Goal: Task Accomplishment & Management: Complete application form

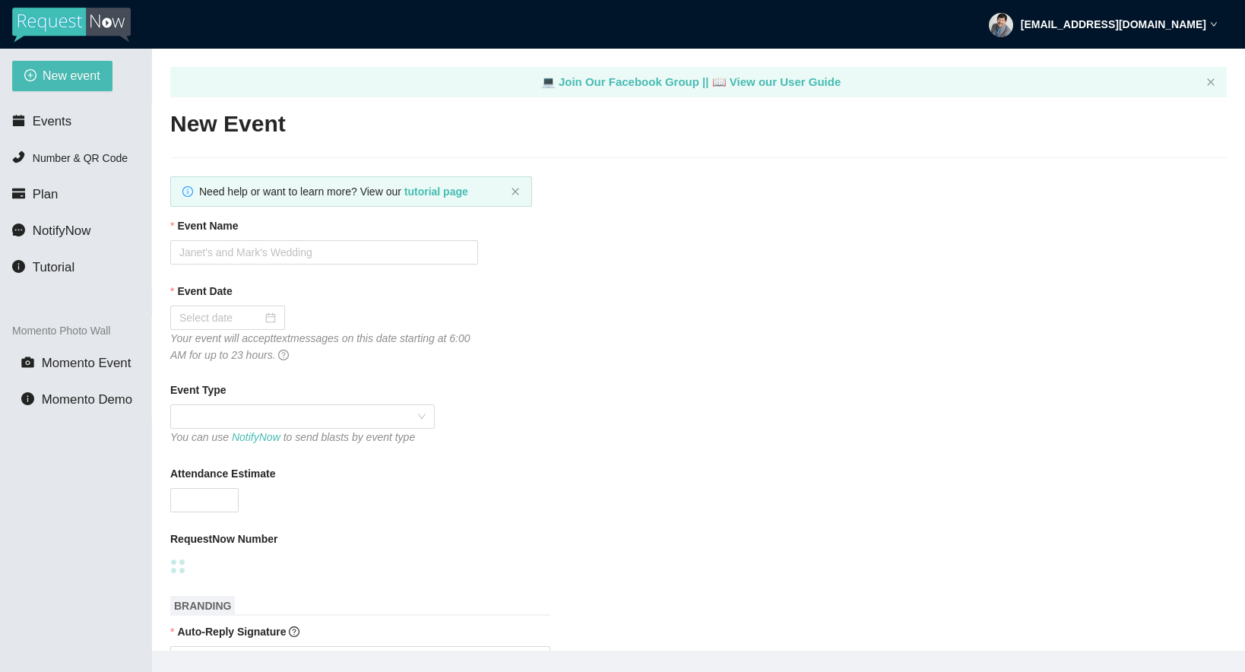
type textarea "[URL][DOMAIN_NAME]"
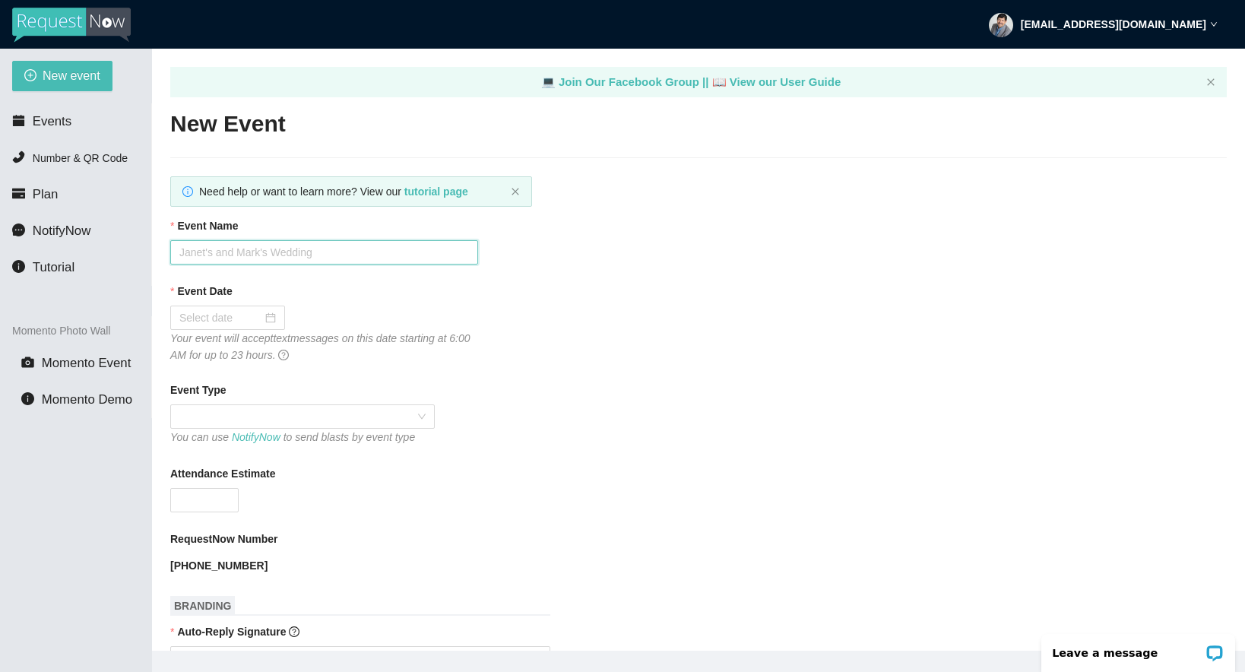
click at [360, 258] on input "Event Name" at bounding box center [324, 252] width 308 height 24
type input "HHS Class of 95 reunion"
drag, startPoint x: 360, startPoint y: 258, endPoint x: 268, endPoint y: 322, distance: 112.4
click at [268, 322] on div at bounding box center [227, 317] width 97 height 17
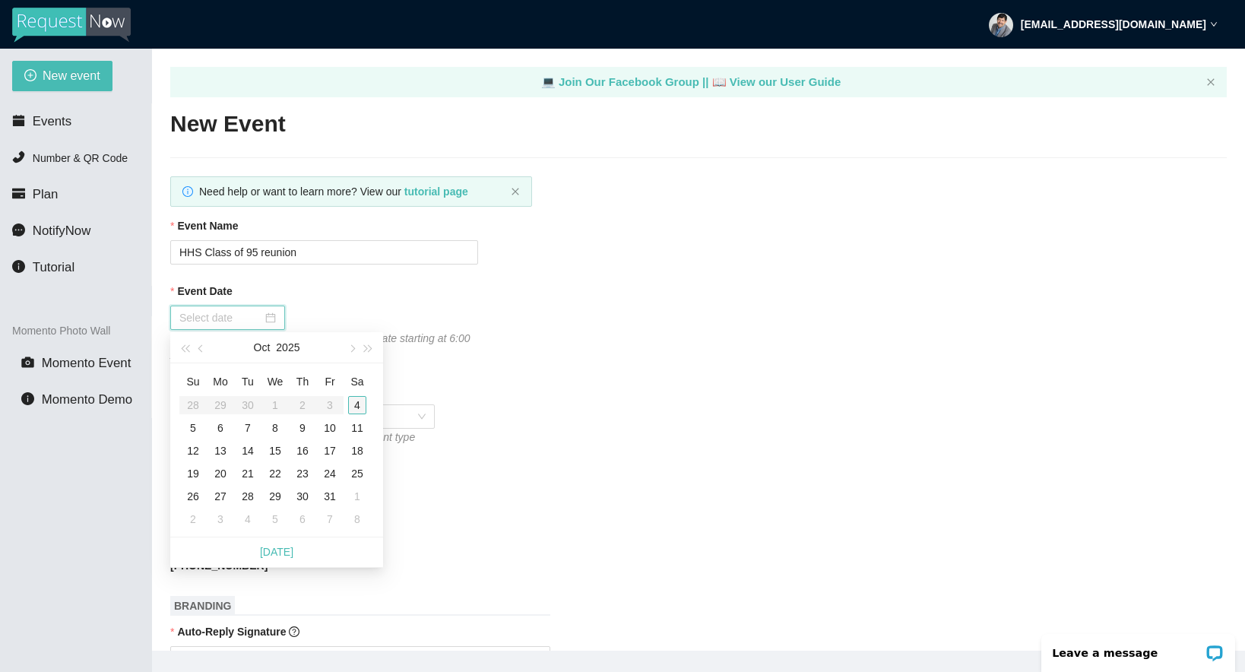
type input "10/04/2025"
click at [362, 404] on div "4" at bounding box center [357, 405] width 18 height 18
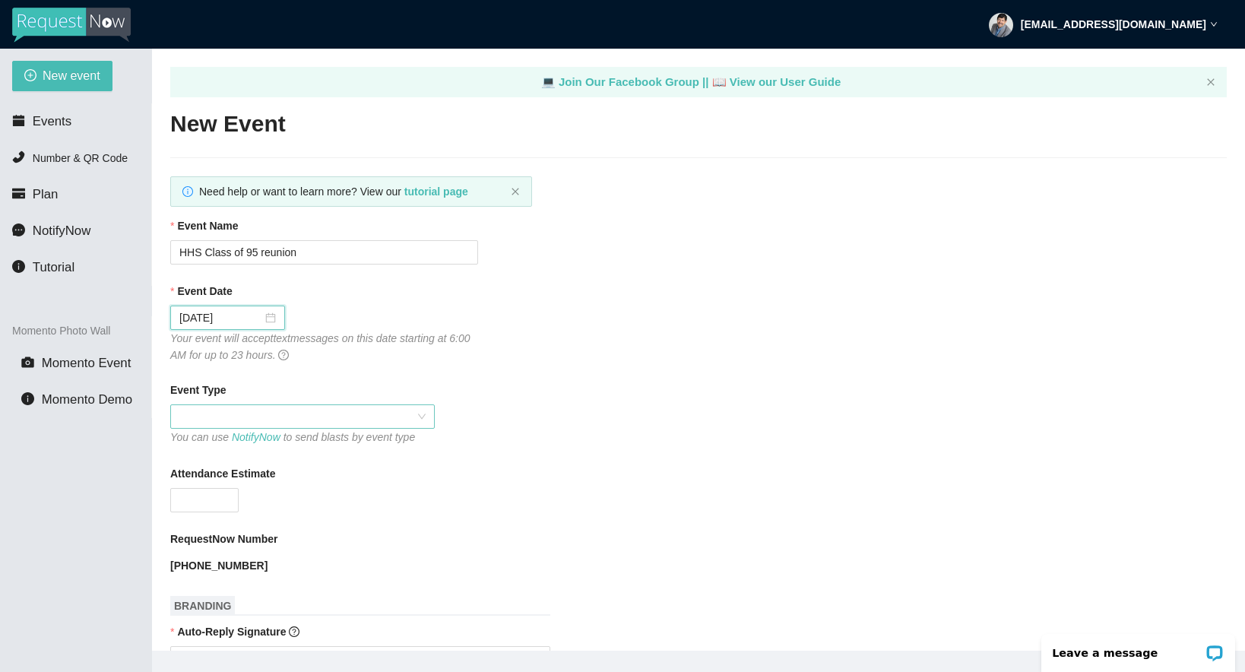
click at [319, 418] on span at bounding box center [302, 416] width 246 height 23
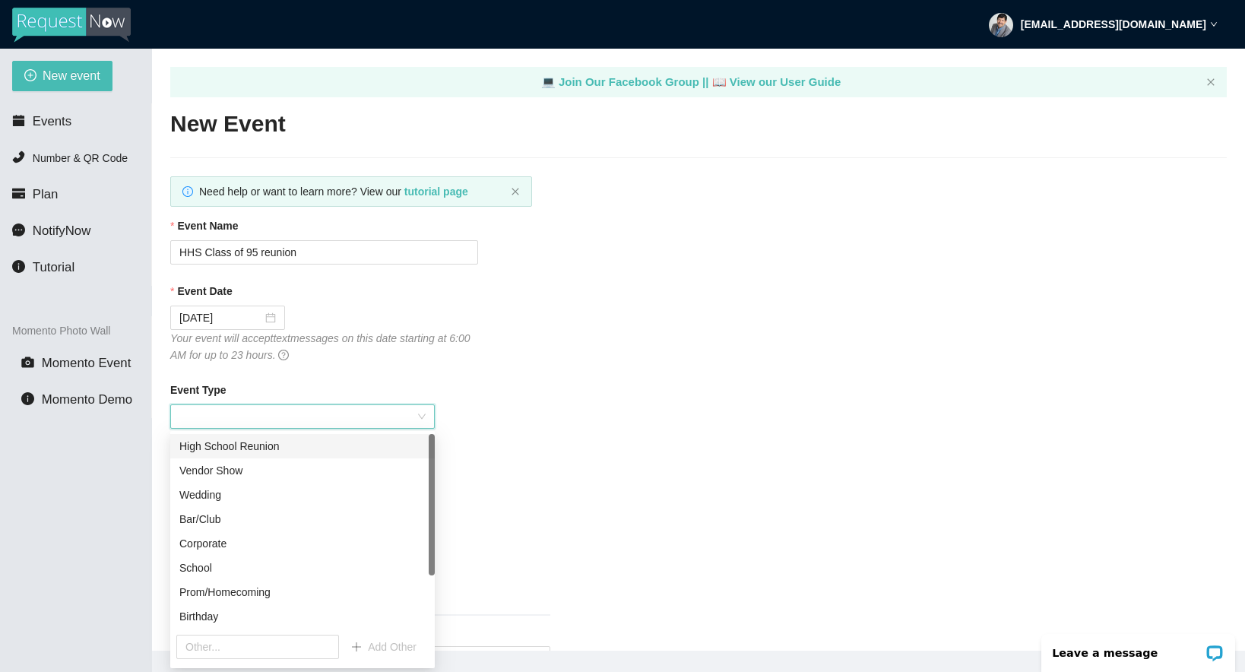
click at [268, 447] on div "High School Reunion" at bounding box center [302, 446] width 246 height 17
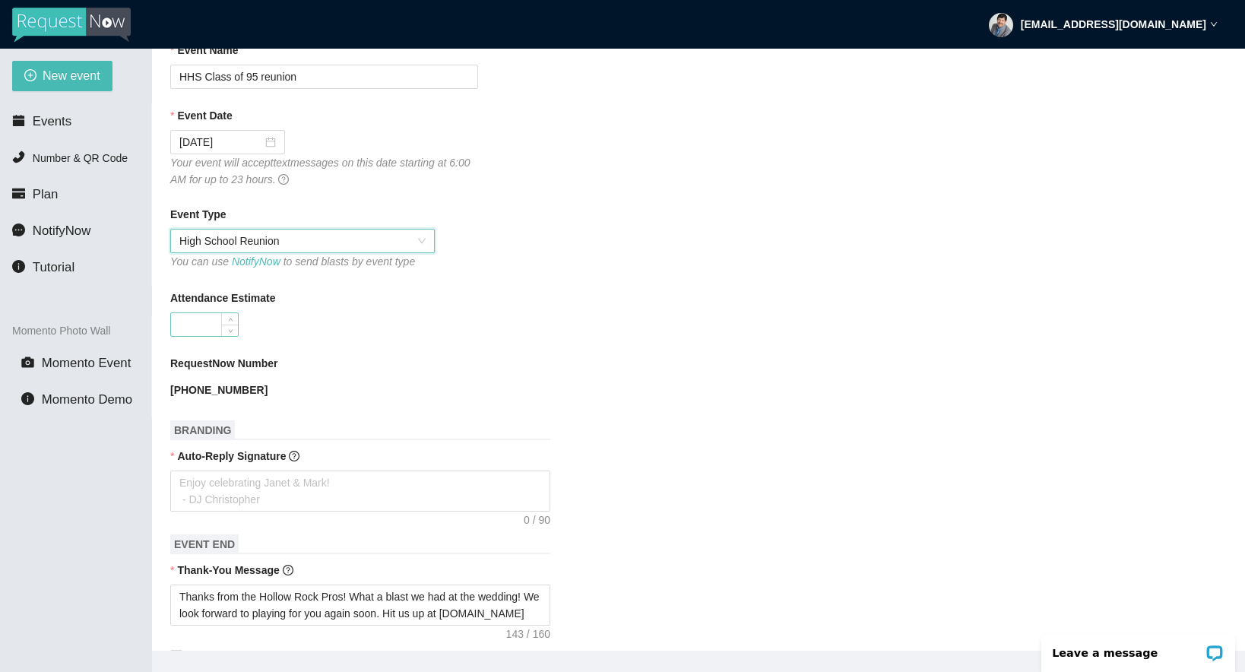
scroll to position [184, 0]
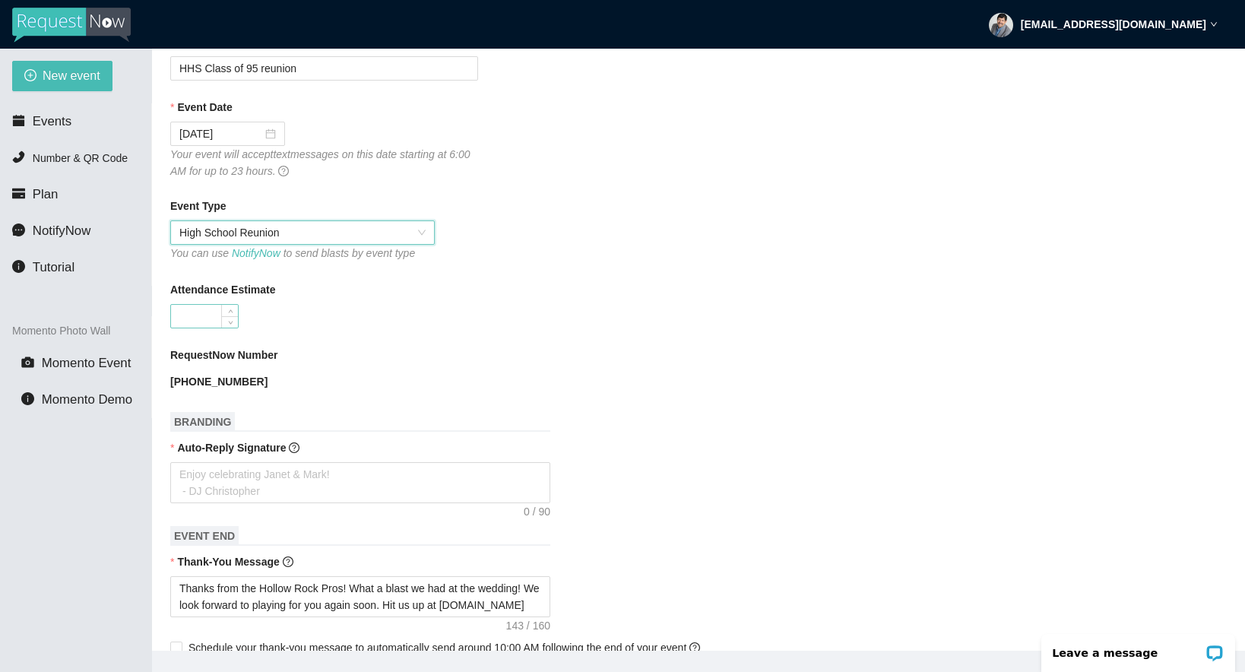
click at [212, 315] on input "Attendance Estimate" at bounding box center [204, 316] width 67 height 23
type input "75"
click at [633, 389] on div "RequestNow Number (731) 290-0673" at bounding box center [698, 370] width 1057 height 47
click at [343, 480] on textarea "Auto-Reply Signature" at bounding box center [360, 482] width 380 height 41
type textarea "W"
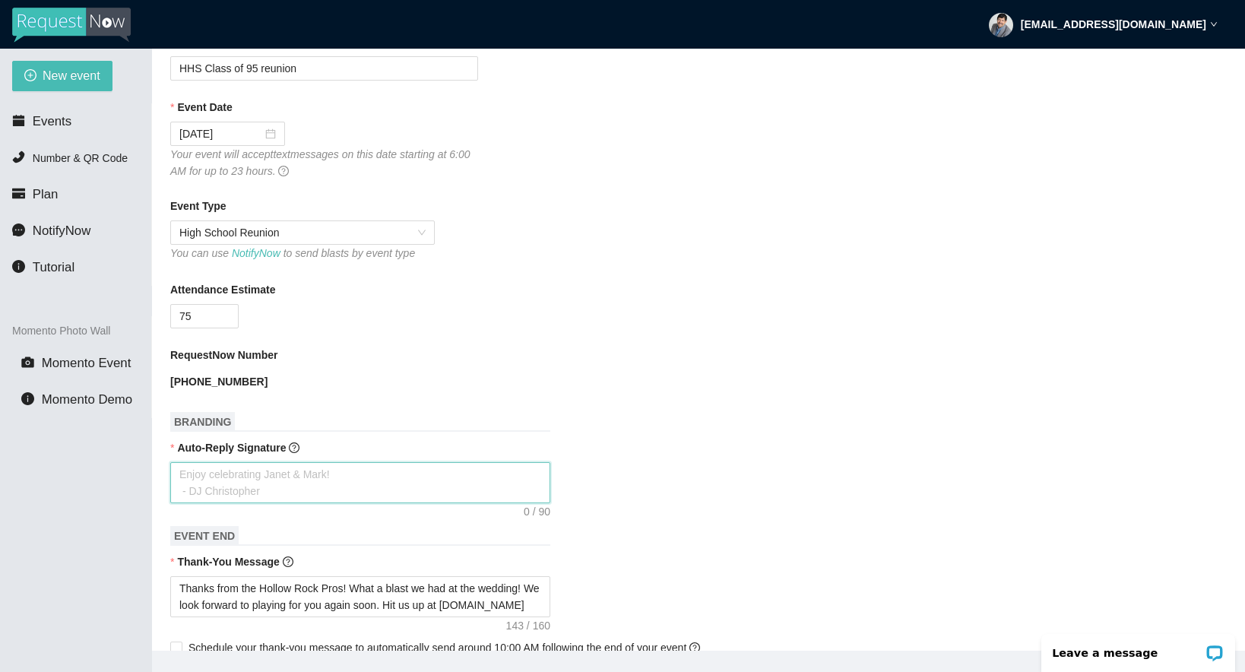
type textarea "W"
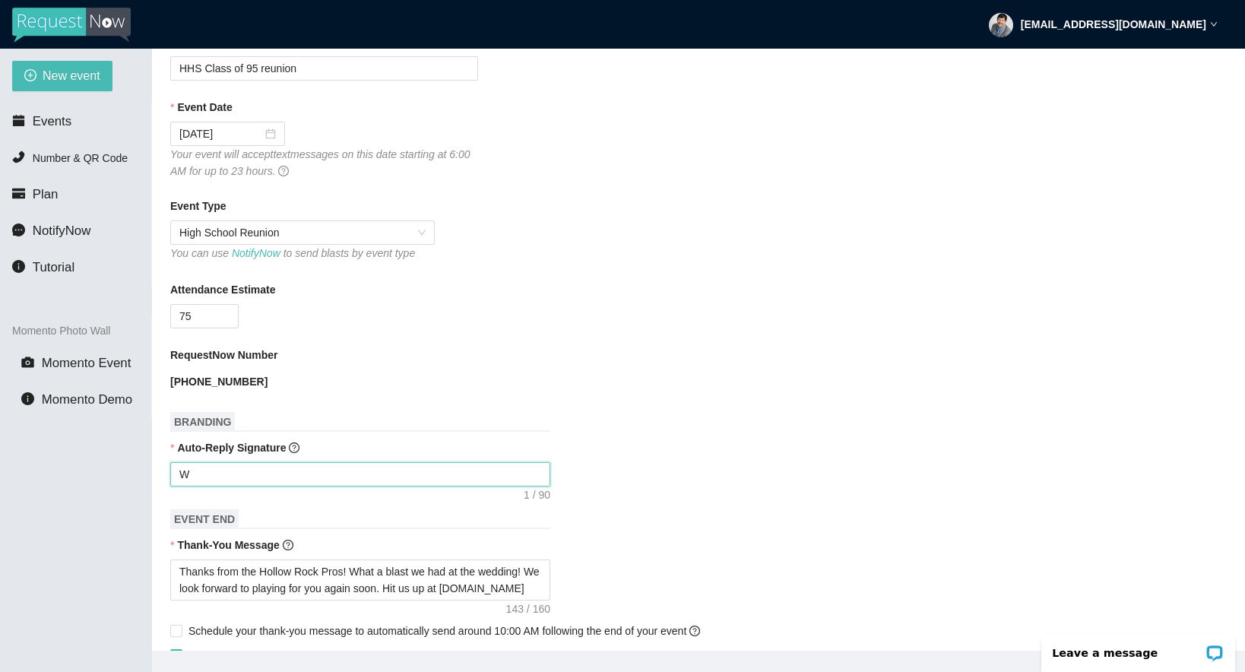
type textarea "We"
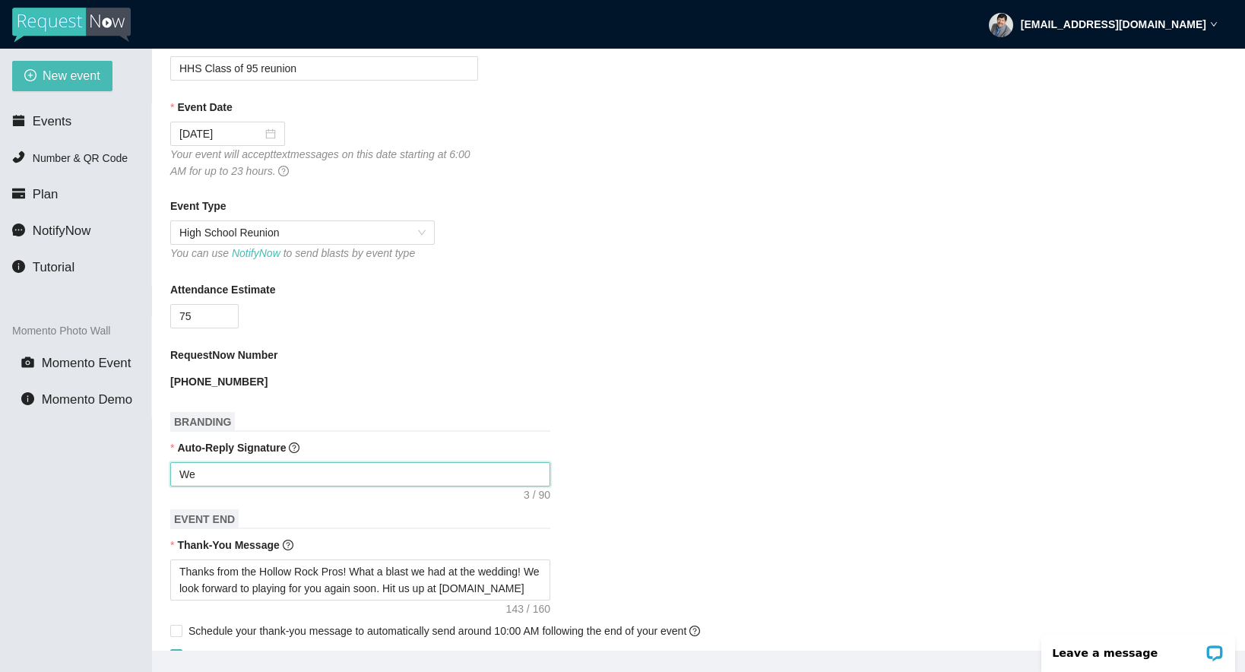
type textarea "We"
type textarea "We w"
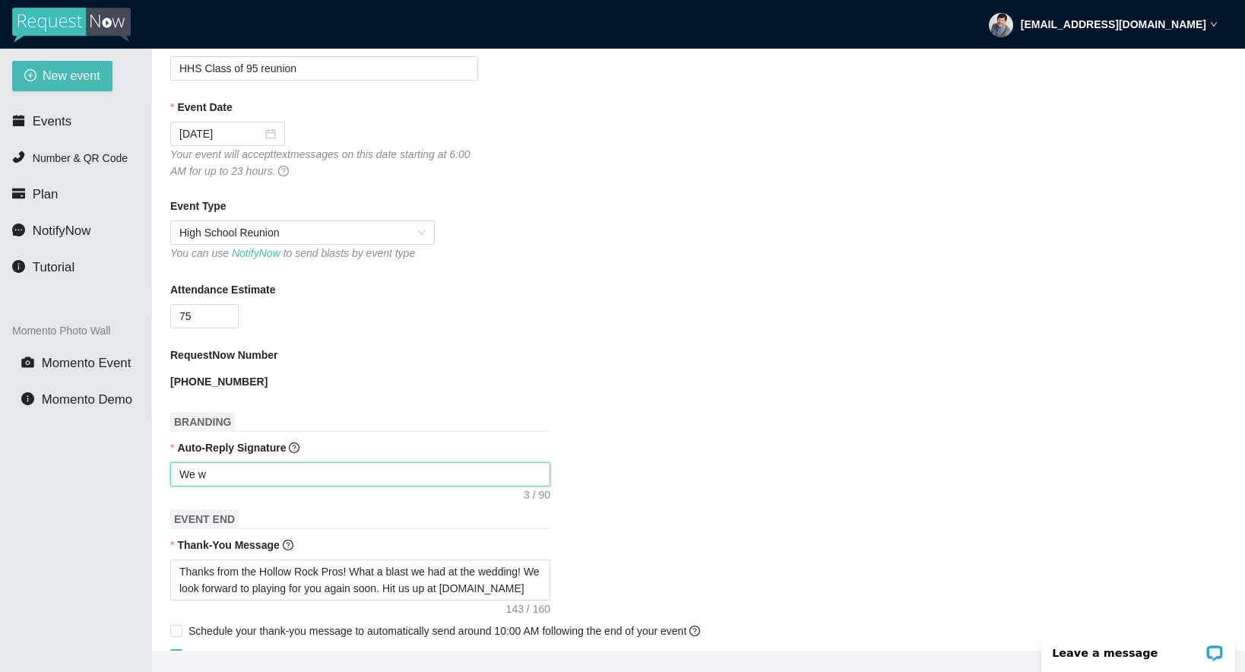
type textarea "We wi"
type textarea "We wil"
type textarea "We will"
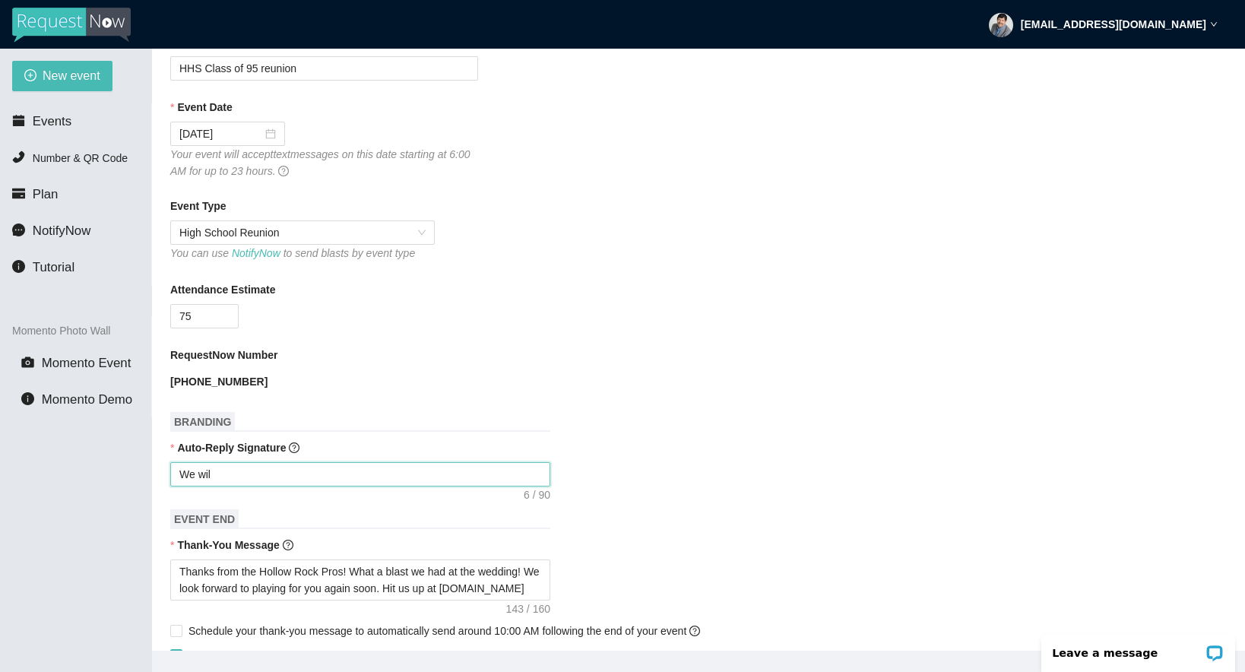
type textarea "We will"
type textarea "We will t"
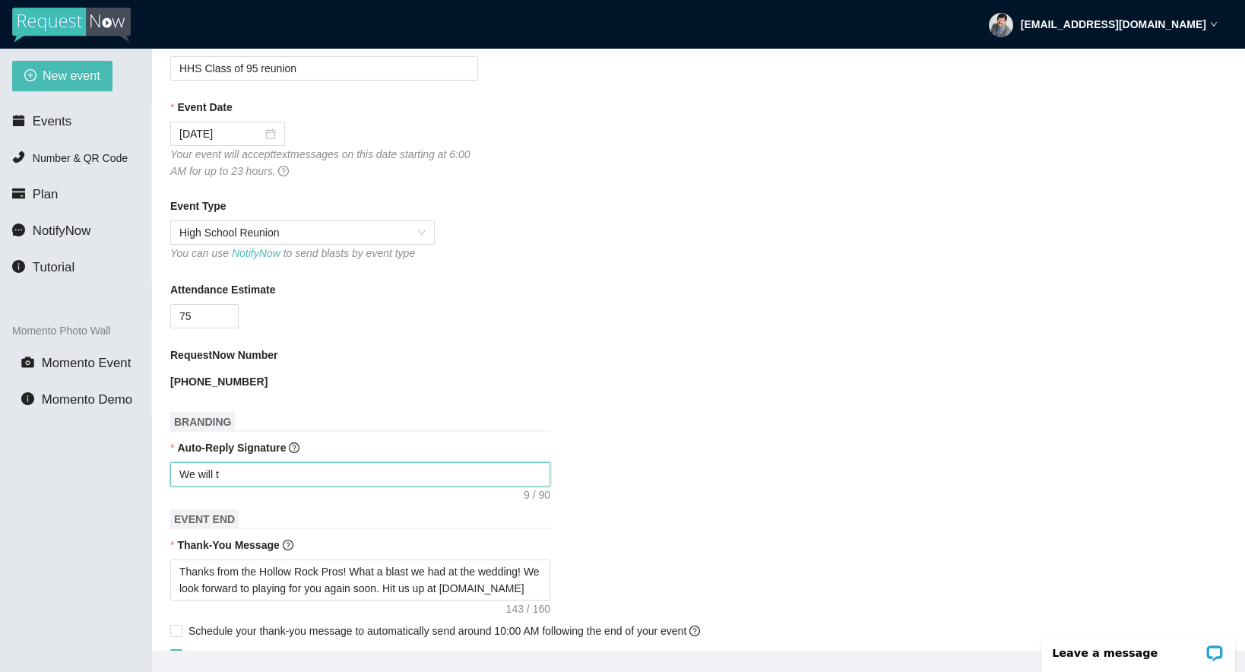
type textarea "We will tr"
type textarea "We will try"
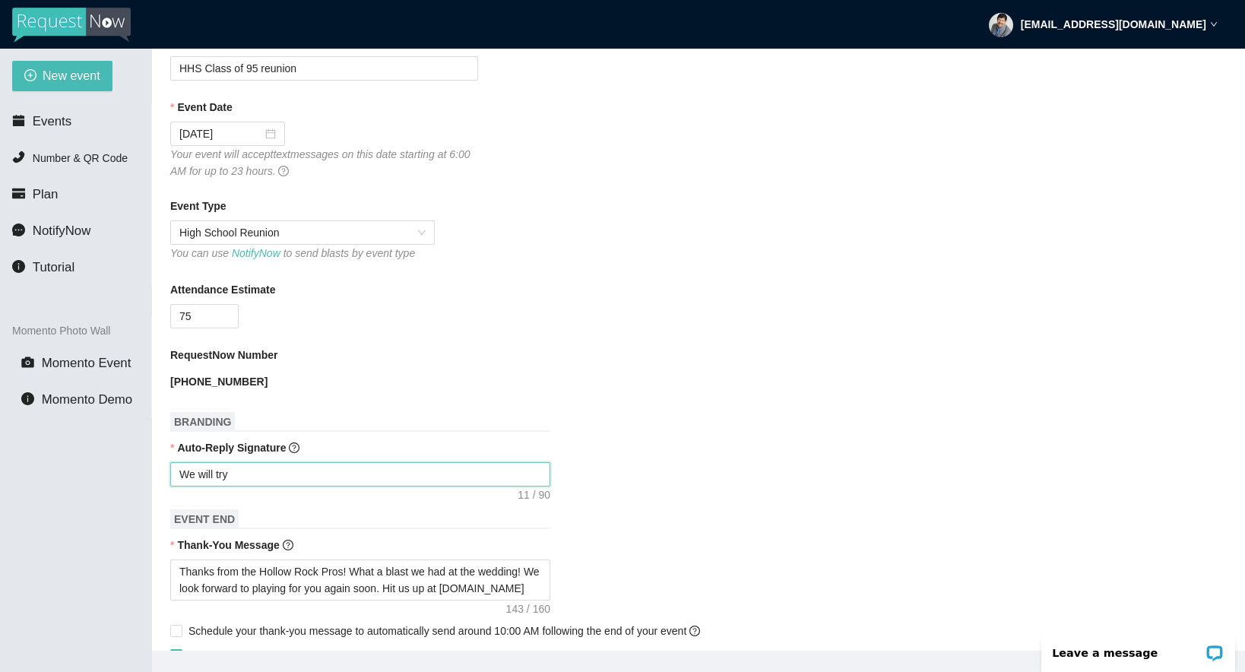
type textarea "We will try"
type textarea "We will try t"
type textarea "We will try to"
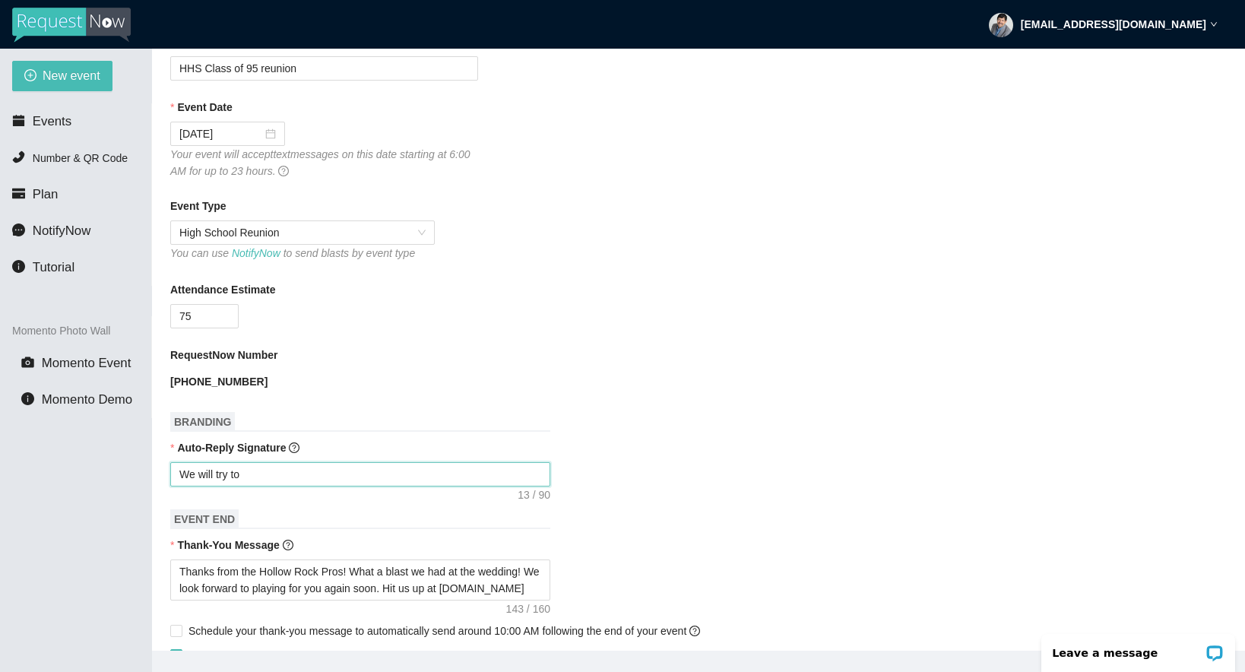
type textarea "We will try to"
type textarea "We will try to t"
type textarea "We will try to"
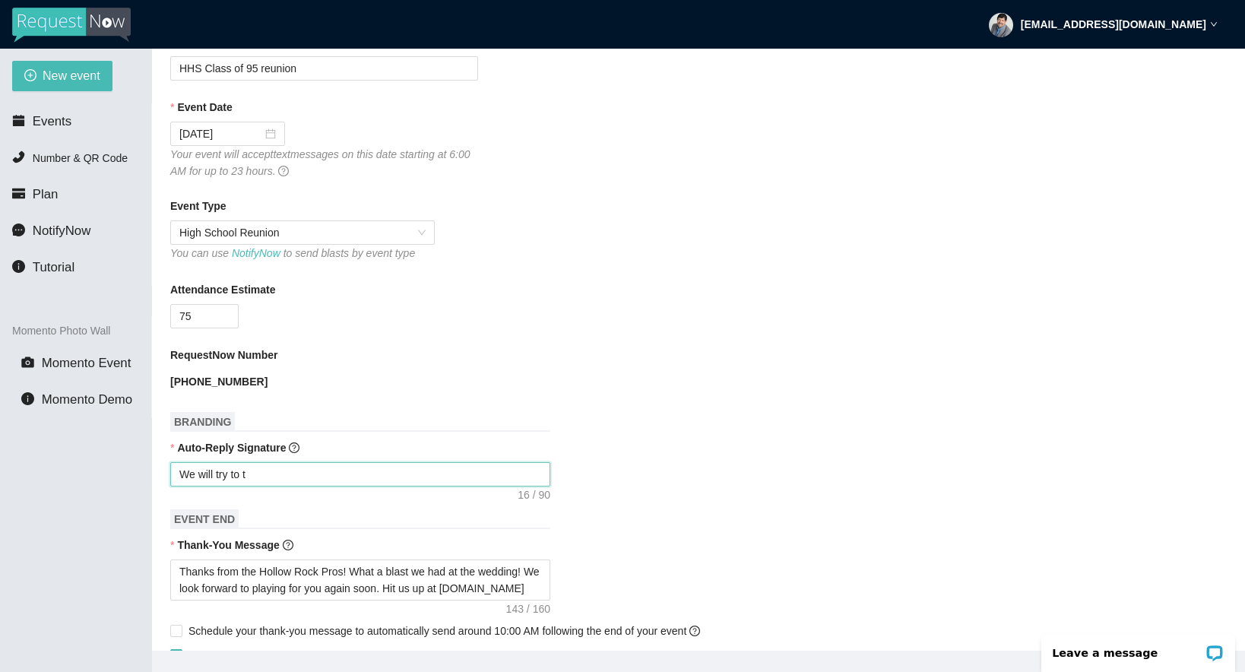
type textarea "We will try to"
type textarea "We will try to g"
type textarea "We will try to gh"
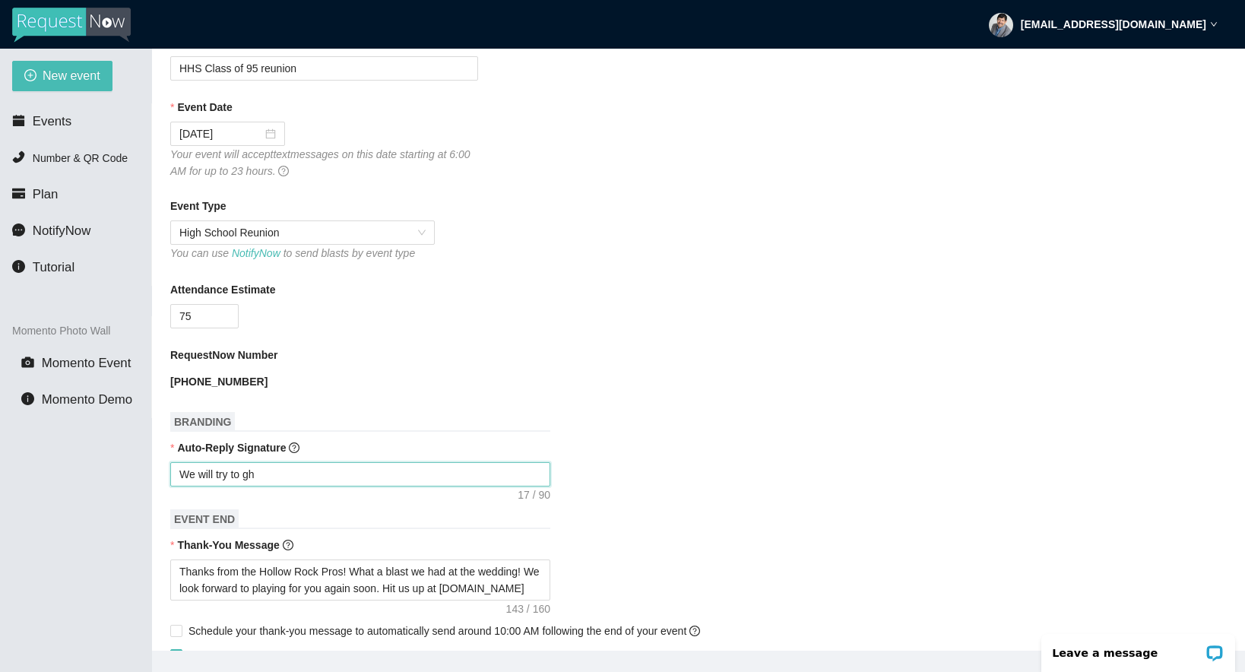
type textarea "We will try to g"
type textarea "We will try to gt"
type textarea "We will try to g"
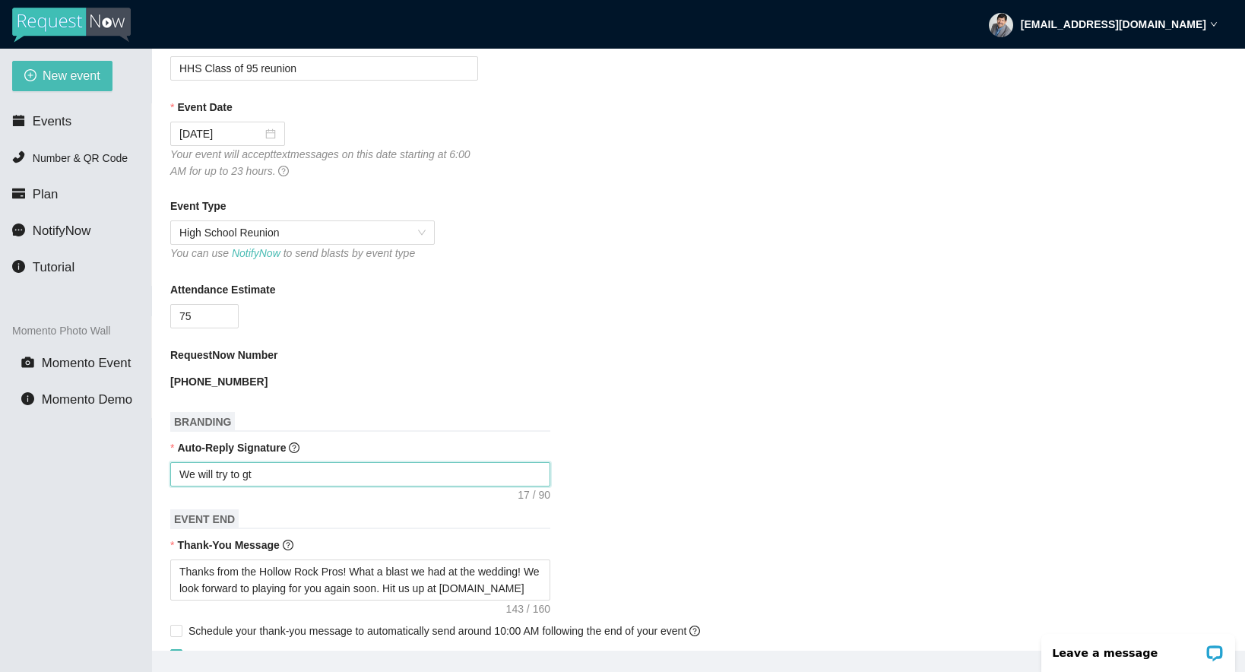
type textarea "We will try to g"
type textarea "We will try to ge"
type textarea "We will try to get"
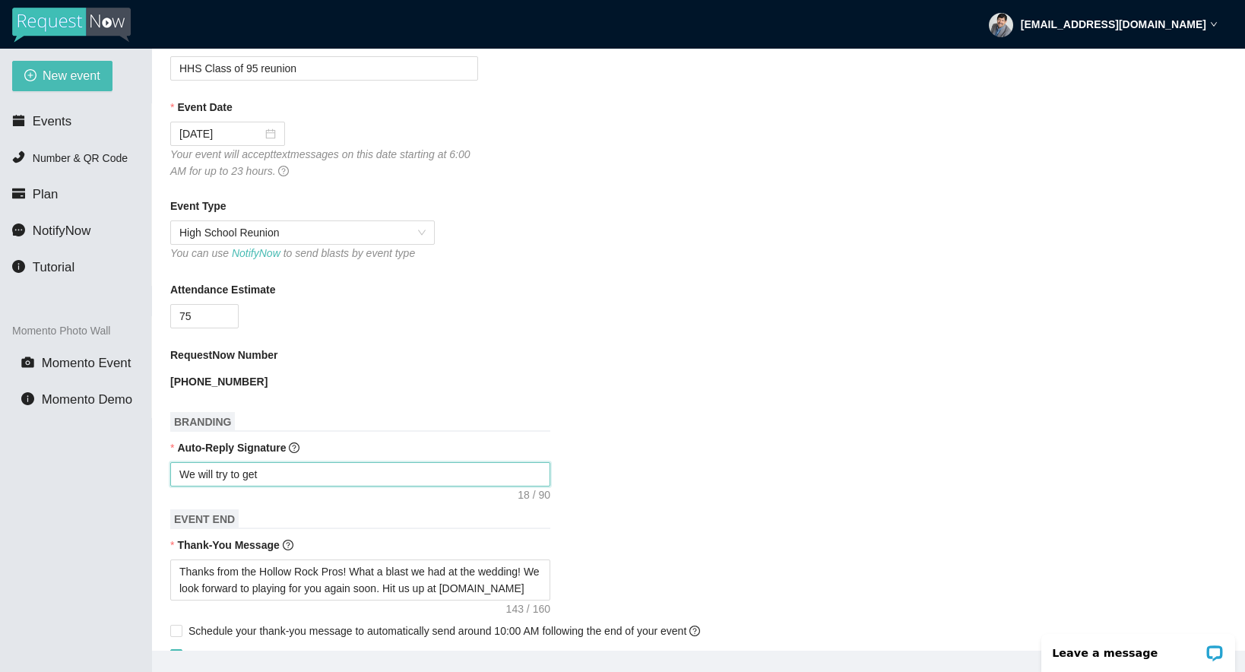
type textarea "We will try to get"
type textarea "We will try to get t"
type textarea "We will try to get th"
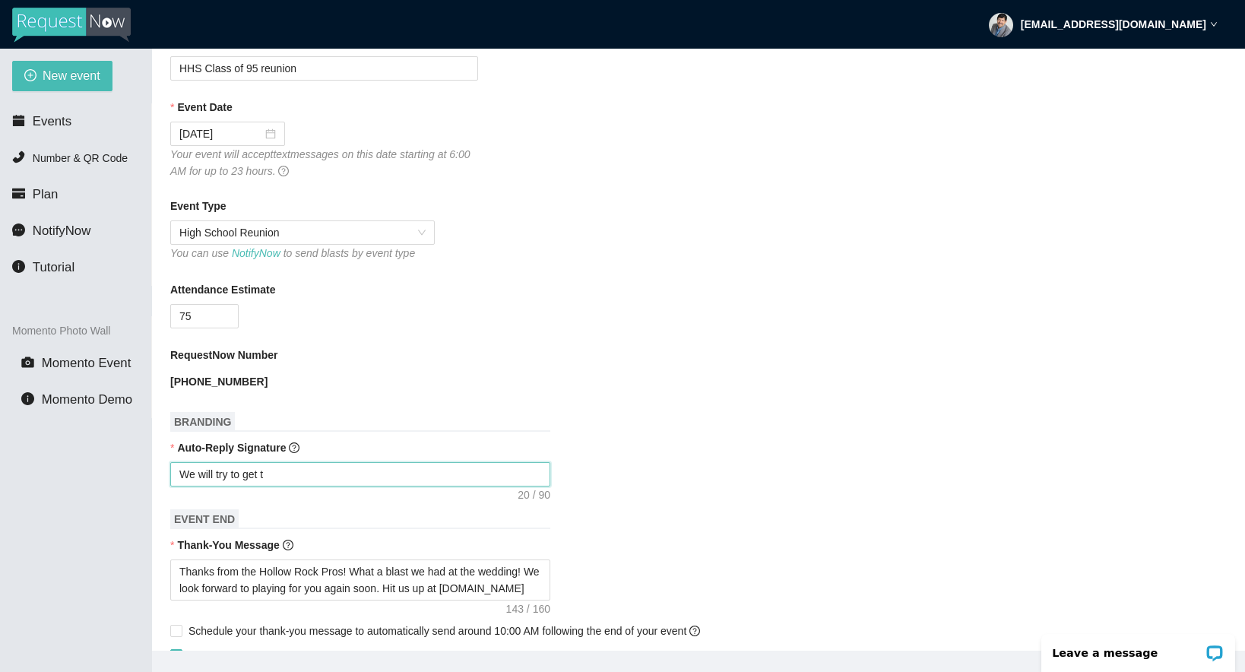
type textarea "We will try to get th"
type textarea "We will try to get tha"
type textarea "We will try to get that"
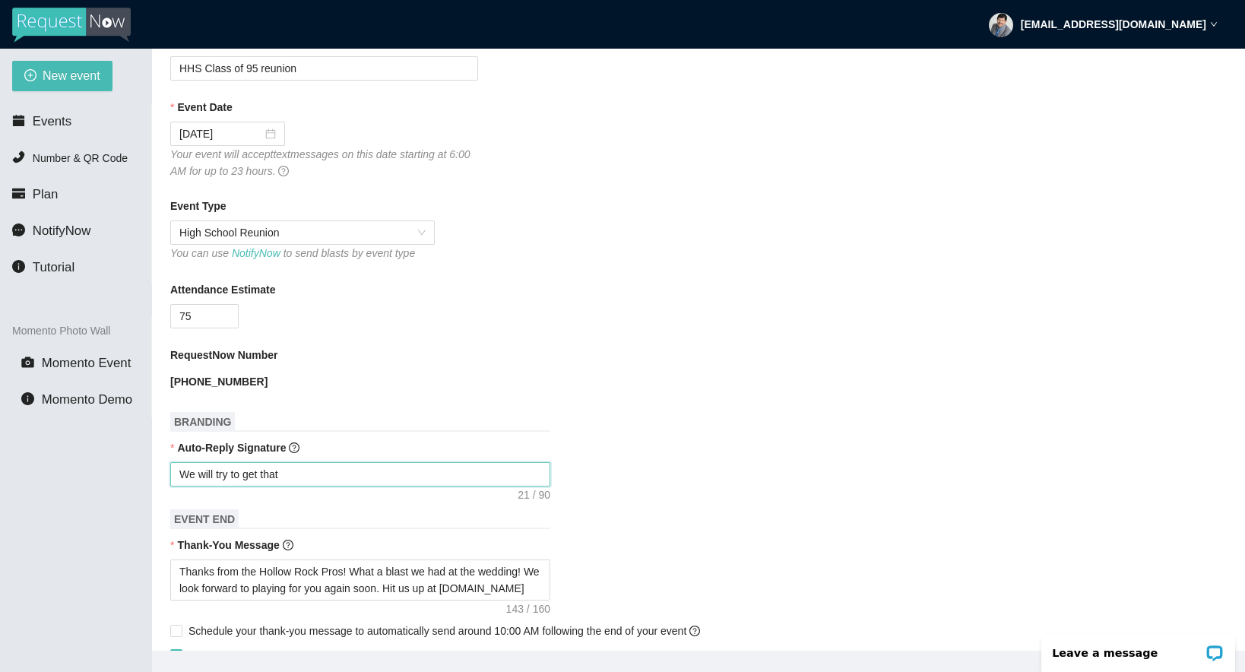
type textarea "We will try to get that"
type textarea "We will try to get tha"
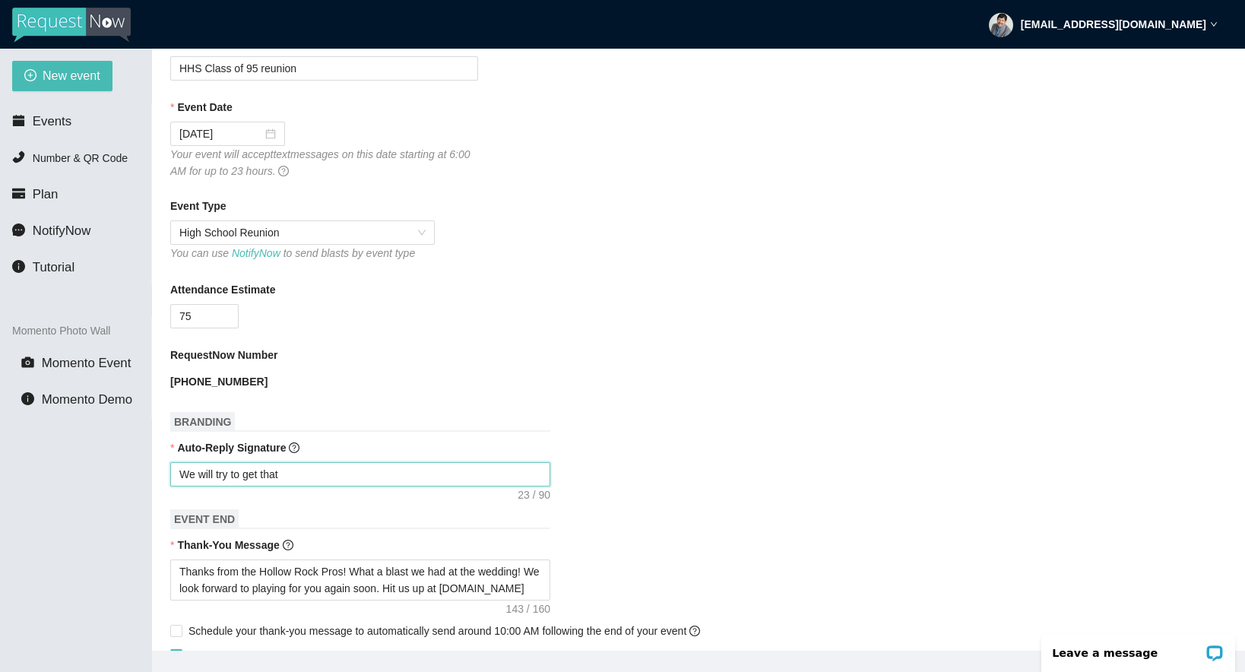
type textarea "We will try to get tha"
type textarea "We will try to get th"
type textarea "We will try to get t"
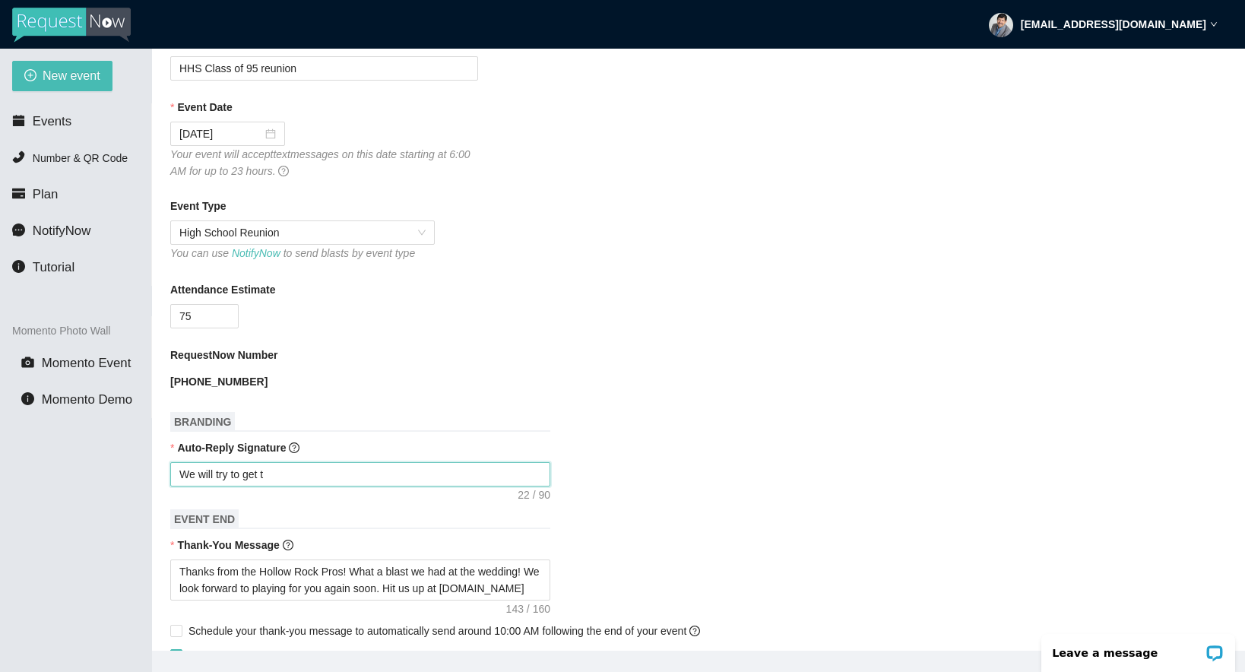
type textarea "We will try to get"
type textarea "We will try to ge"
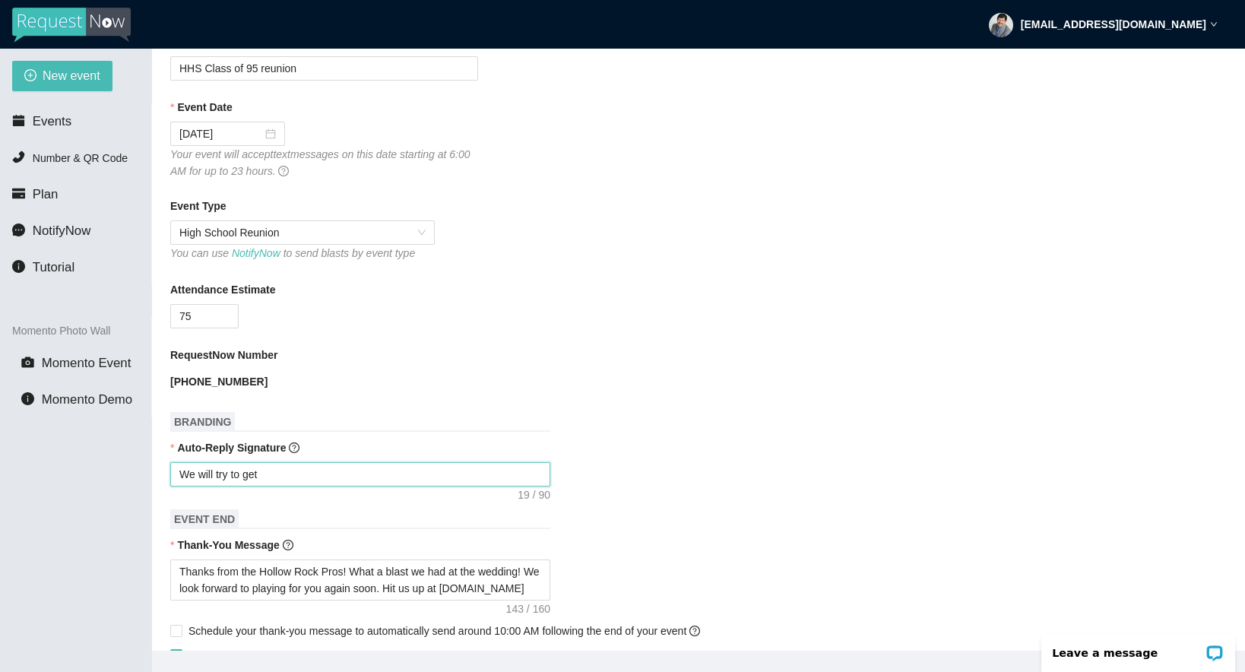
type textarea "We will try to ge"
type textarea "We will try to g"
type textarea "We will try to"
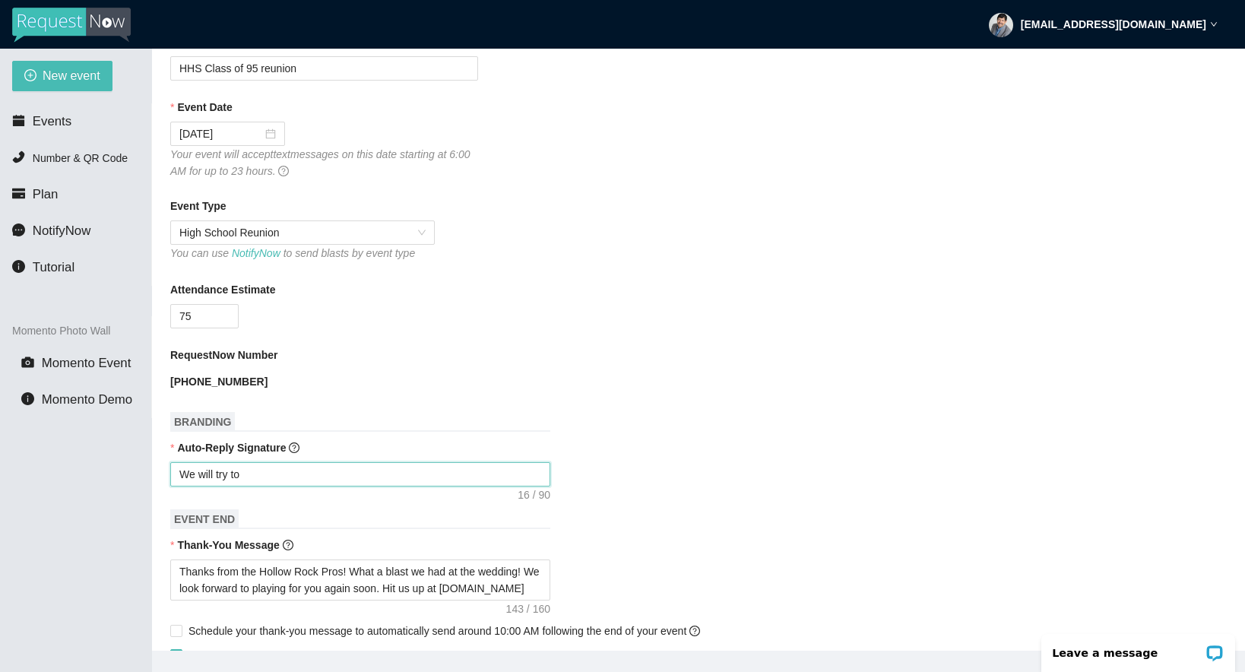
type textarea "We will try to"
type textarea "We will try t"
type textarea "We will try"
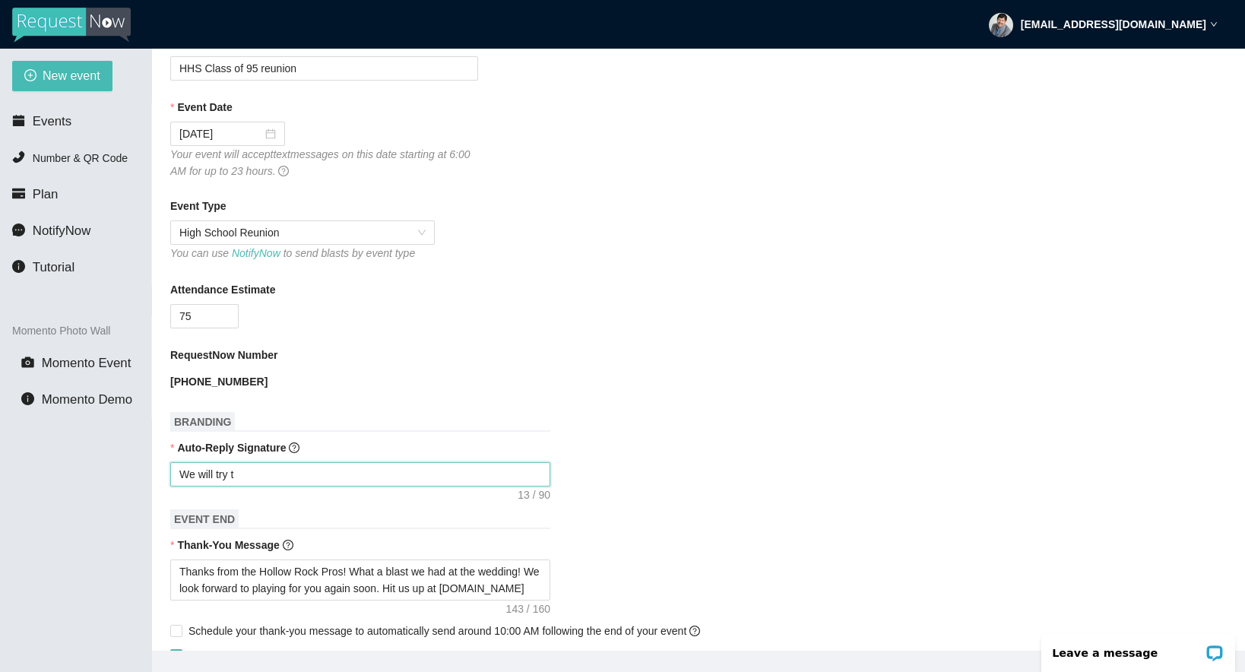
type textarea "We will try"
type textarea "We will tr"
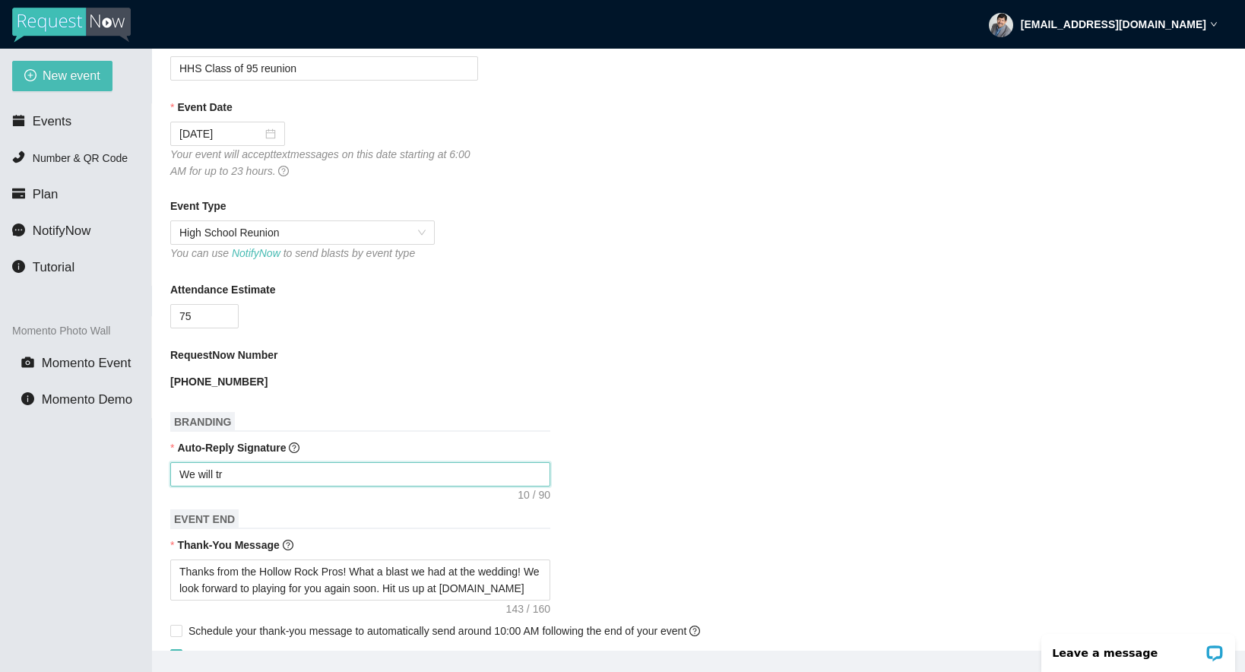
type textarea "We will t"
type textarea "We will"
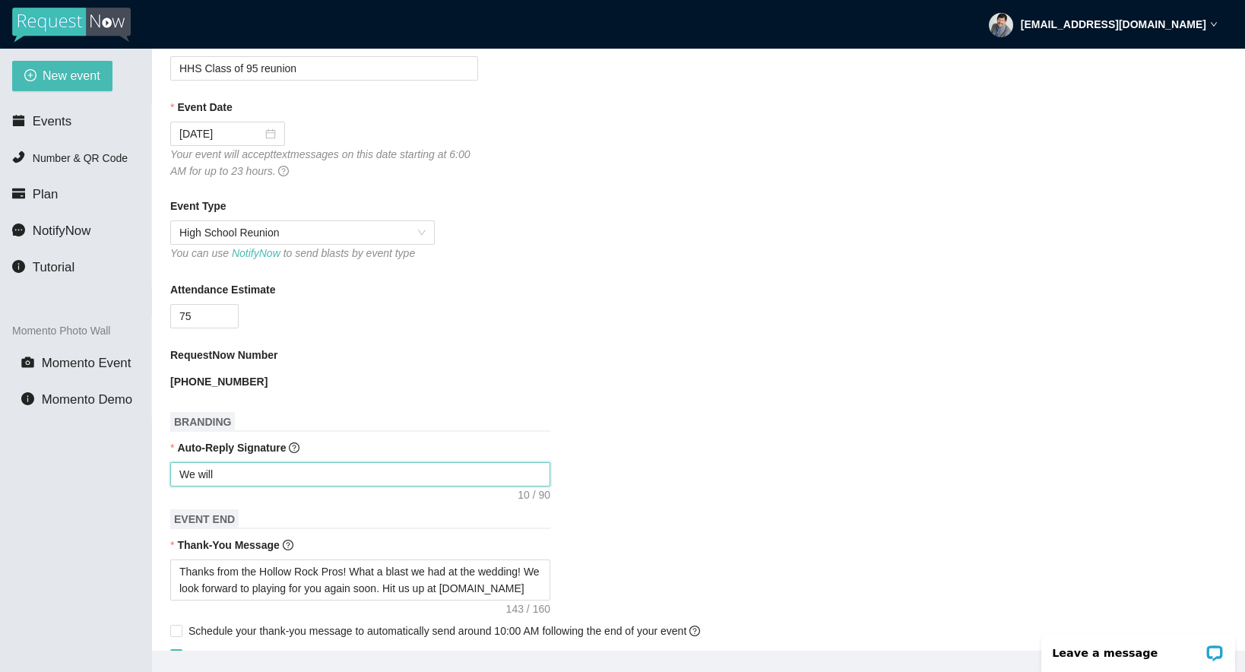
type textarea "We will"
type textarea "We wil"
type textarea "We wi"
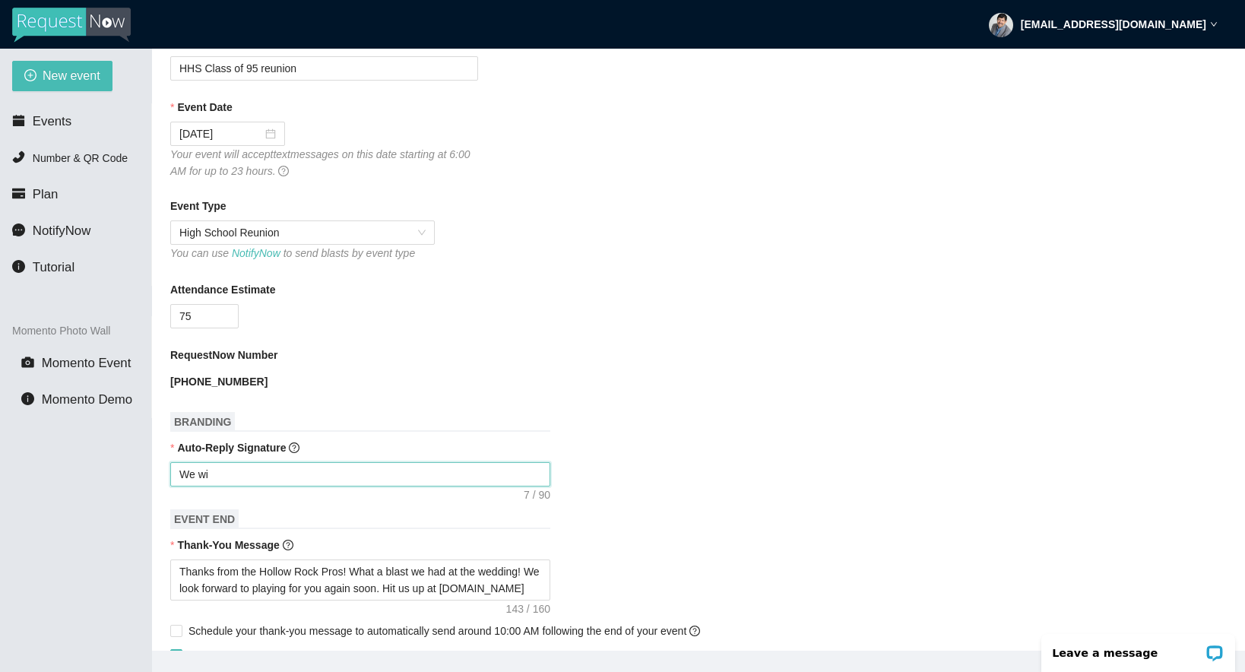
type textarea "We w"
type textarea "We"
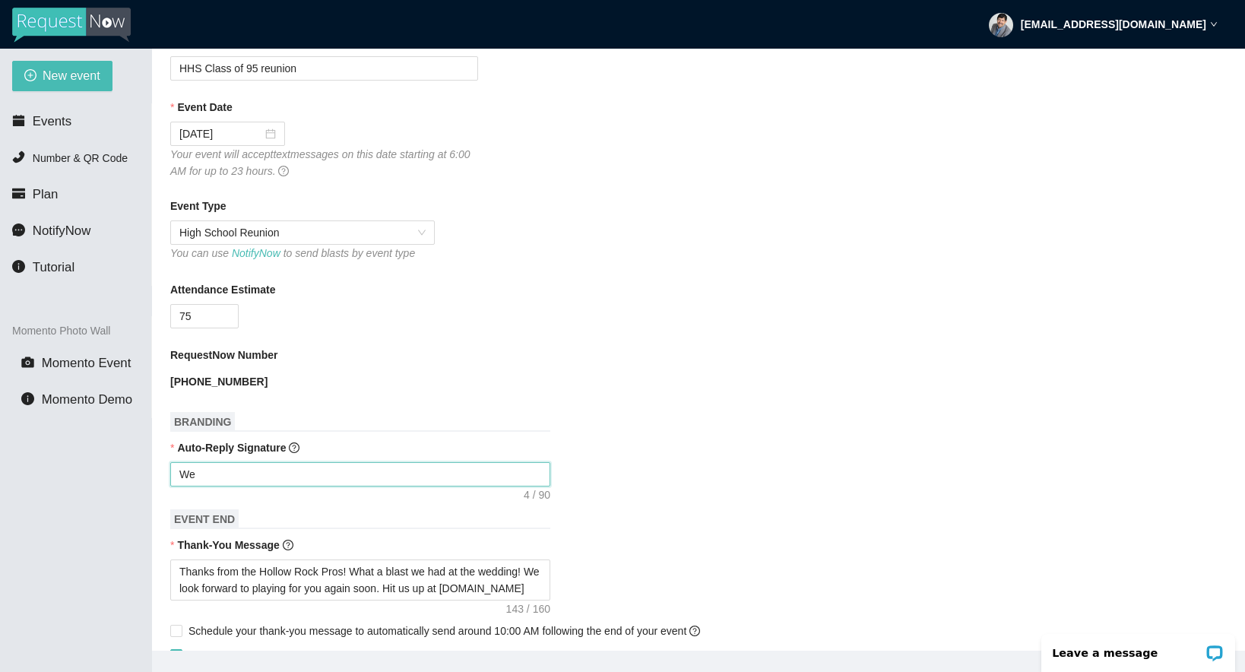
type textarea "We"
type textarea "W"
type textarea "Enjoy celebrating Janet & Mark! - DJ Christopher"
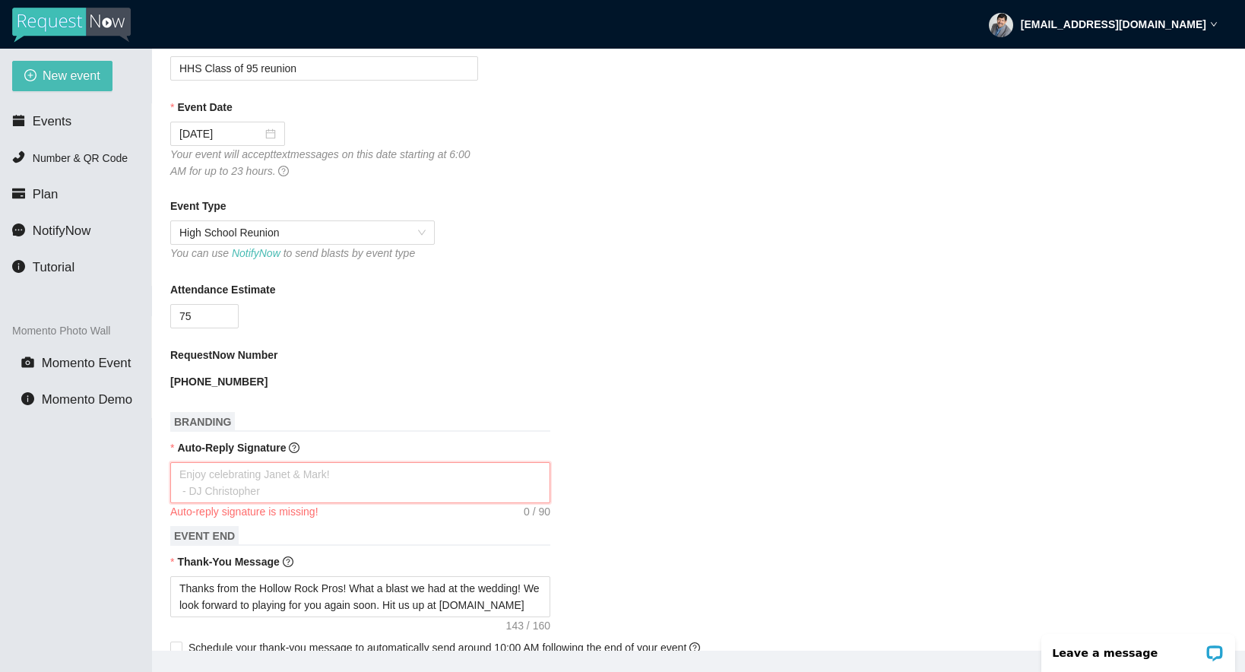
type textarea "T"
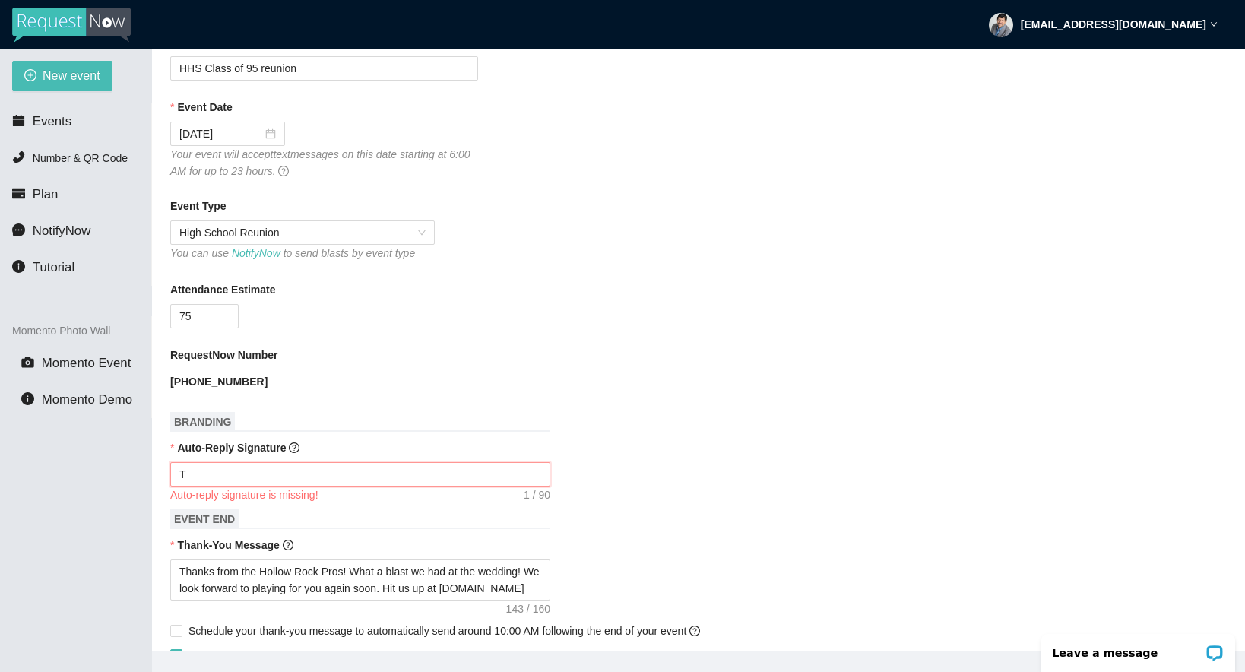
type textarea "Th"
type textarea "Tha"
type textarea "Than"
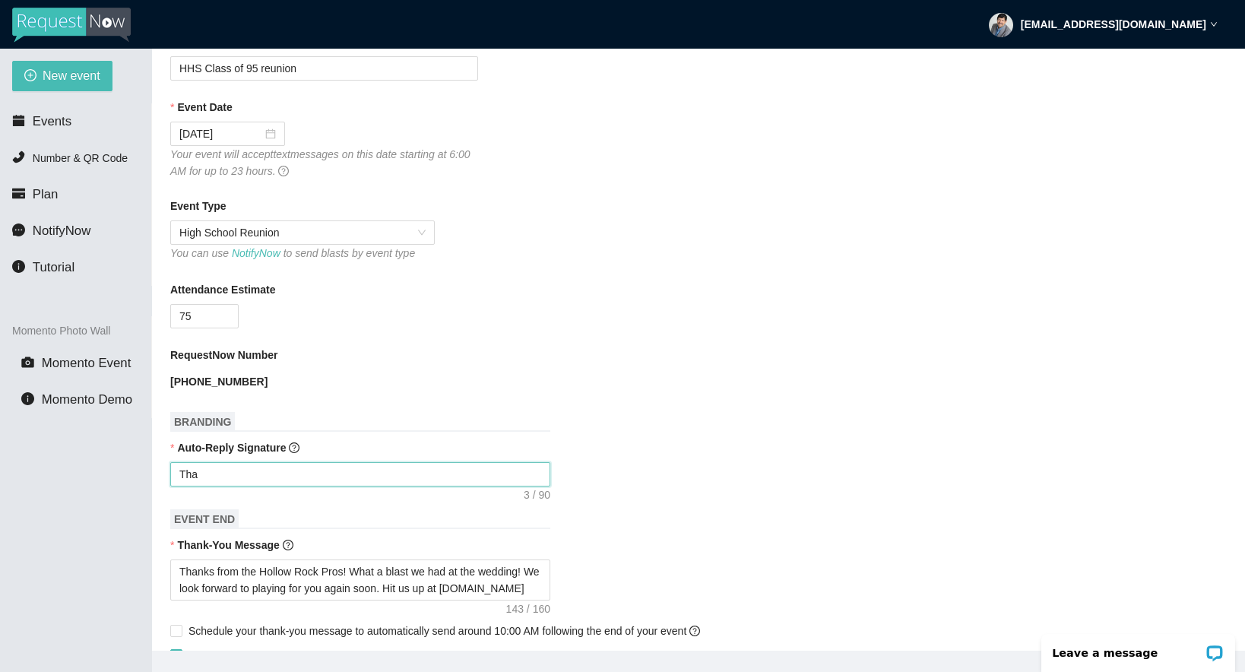
type textarea "Than"
type textarea "Thank"
type textarea "Thanks"
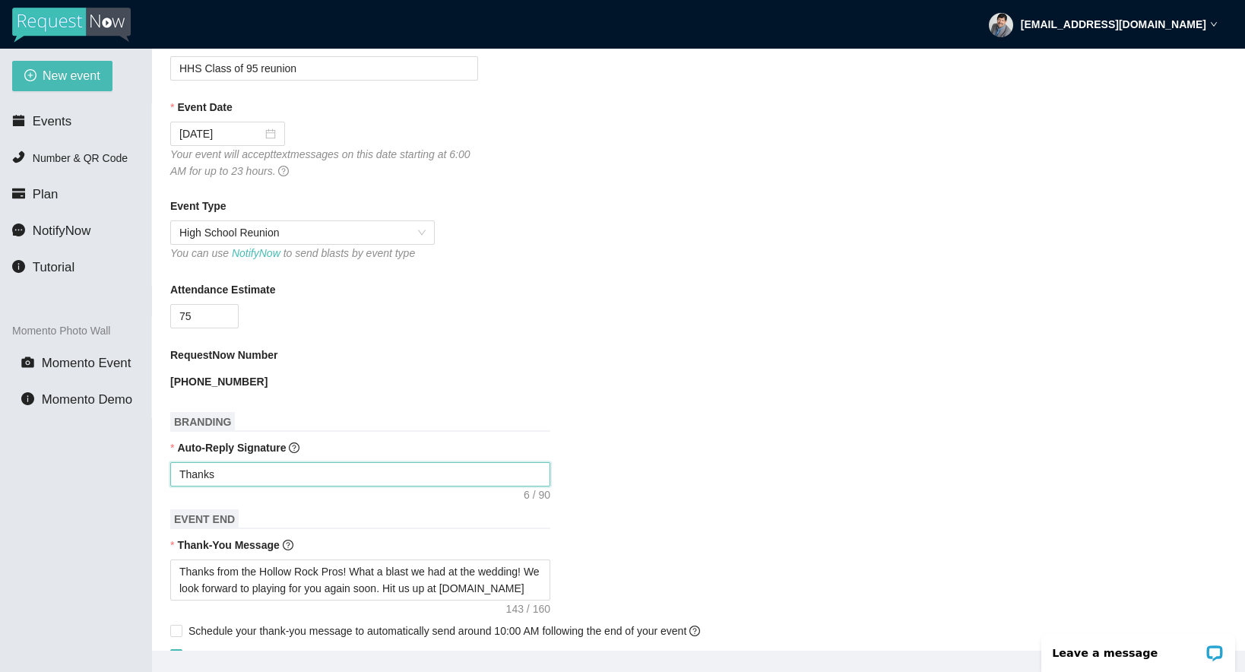
type textarea "Thanks,"
type textarea "Thanks, w"
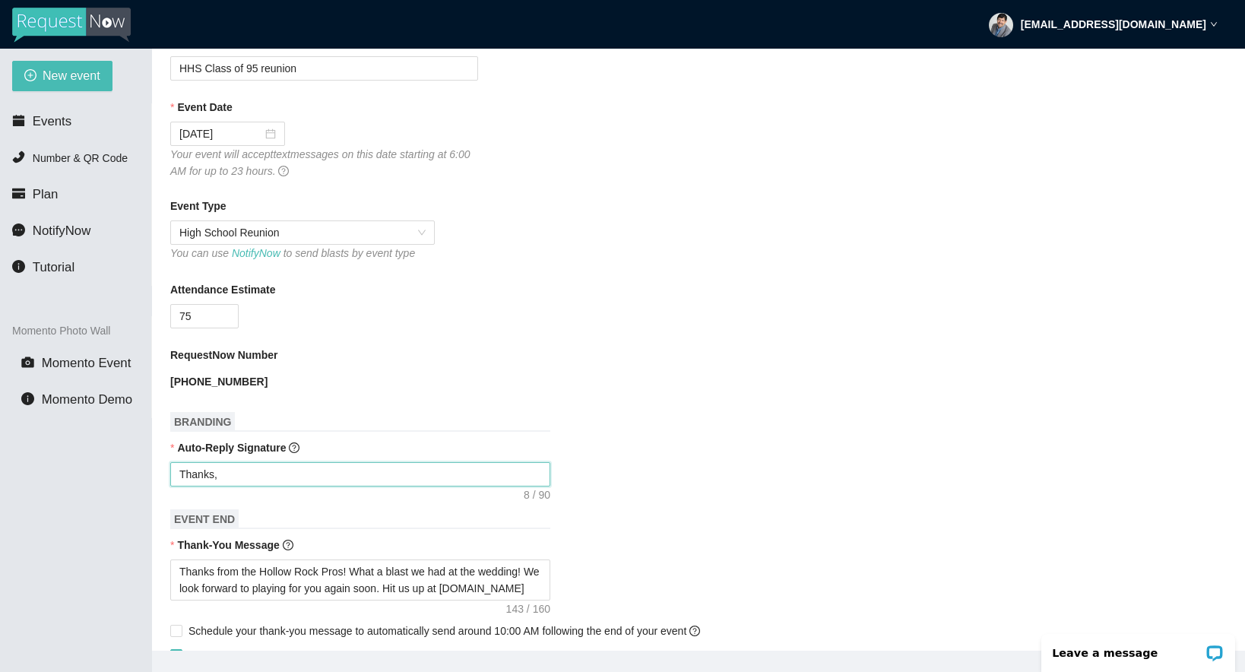
type textarea "Thanks, w"
type textarea "Thanks, we"
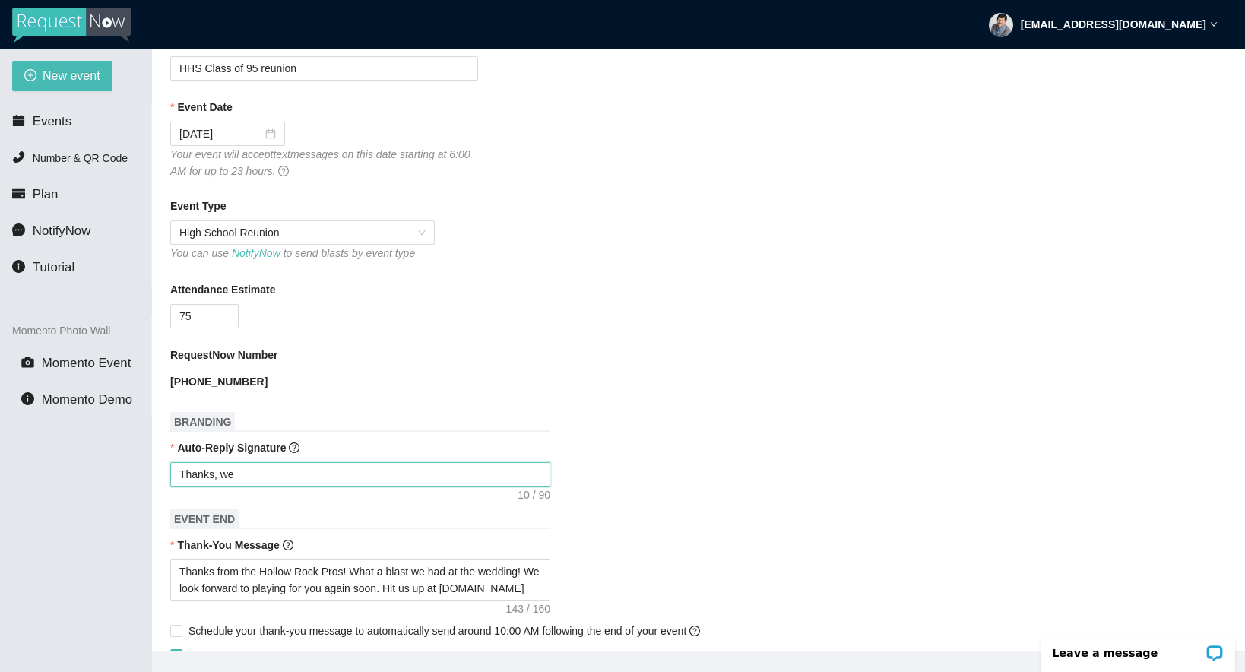
type textarea "Thanks, we w"
type textarea "Thanks, we wi"
type textarea "Thanks, we wil"
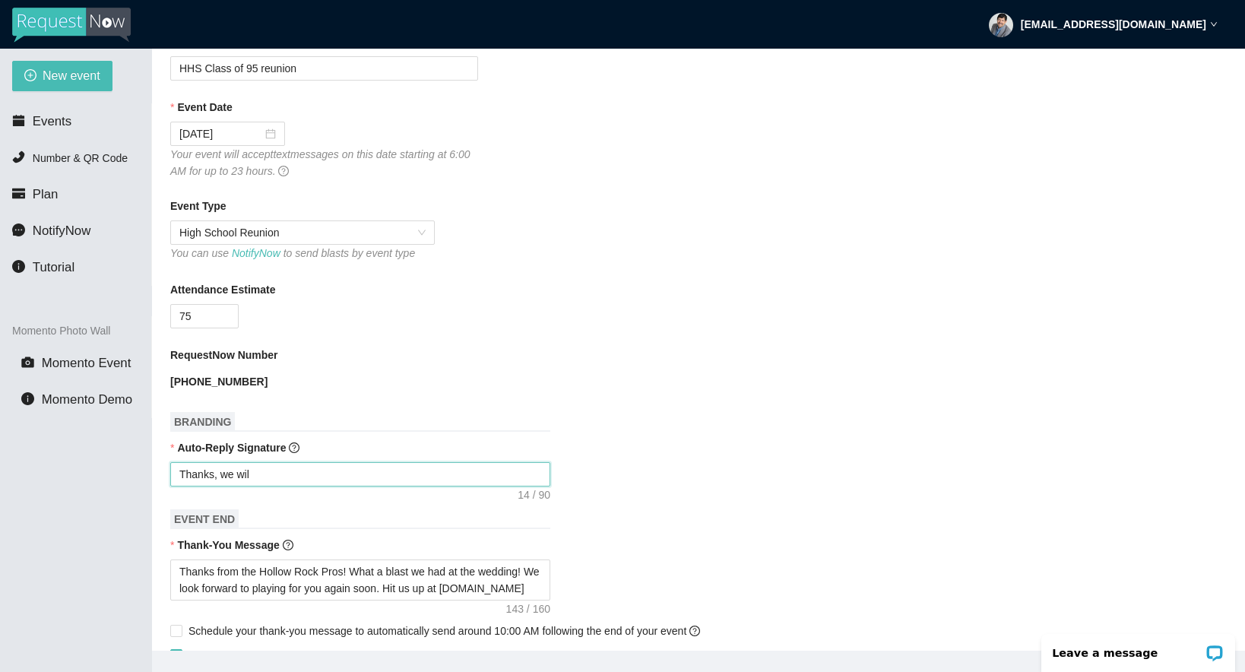
type textarea "Thanks, we will"
type textarea "Thanks, we will t"
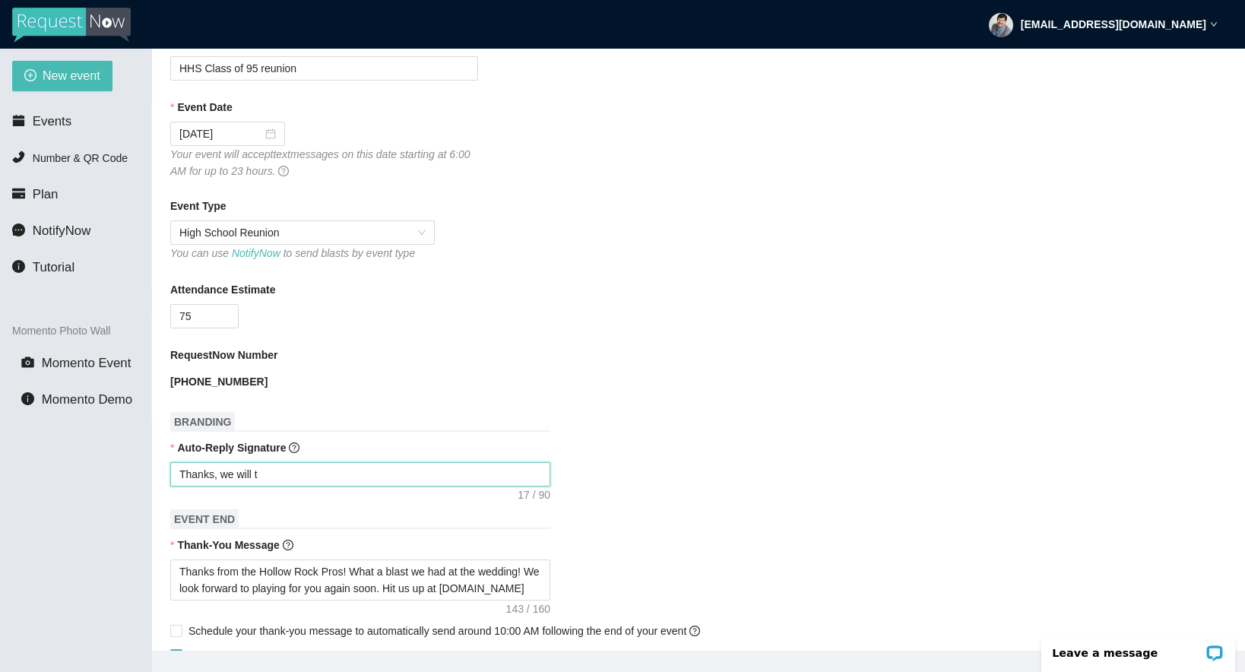
type textarea "Thanks, we will tr"
type textarea "Thanks, we will try"
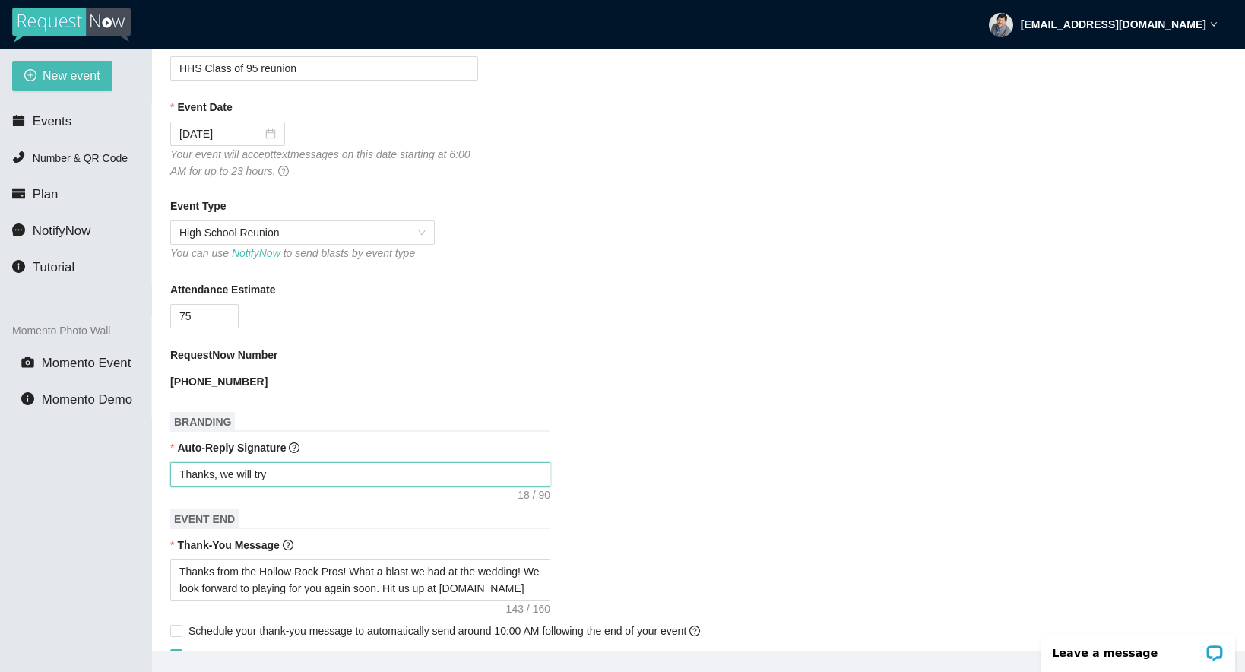
type textarea "Thanks, we will try"
type textarea "Thanks, we will try t"
type textarea "Thanks, we will try to"
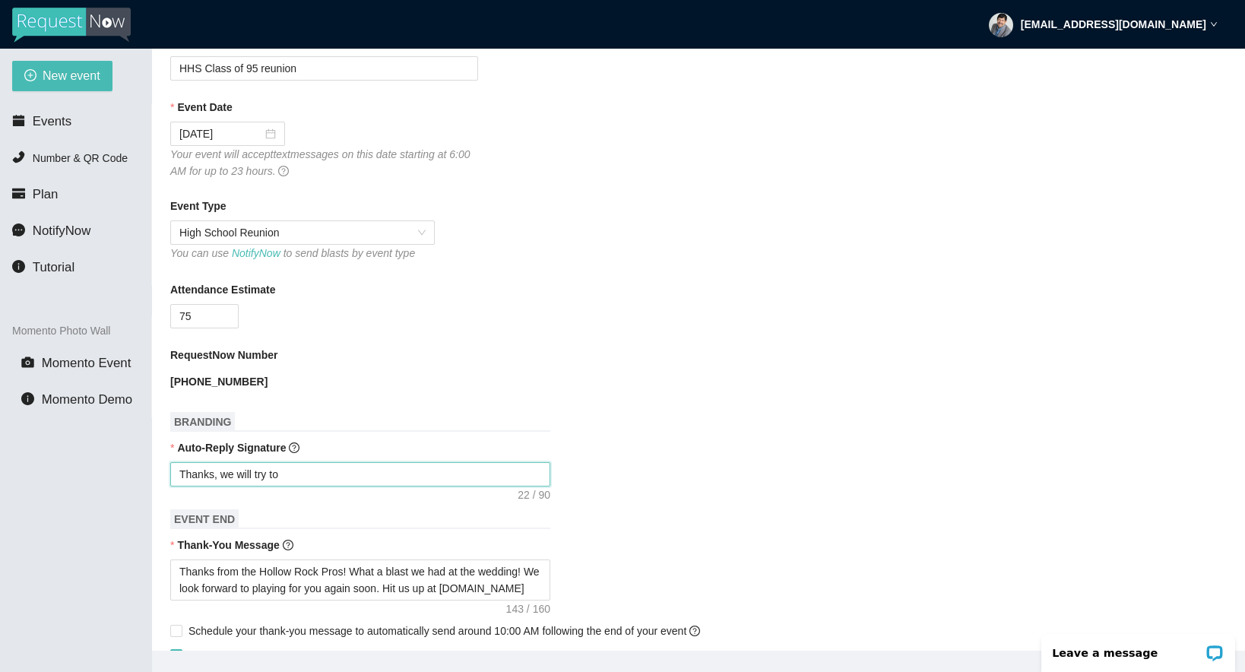
type textarea "Thanks, we will try to"
type textarea "Thanks, we will try to g"
type textarea "Thanks, we will try to ge"
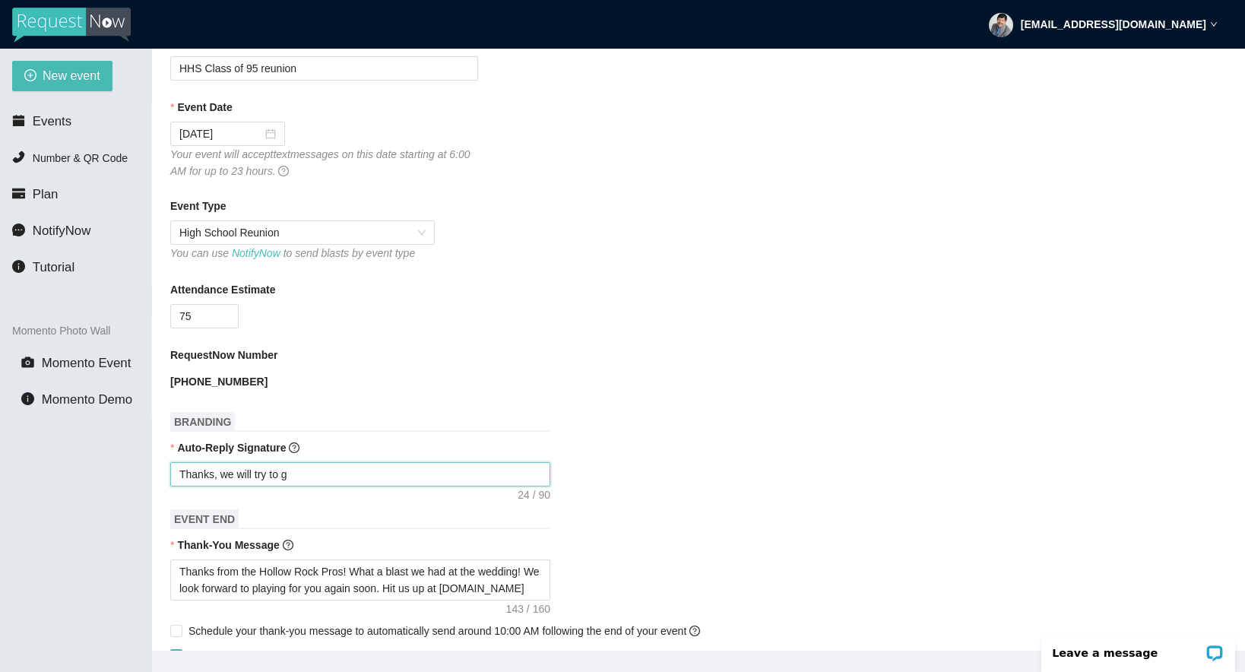
type textarea "Thanks, we will try to ge"
type textarea "Thanks, we will try to get"
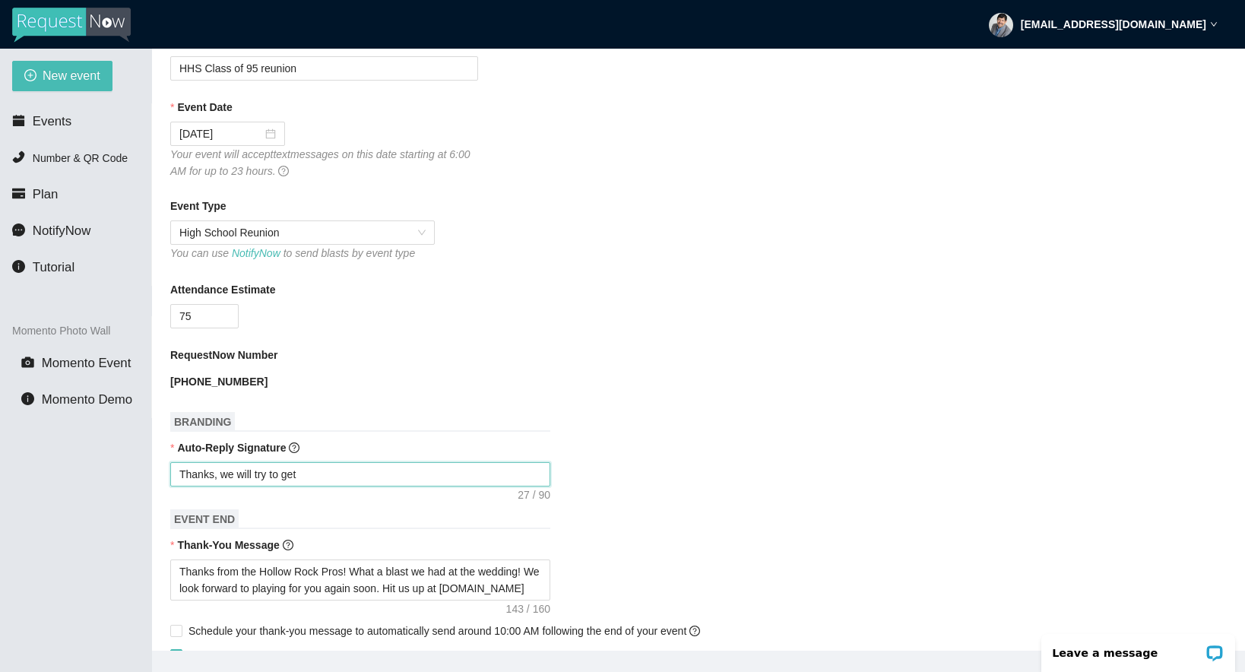
type textarea "Thanks, we will try to get t"
type textarea "Thanks, we will try to get th"
type textarea "Thanks, we will try to get tha"
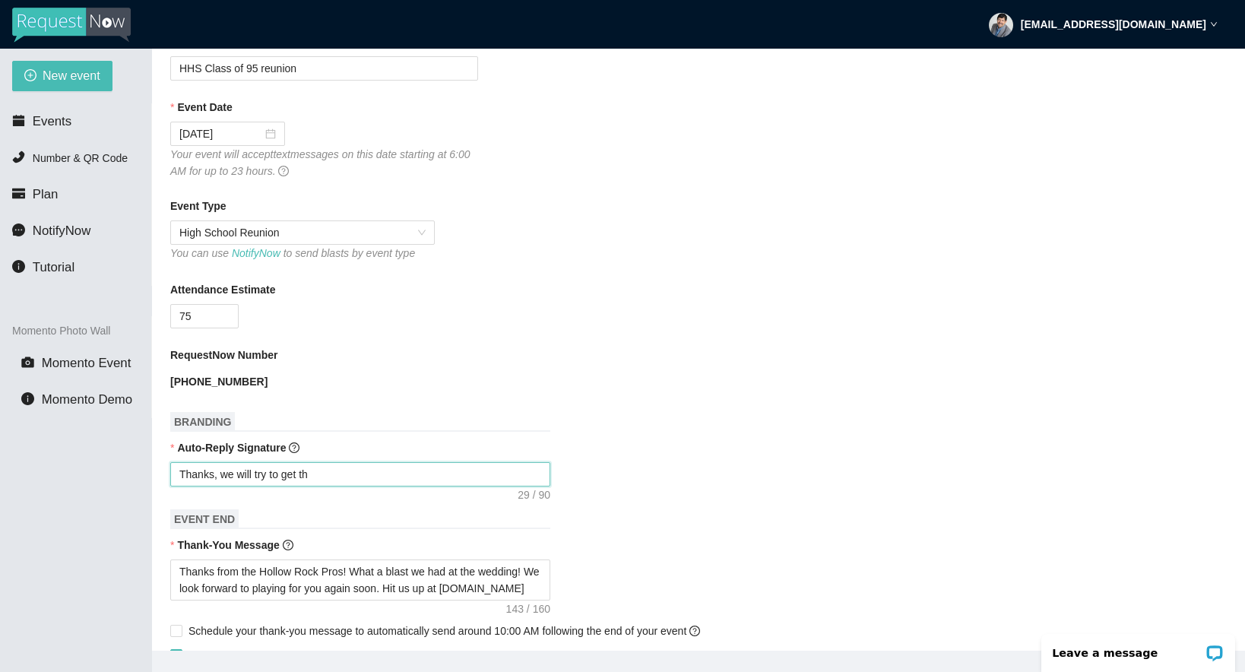
type textarea "Thanks, we will try to get tha"
type textarea "Thanks, we will try to get that"
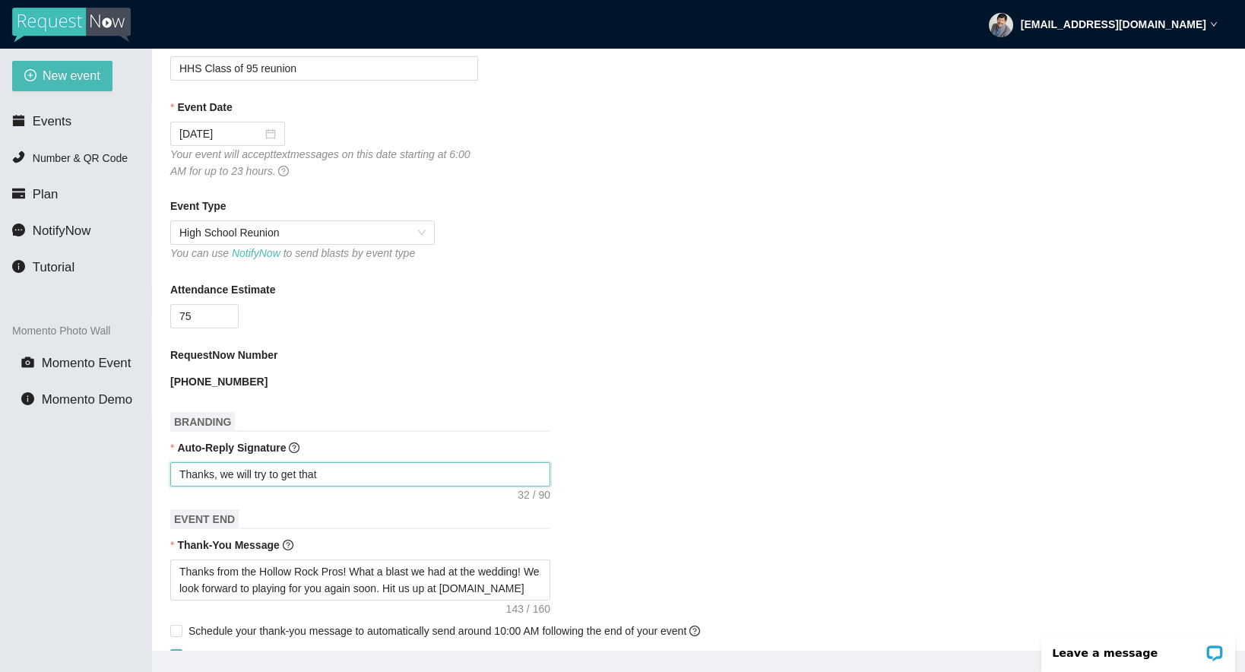
type textarea "Thanks, we will try to get that r"
type textarea "Thanks, we will try to get that re"
type textarea "Thanks, we will try to get that req"
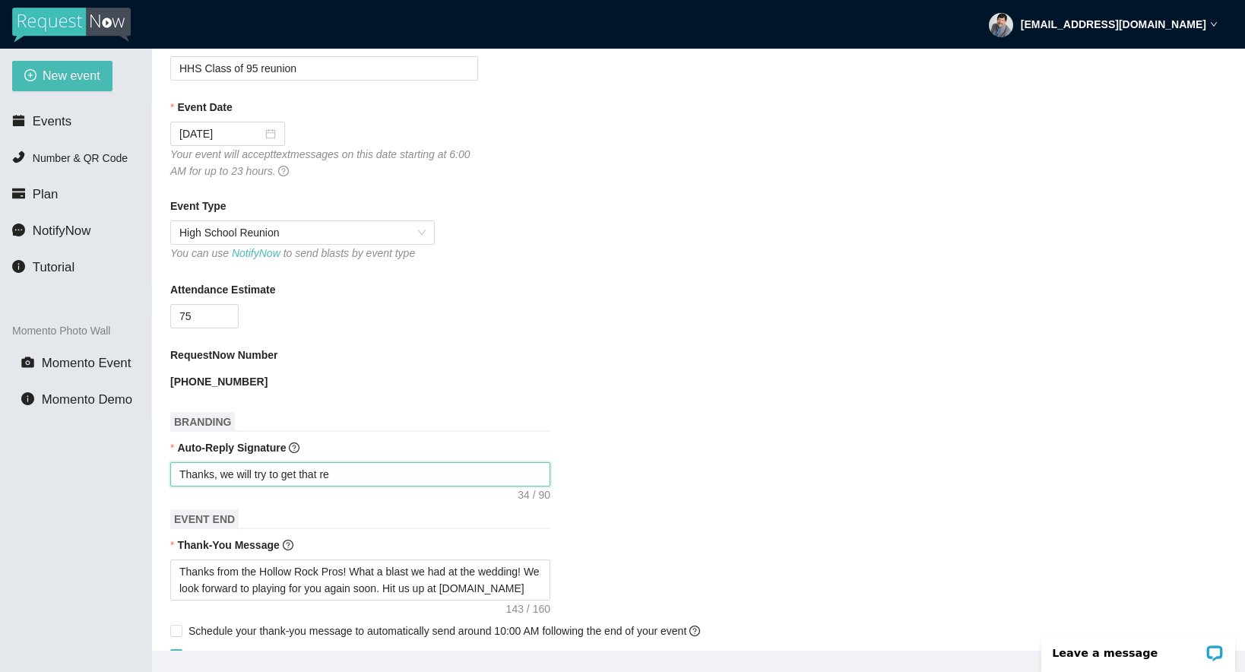
type textarea "Thanks, we will try to get that req"
type textarea "Thanks, we will try to get that requ"
type textarea "Thanks, we will try to get that reque"
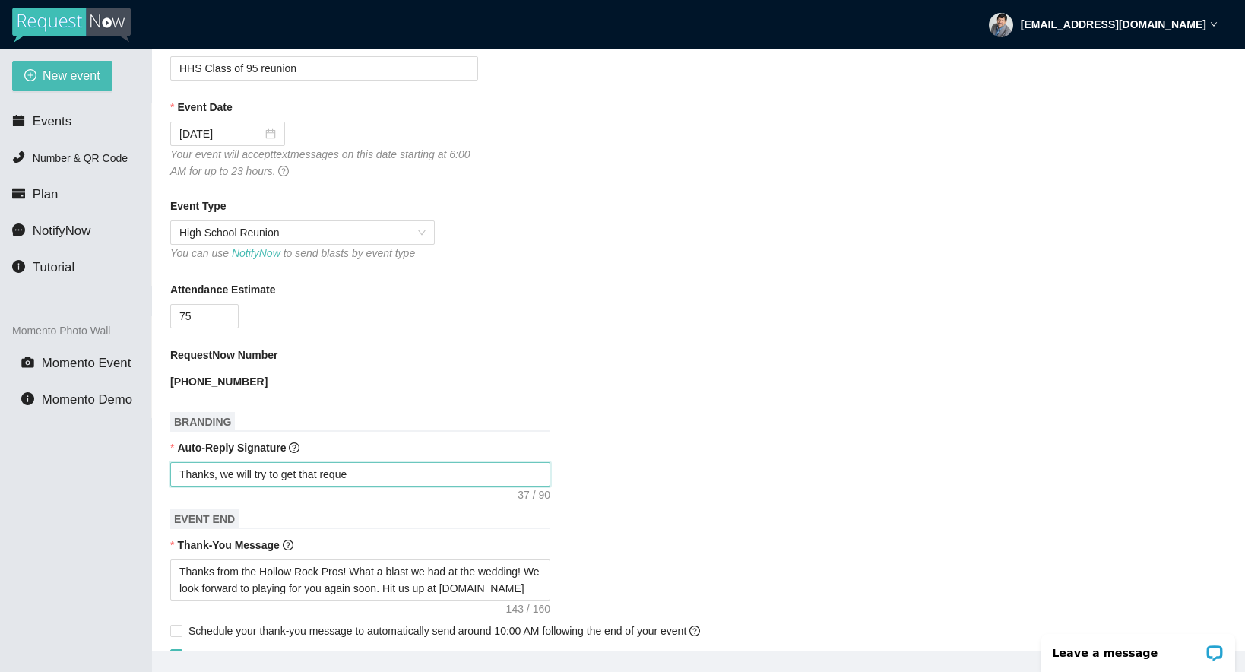
type textarea "Thanks, we will try to get that request"
type textarea "Thanks, we will try to get that request r"
type textarea "Thanks, we will try to get that request ri"
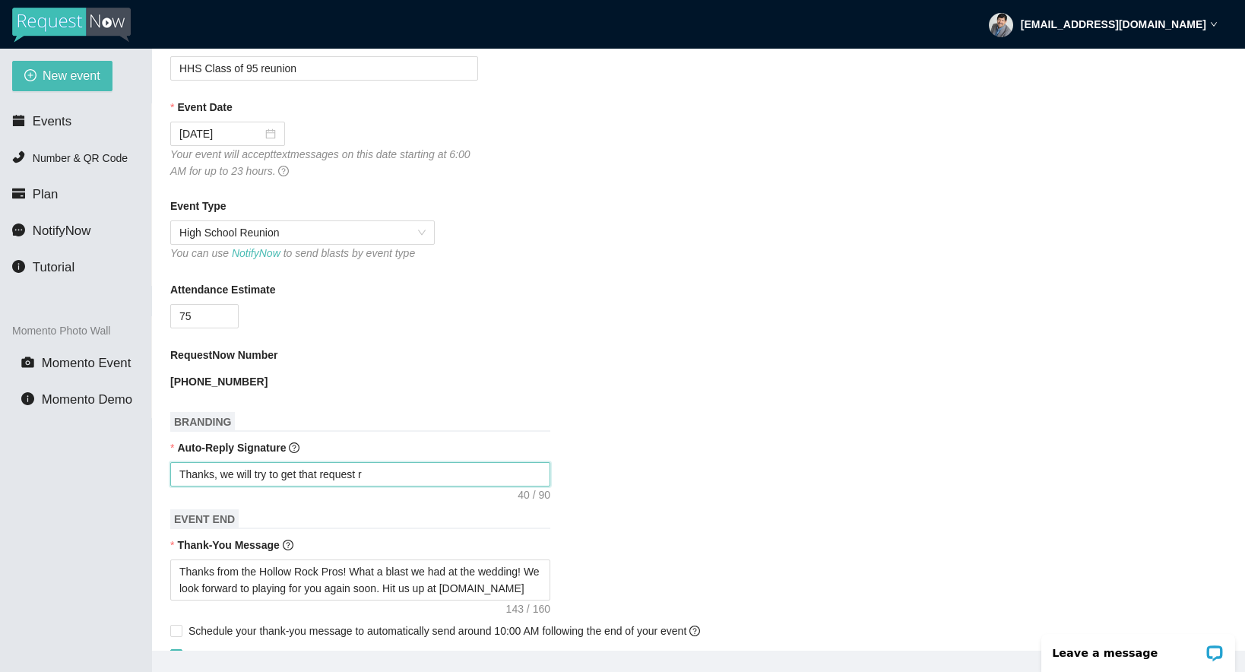
type textarea "Thanks, we will try to get that request ri"
type textarea "Thanks, we will try to get that request rig"
type textarea "Thanks, we will try to get that request righ"
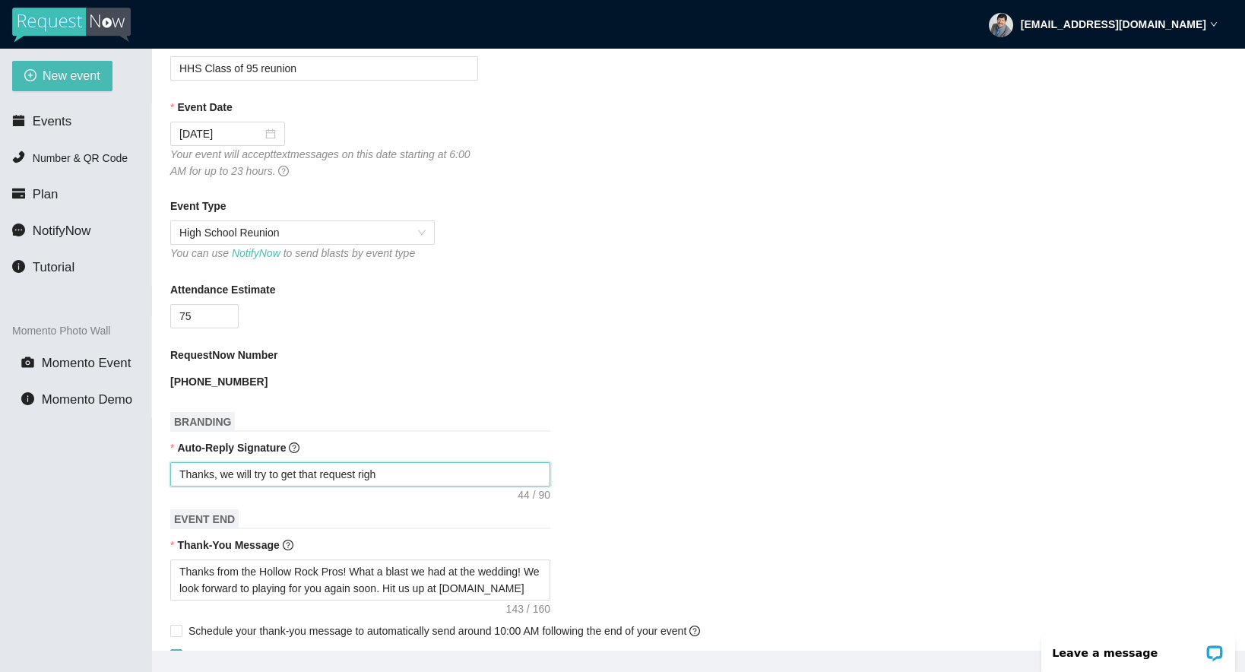
type textarea "Thanks, we will try to get that request right"
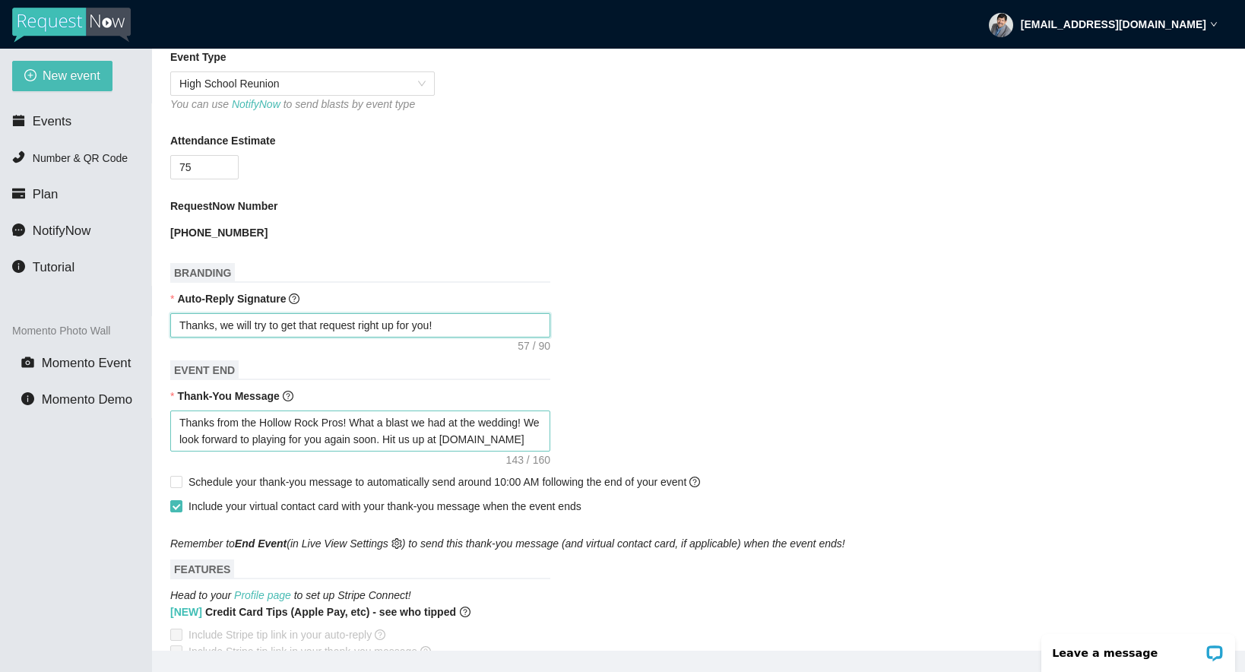
scroll to position [339, 0]
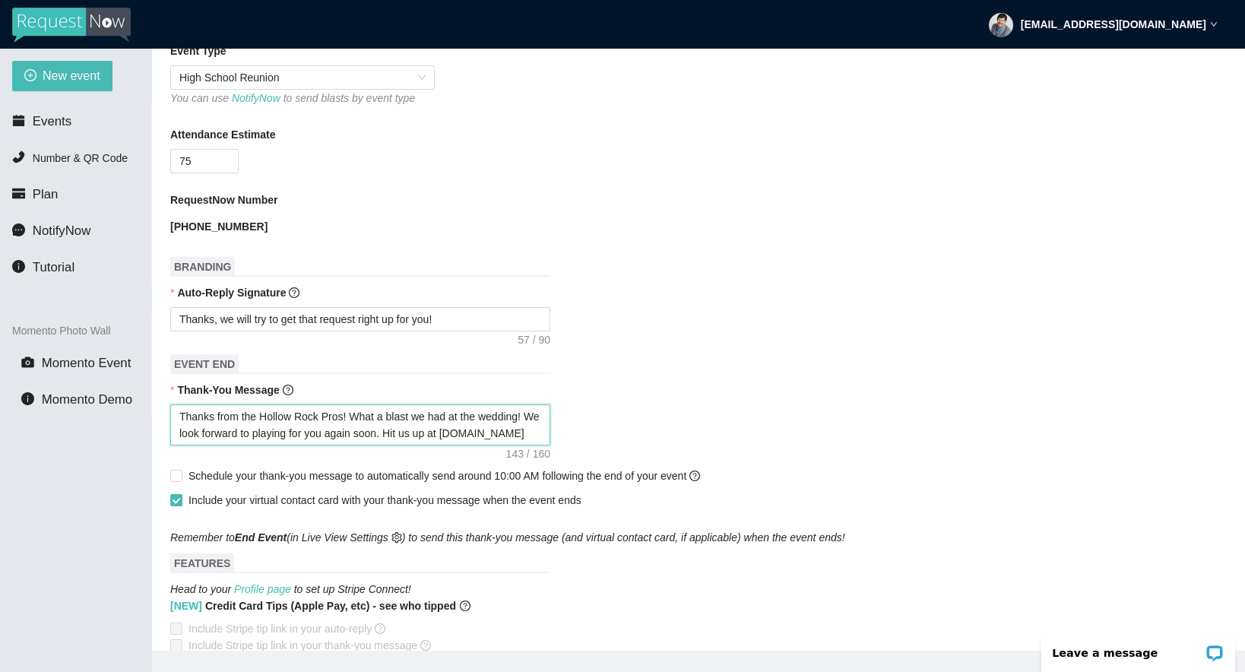
click at [506, 420] on textarea "Thanks from the Hollow Rock Pros! What a blast we had at the wedding! We look f…" at bounding box center [360, 424] width 380 height 41
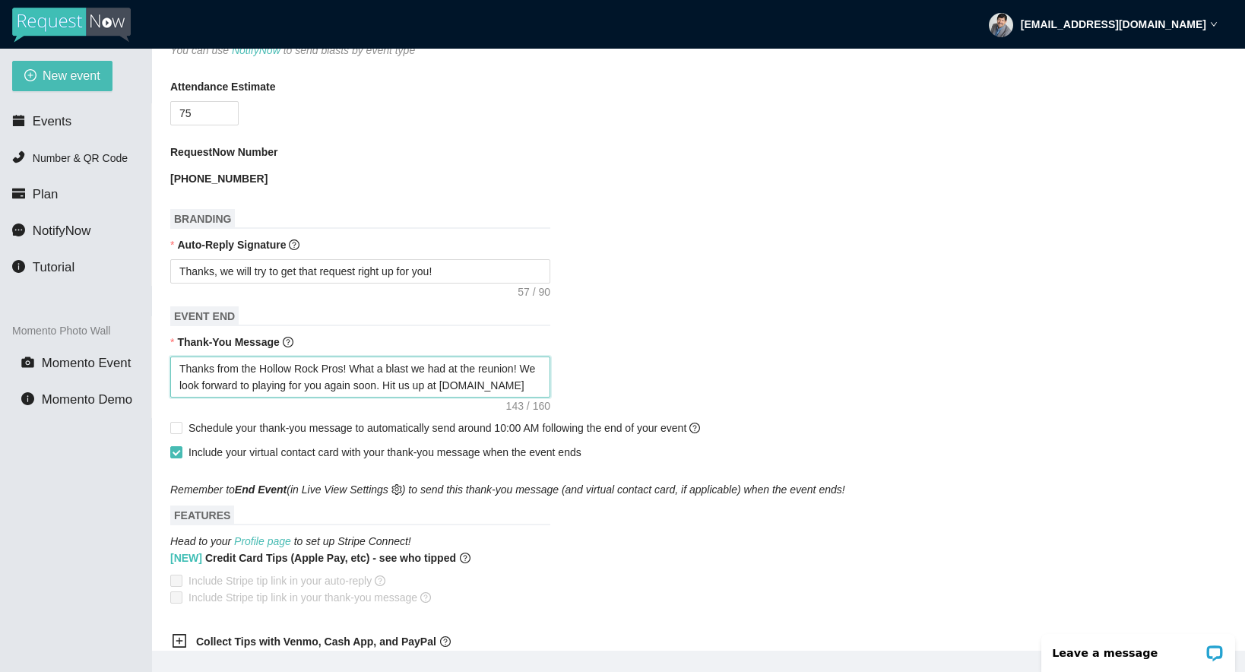
scroll to position [392, 0]
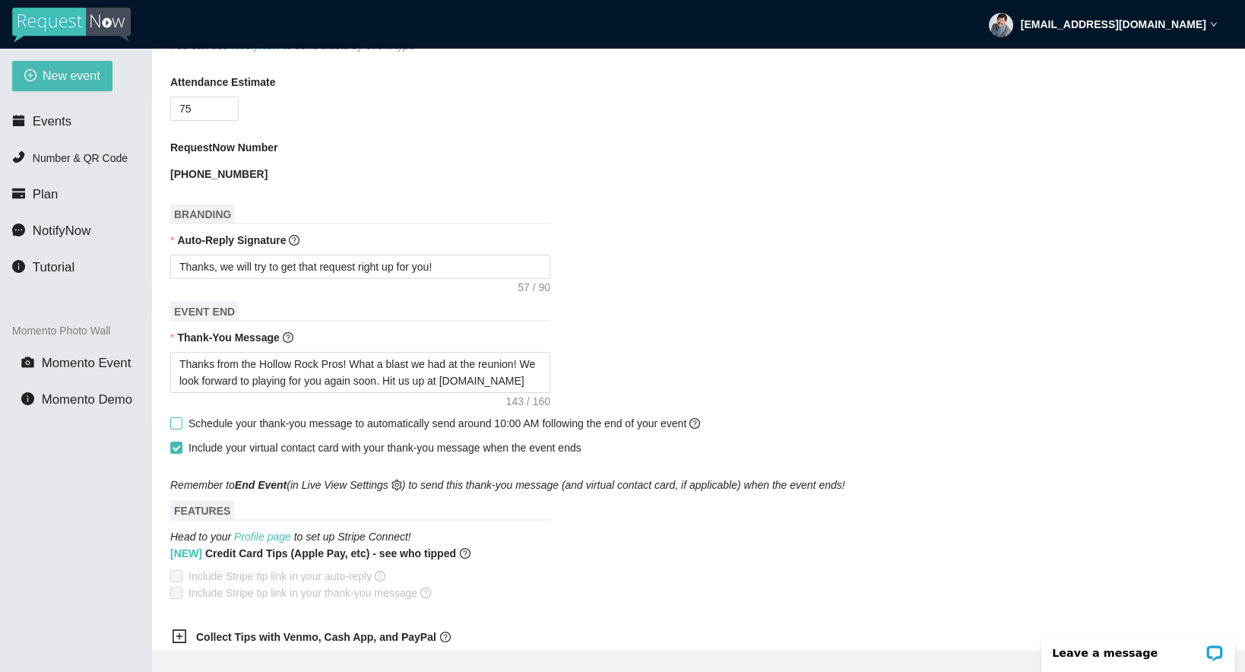
click at [176, 422] on input "Schedule your thank-you message to automatically send around 10:00 AM following…" at bounding box center [175, 422] width 11 height 11
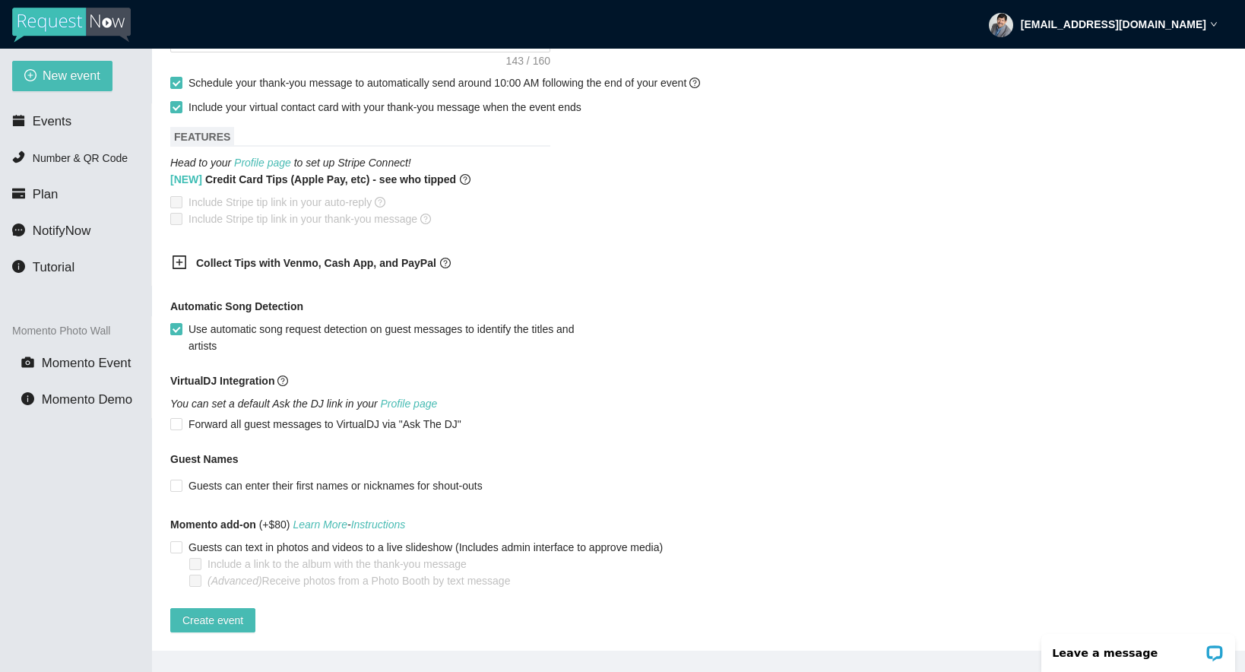
scroll to position [743, 0]
click at [179, 255] on icon "plus-square" at bounding box center [179, 262] width 15 height 15
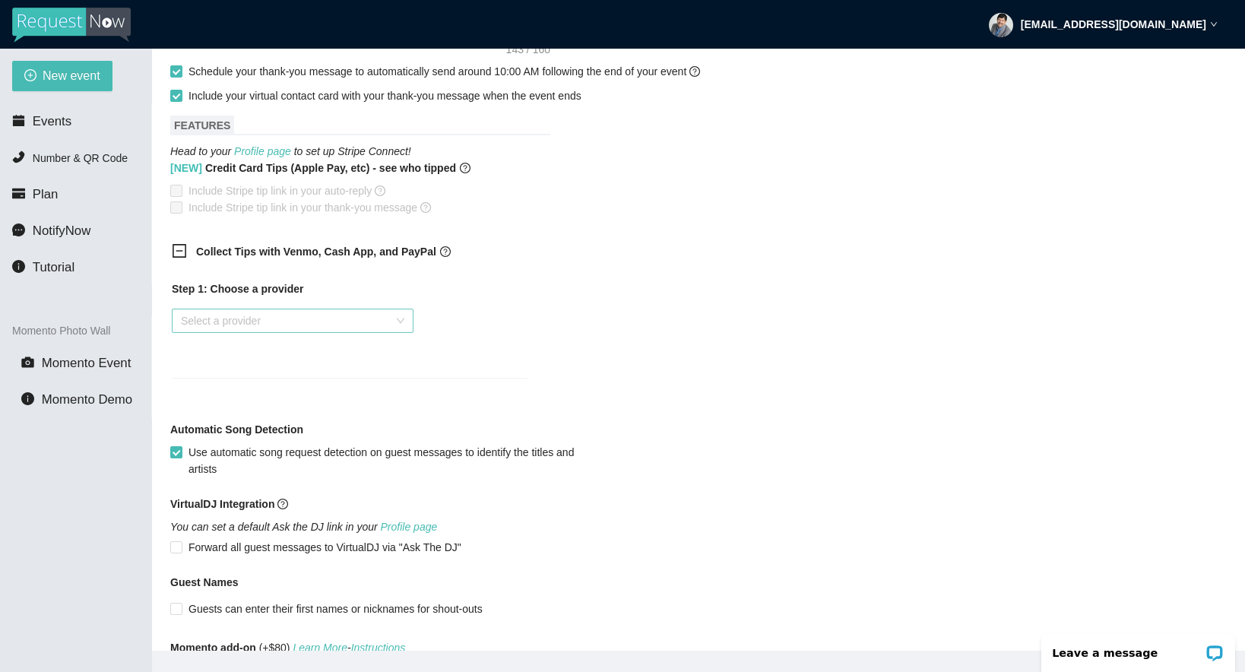
click at [296, 320] on input "search" at bounding box center [287, 320] width 213 height 23
click at [255, 347] on div "[DOMAIN_NAME]" at bounding box center [293, 350] width 224 height 17
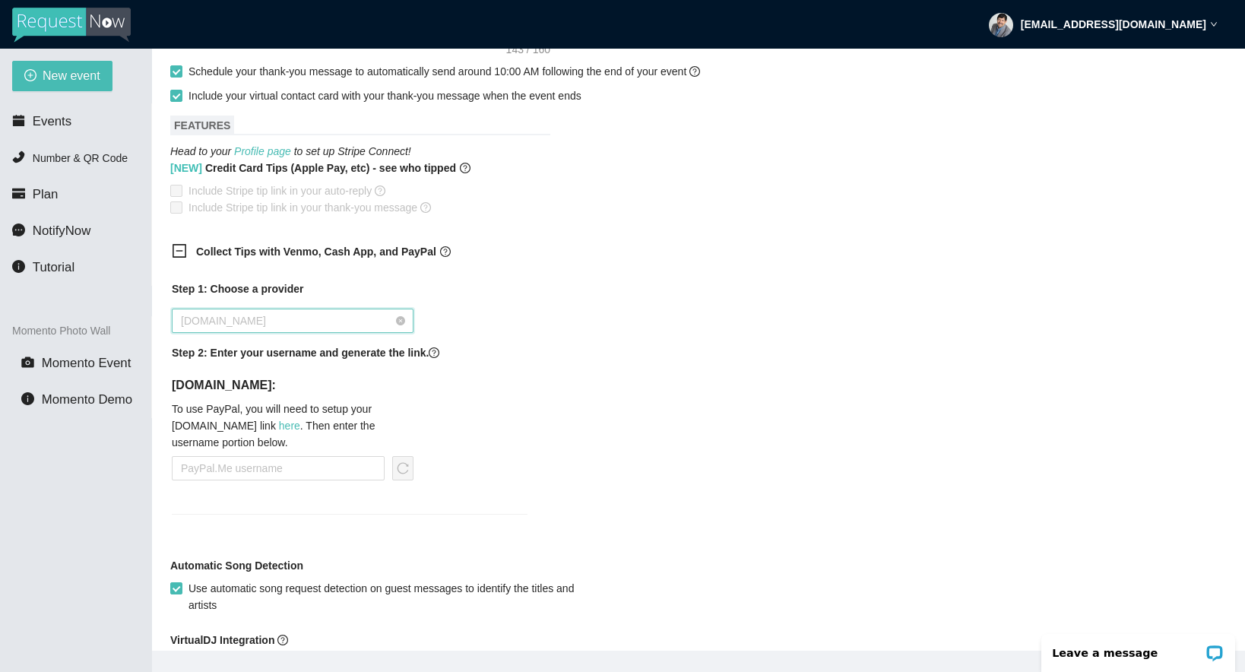
click at [397, 325] on span "[DOMAIN_NAME]" at bounding box center [293, 320] width 224 height 23
click at [379, 375] on div "Venmo" at bounding box center [293, 374] width 224 height 17
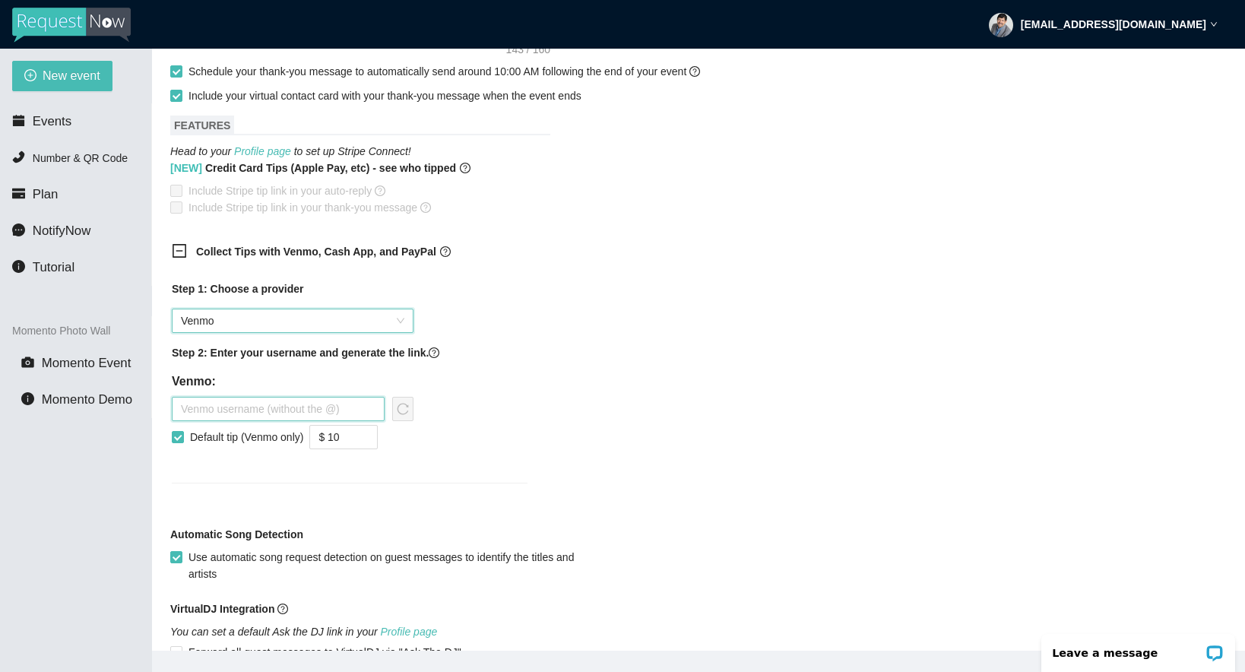
click at [262, 412] on input "text" at bounding box center [278, 409] width 213 height 24
click at [340, 436] on input "$ 10" at bounding box center [343, 437] width 67 height 23
click at [480, 458] on div "Step 1: Choose a provider Venmo Step 2: Enter your username and generate the li…" at bounding box center [350, 373] width 356 height 184
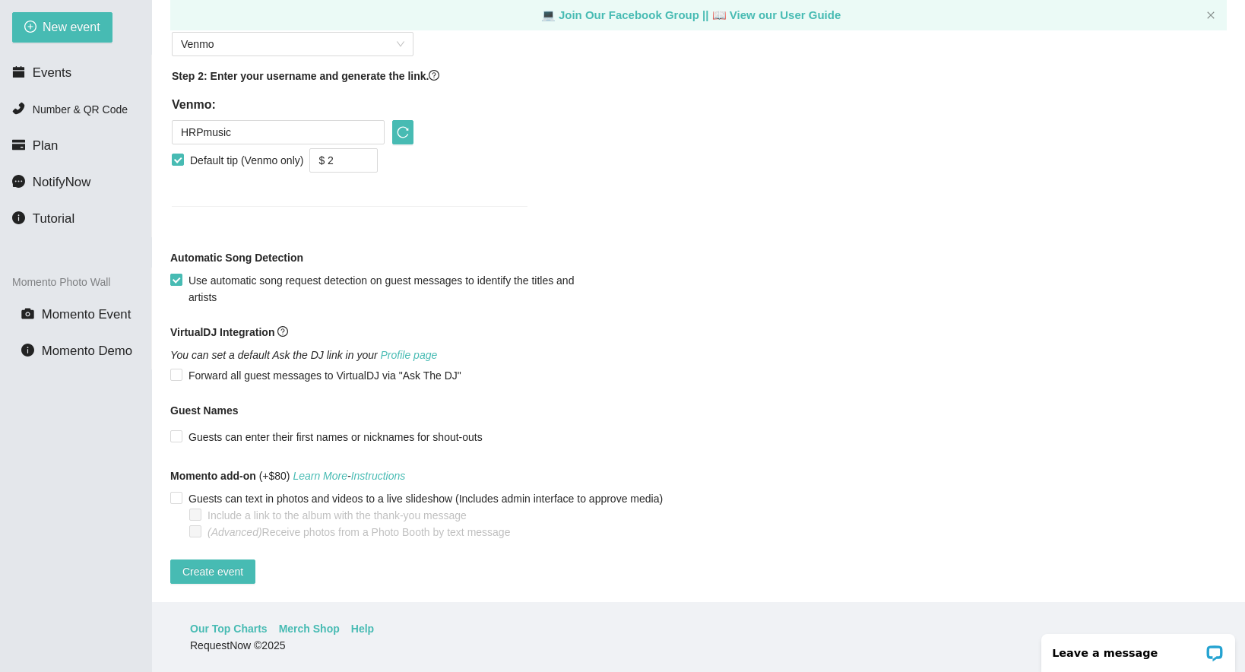
scroll to position [49, 0]
click at [175, 430] on input "Guests can enter their first names or nicknames for shout-outs" at bounding box center [175, 435] width 11 height 11
click at [204, 563] on span "Create event" at bounding box center [212, 571] width 61 height 17
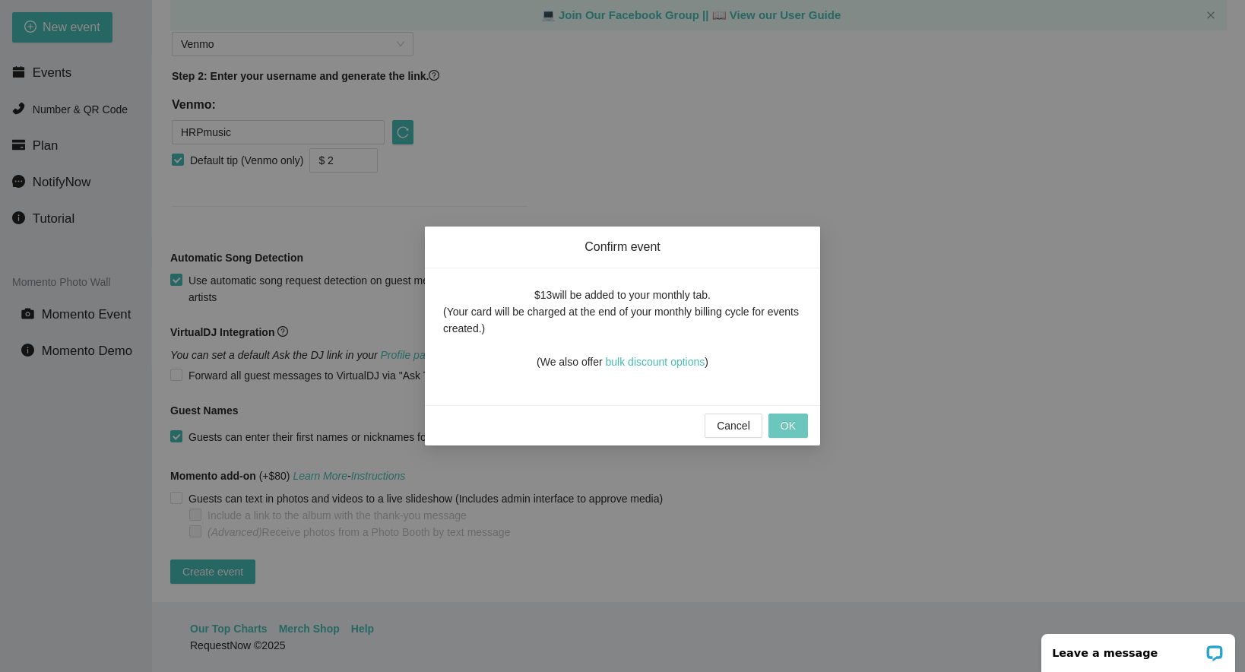
click at [791, 429] on span "OK" at bounding box center [788, 425] width 15 height 17
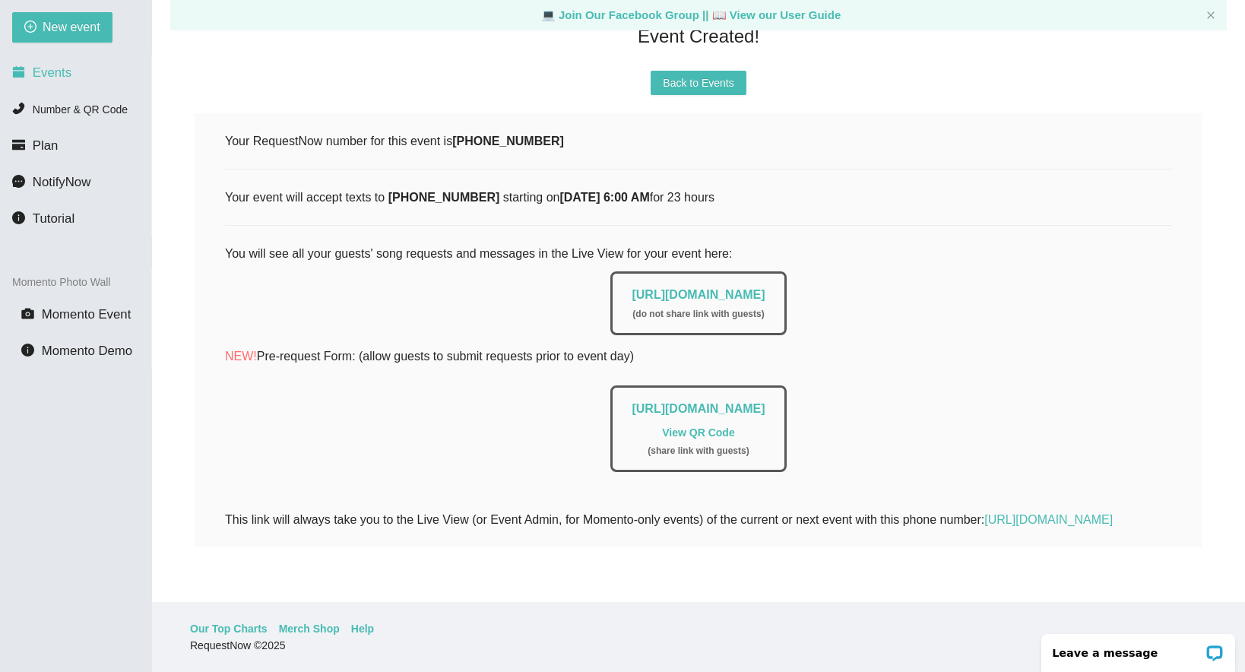
click at [65, 76] on span "Events" at bounding box center [52, 72] width 39 height 14
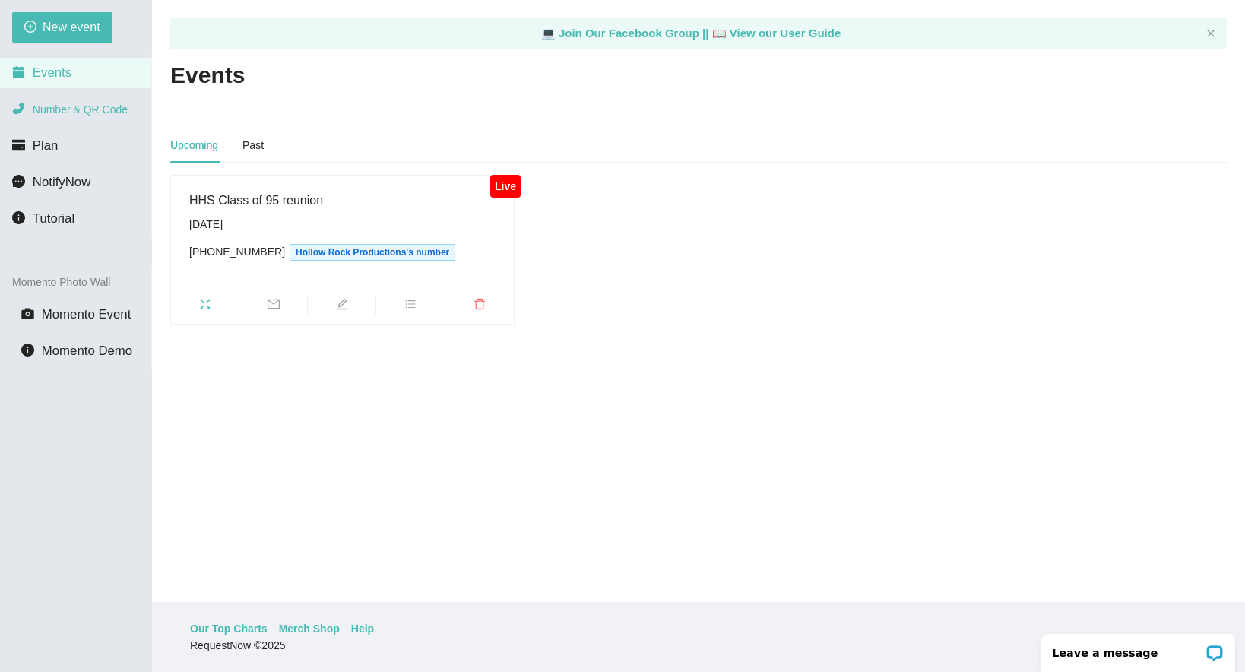
click at [68, 106] on span "Number & QR Code" at bounding box center [80, 109] width 95 height 12
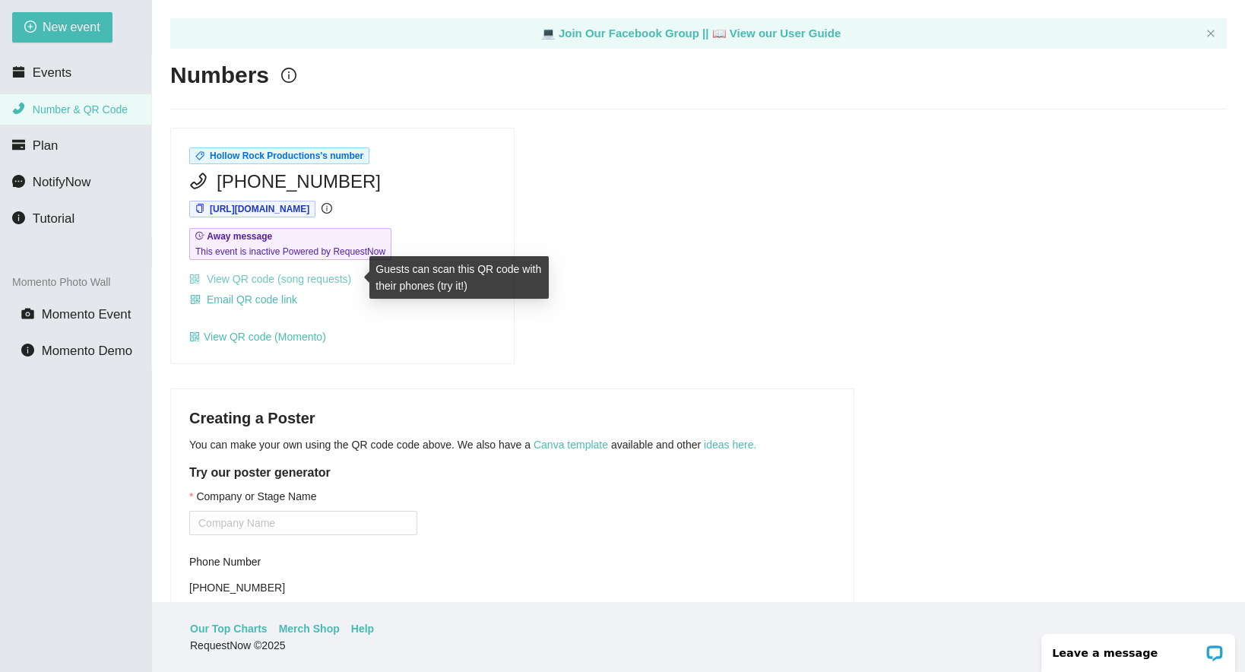
click at [240, 275] on link "View QR code (song requests)" at bounding box center [270, 279] width 162 height 12
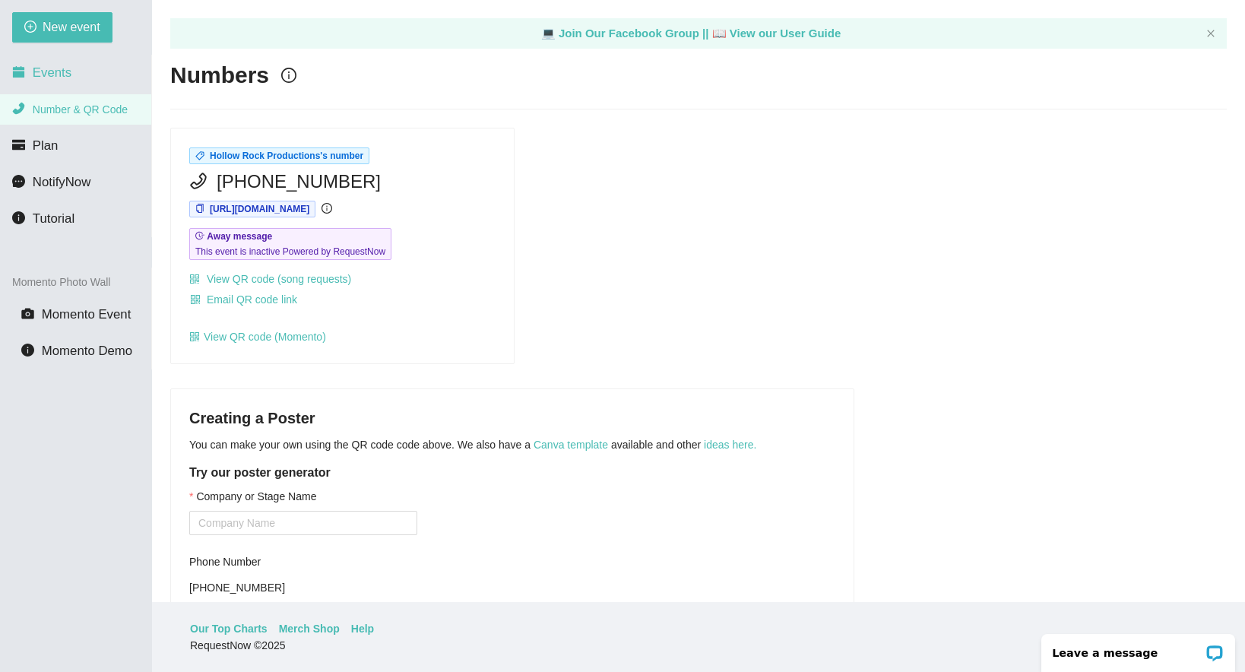
click at [54, 74] on span "Events" at bounding box center [52, 72] width 39 height 14
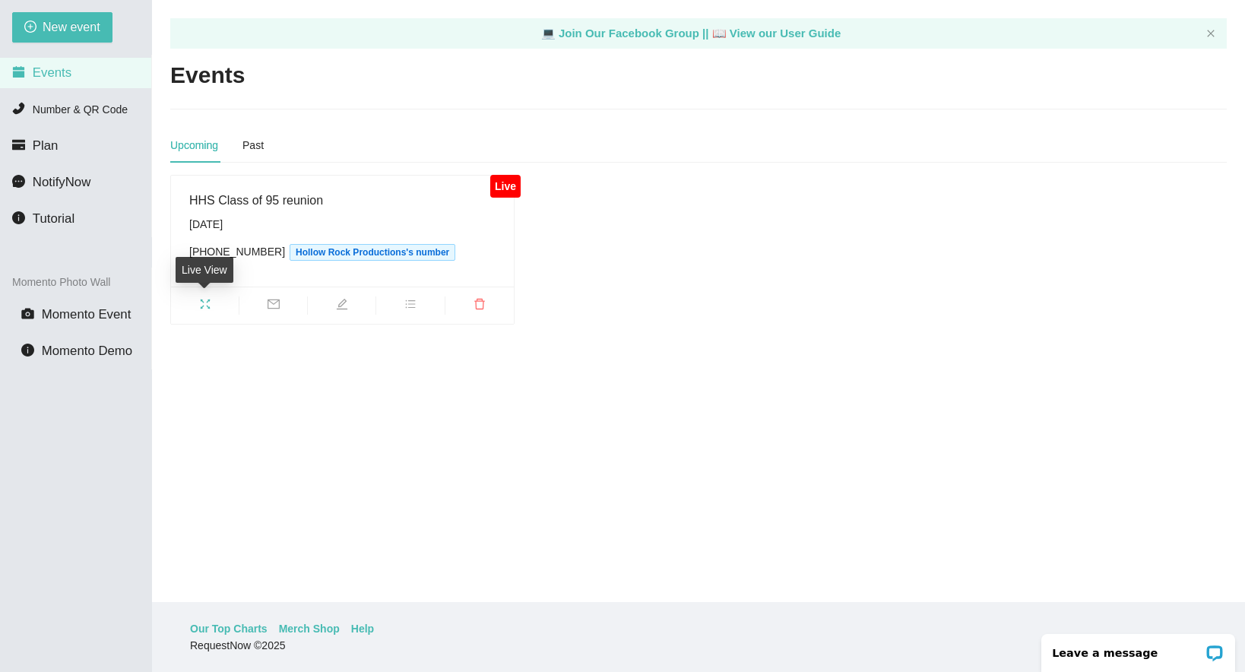
click at [206, 307] on icon "fullscreen" at bounding box center [205, 304] width 12 height 12
click at [96, 109] on span "Number & QR Code" at bounding box center [80, 109] width 95 height 12
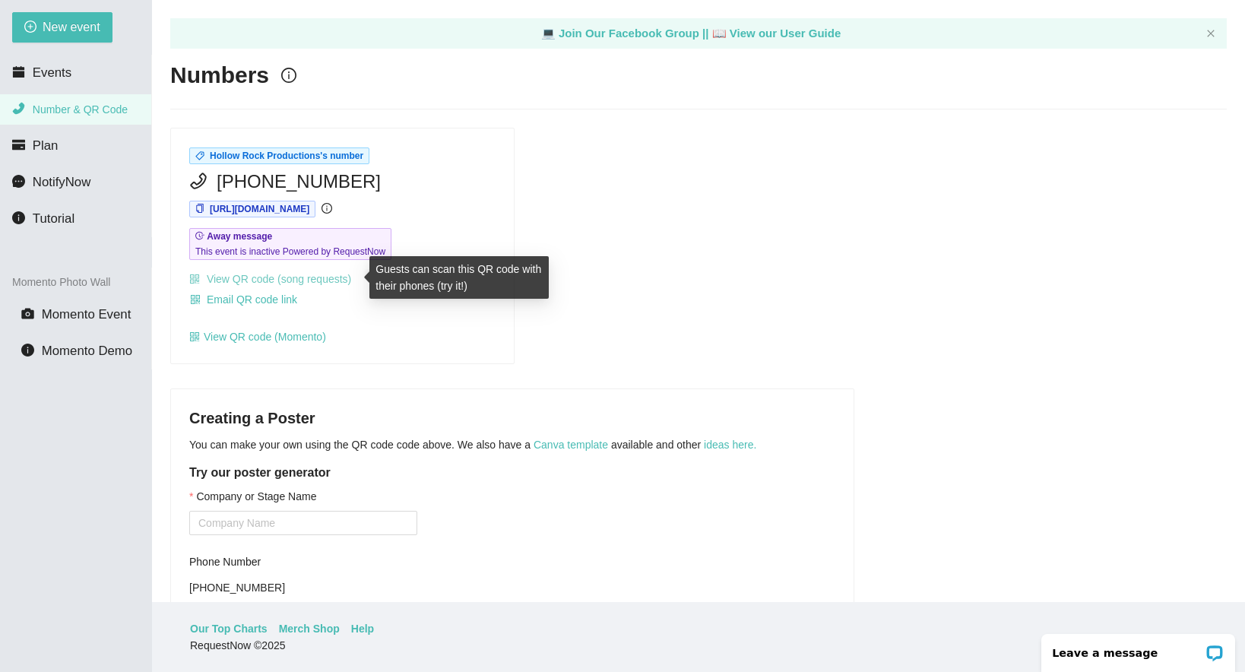
click at [272, 278] on link "View QR code (song requests)" at bounding box center [270, 279] width 162 height 12
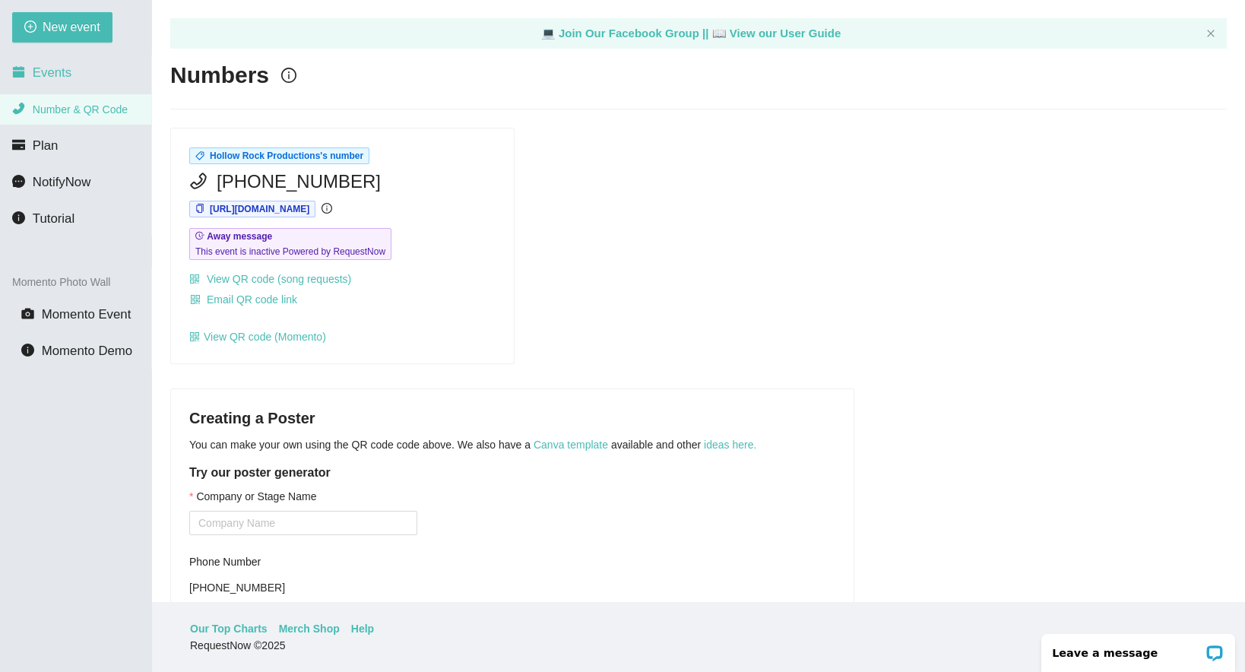
click at [81, 72] on li "Events" at bounding box center [75, 73] width 151 height 30
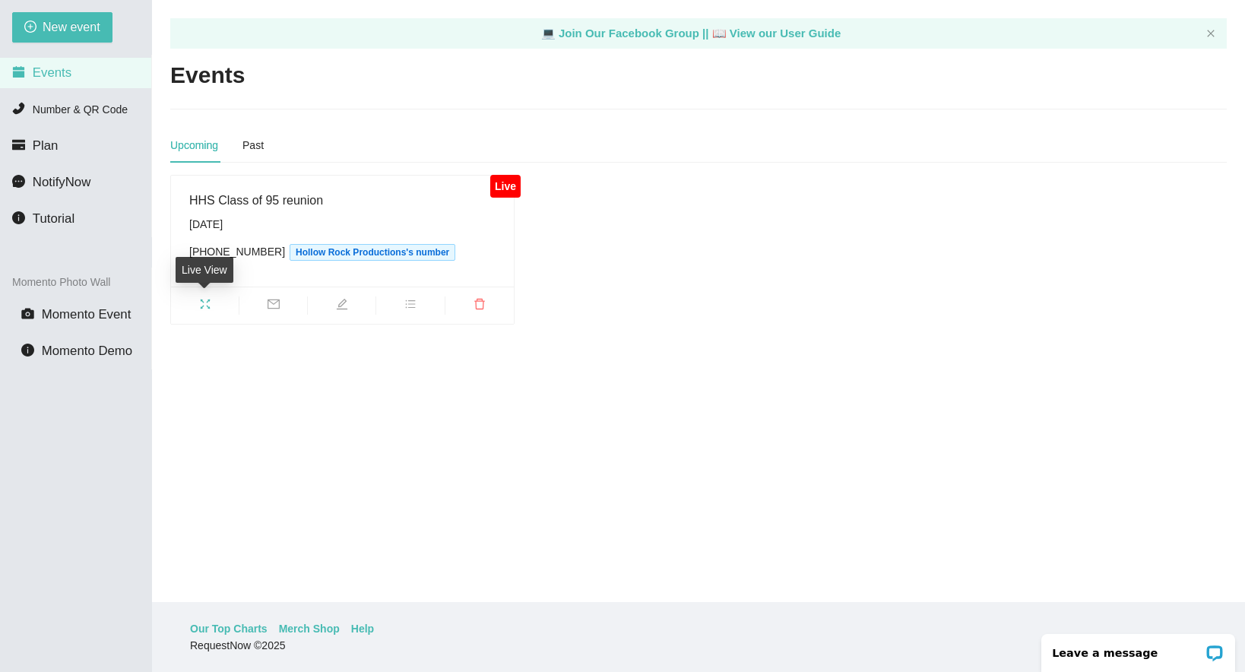
click at [206, 302] on icon "fullscreen" at bounding box center [205, 304] width 12 height 12
click at [343, 302] on icon "edit" at bounding box center [342, 304] width 12 height 12
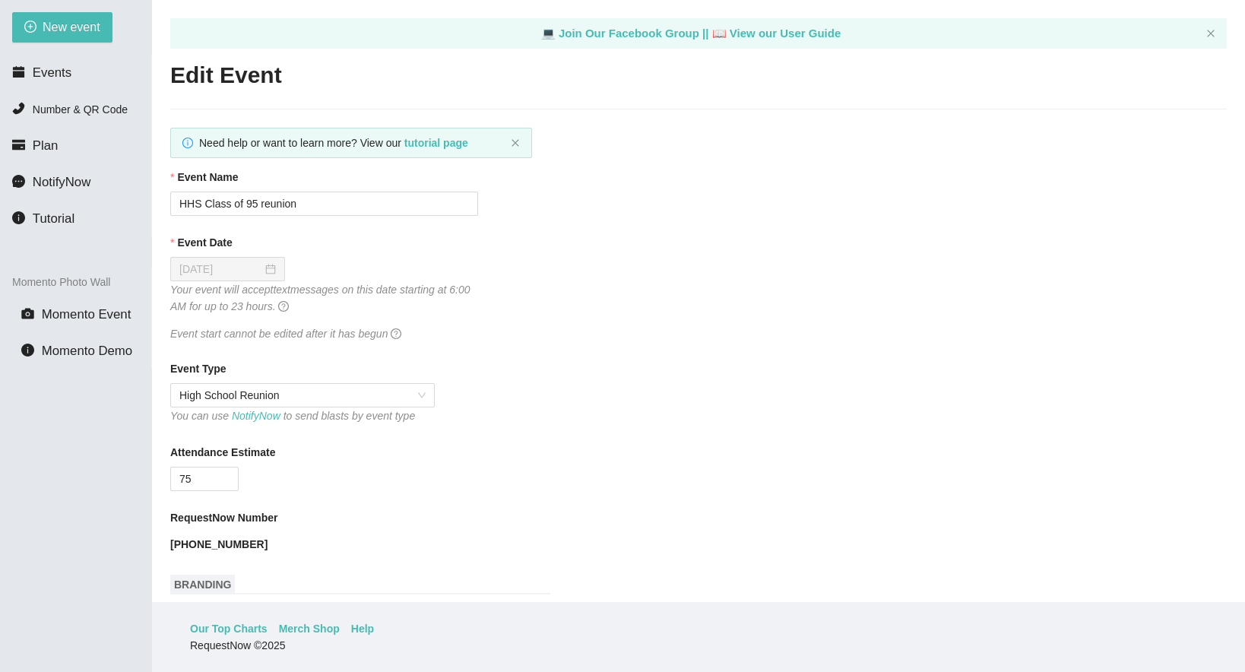
type textarea "[URL][DOMAIN_NAME]"
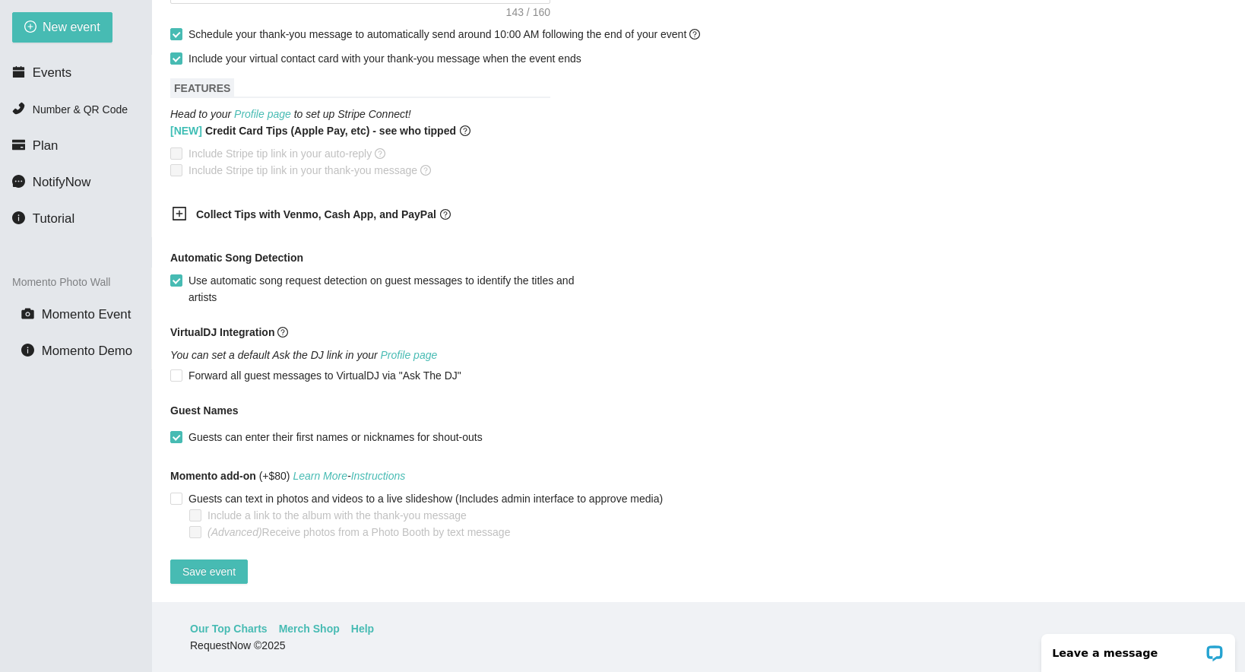
scroll to position [771, 0]
click at [183, 206] on icon "plus-square" at bounding box center [179, 213] width 15 height 15
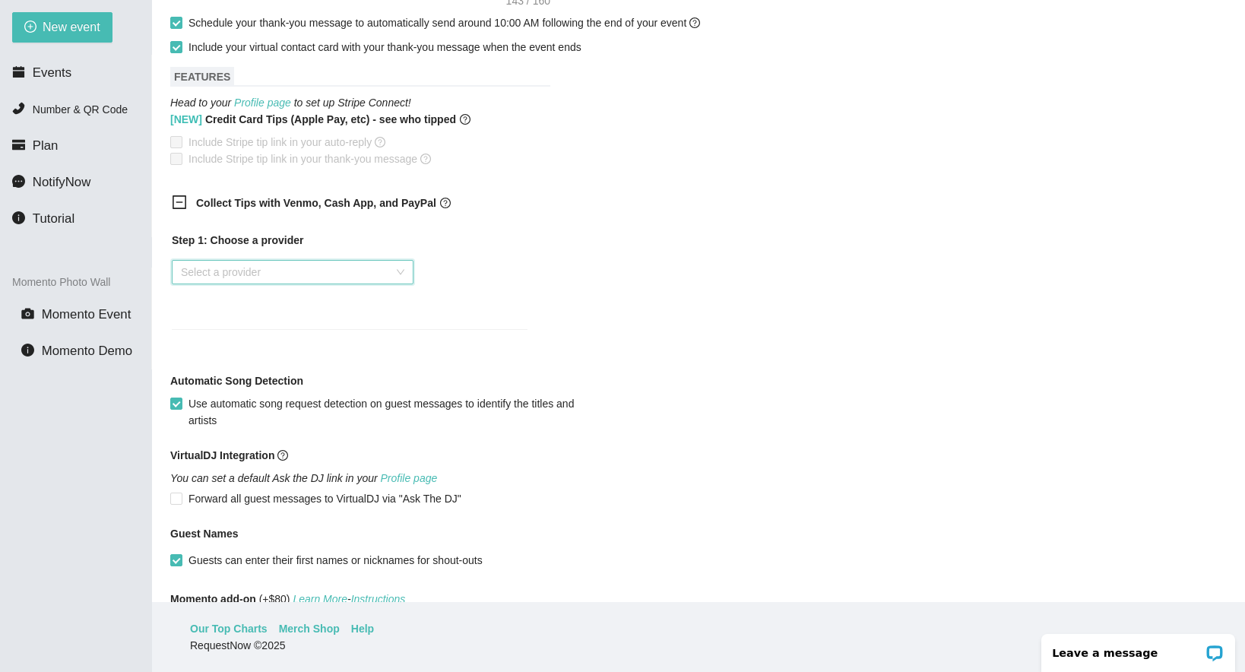
click at [236, 271] on input "search" at bounding box center [287, 272] width 213 height 23
click at [236, 323] on div "Venmo" at bounding box center [293, 326] width 224 height 17
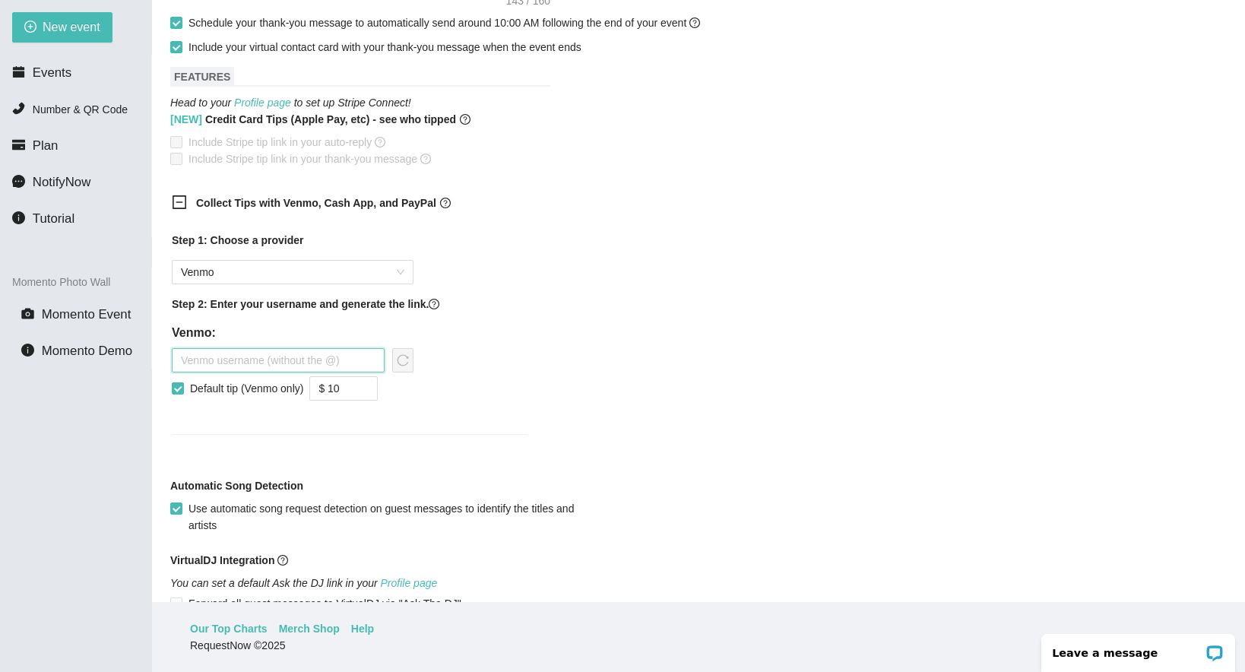
click at [265, 354] on input "text" at bounding box center [278, 360] width 213 height 24
type input "HRPmusic"
click at [403, 356] on icon "reload" at bounding box center [403, 360] width 12 height 12
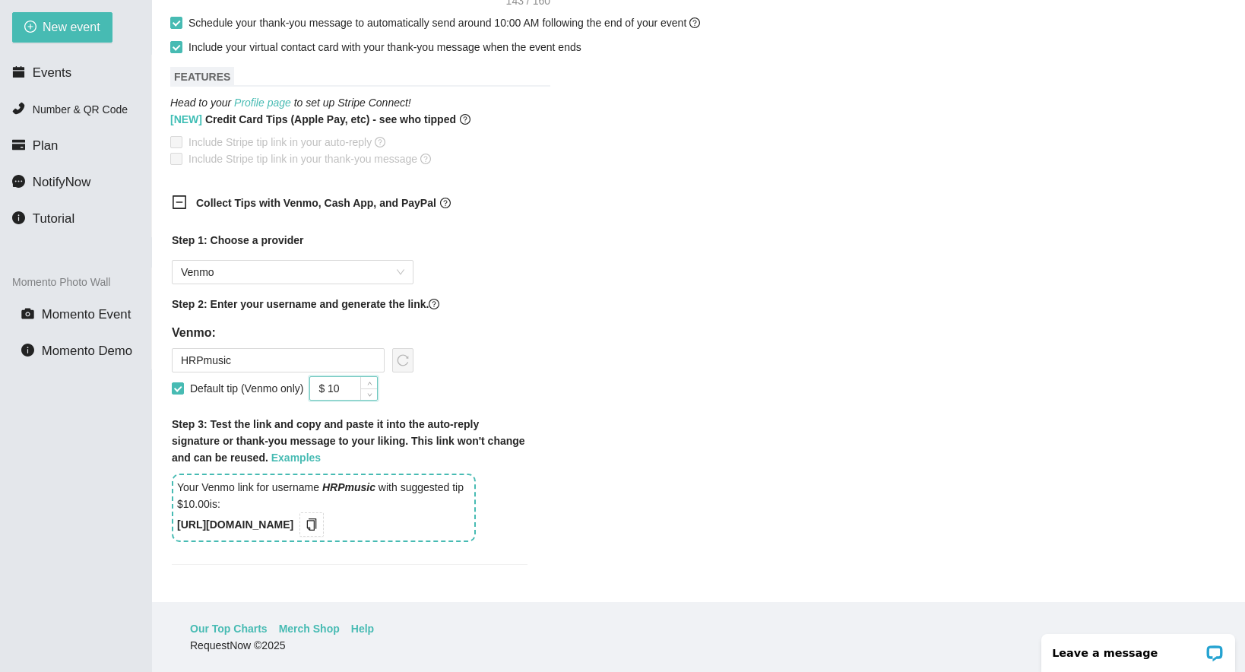
click at [347, 385] on input "$ 10" at bounding box center [343, 388] width 67 height 23
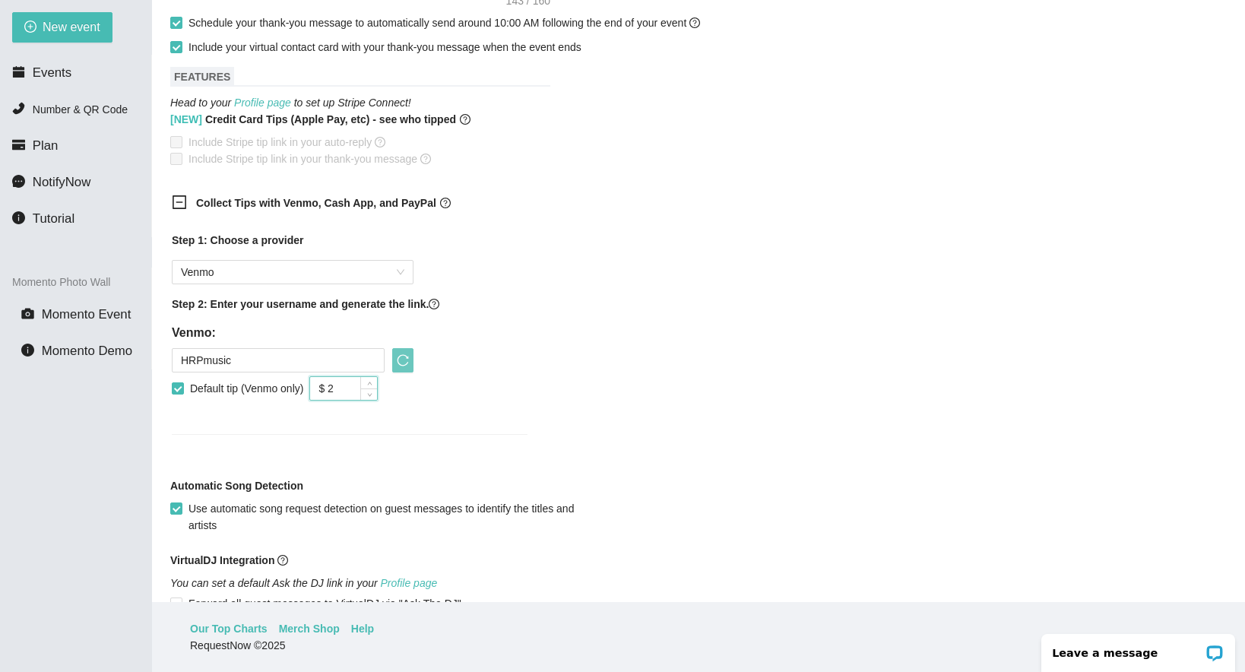
type input "$ 2"
click at [401, 362] on icon "reload" at bounding box center [403, 360] width 12 height 12
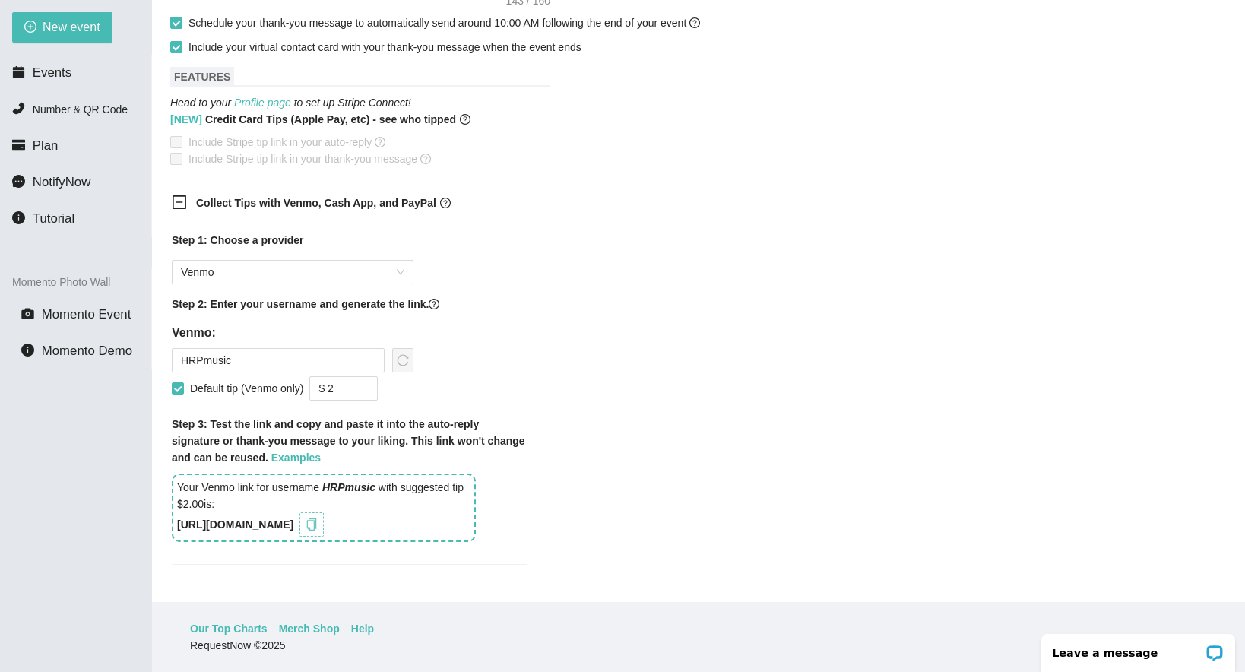
click at [318, 525] on icon "copy" at bounding box center [312, 524] width 12 height 12
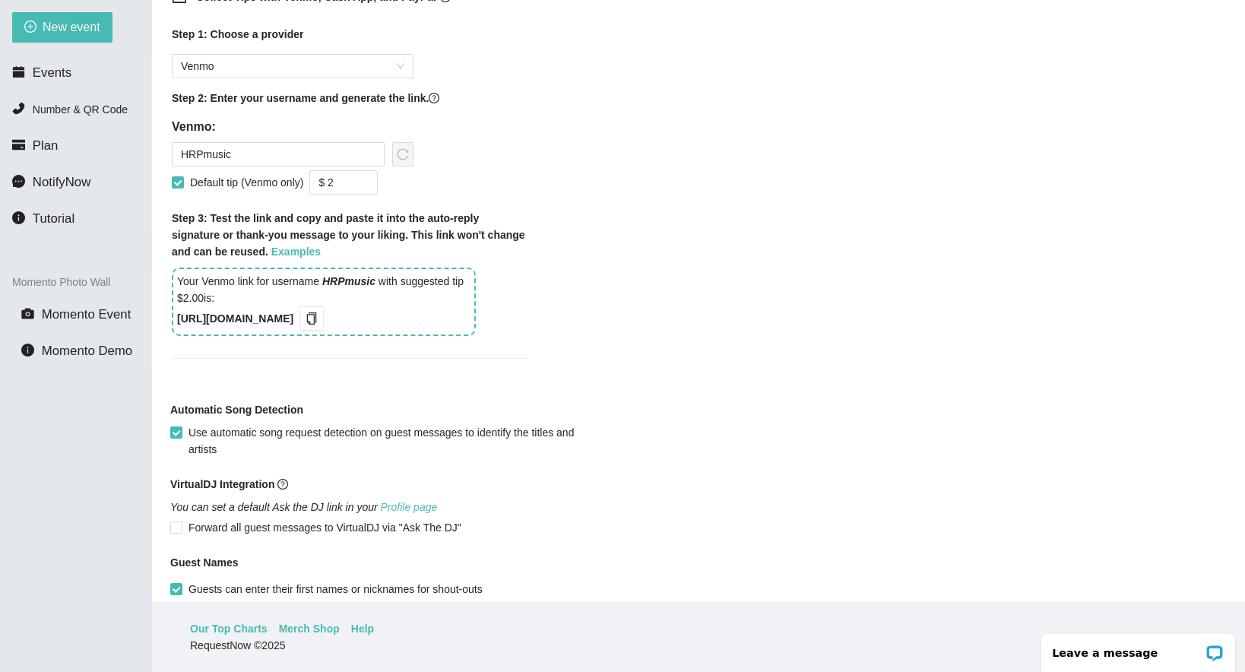
scroll to position [984, 0]
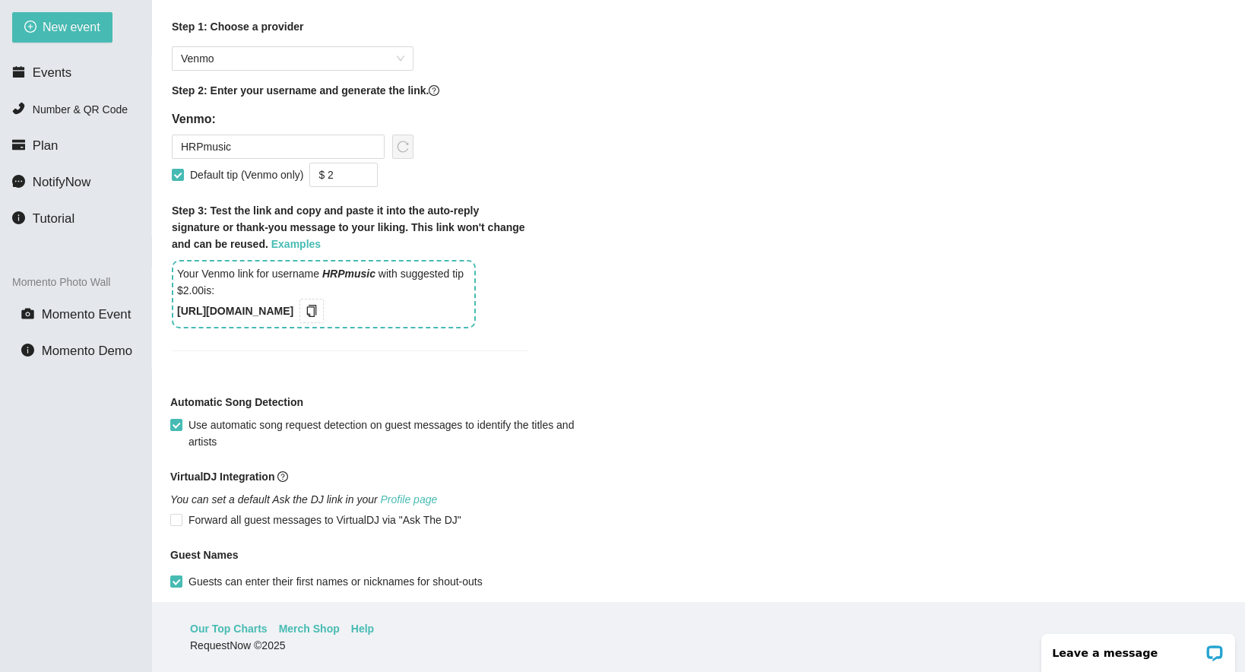
click at [238, 309] on b "[URL][DOMAIN_NAME]" at bounding box center [235, 311] width 116 height 12
click at [245, 312] on b "[URL][DOMAIN_NAME]" at bounding box center [235, 311] width 116 height 12
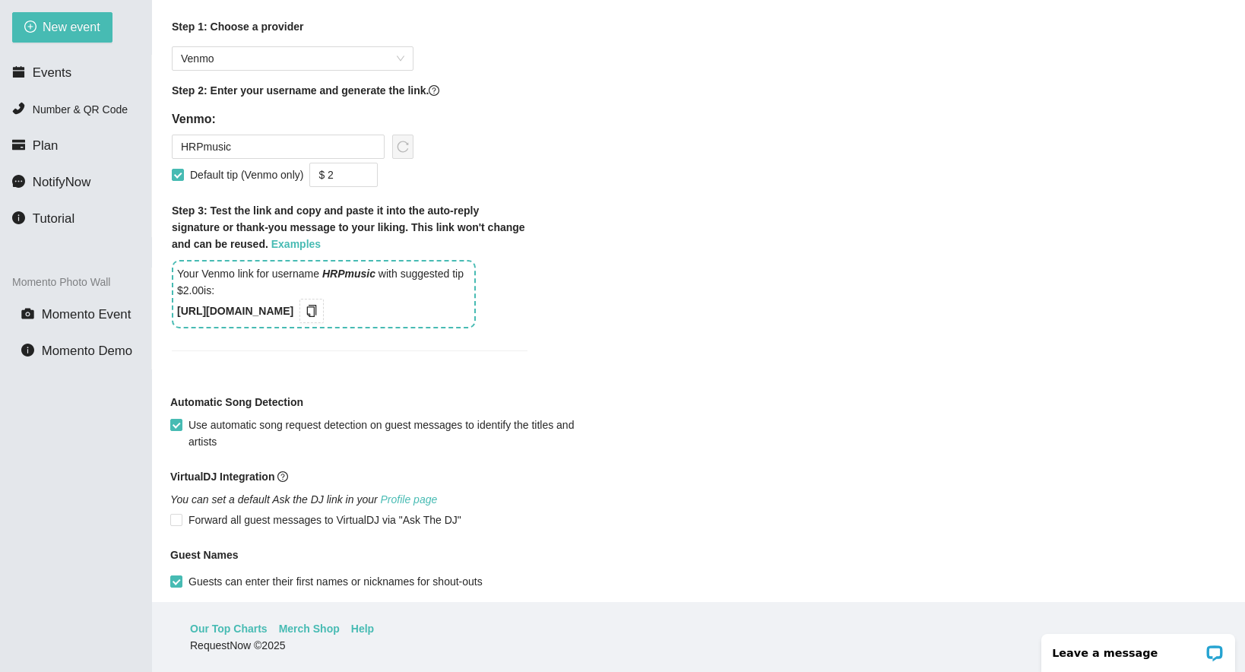
click at [252, 313] on b "[URL][DOMAIN_NAME]" at bounding box center [235, 311] width 116 height 12
drag, startPoint x: 177, startPoint y: 310, endPoint x: 313, endPoint y: 307, distance: 136.1
click at [313, 307] on div "Your Venmo link for username HRPmusic with suggested tip $2.00 is: [URL][DOMAIN…" at bounding box center [324, 294] width 304 height 68
copy b "[URL][DOMAIN_NAME]"
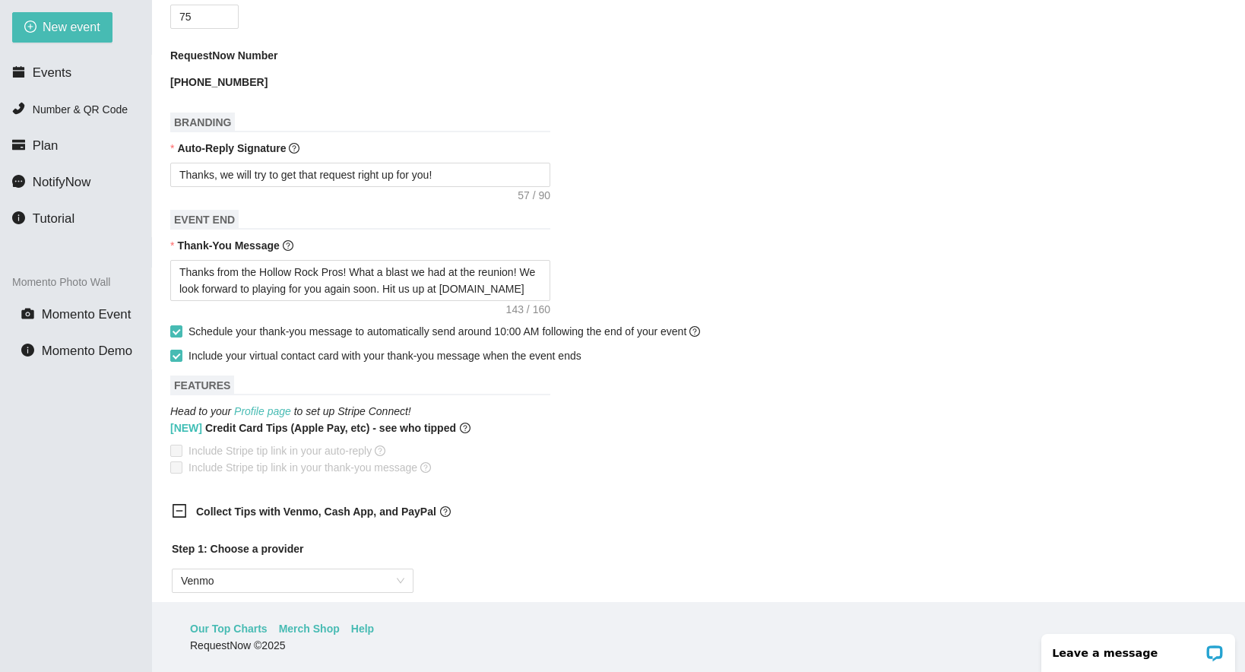
scroll to position [433, 0]
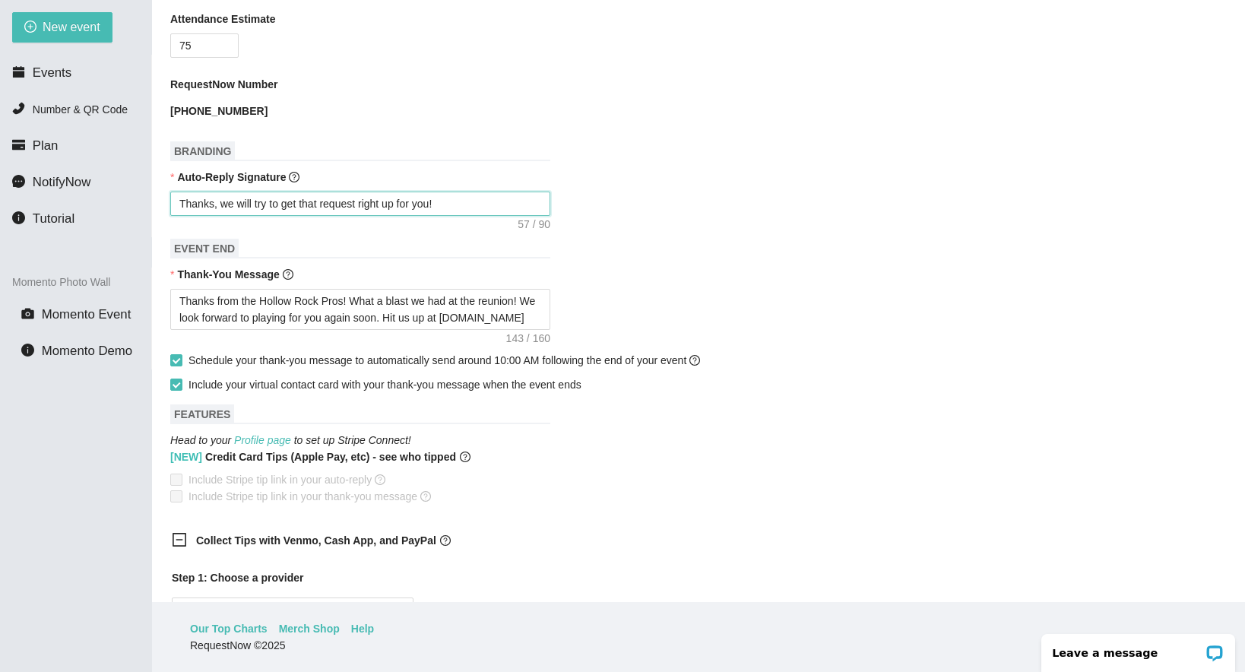
click at [502, 208] on textarea "Thanks, we will try to get that request right up for you!" at bounding box center [360, 204] width 380 height 24
type textarea "Thanks, we will try to get that request right up for you!"
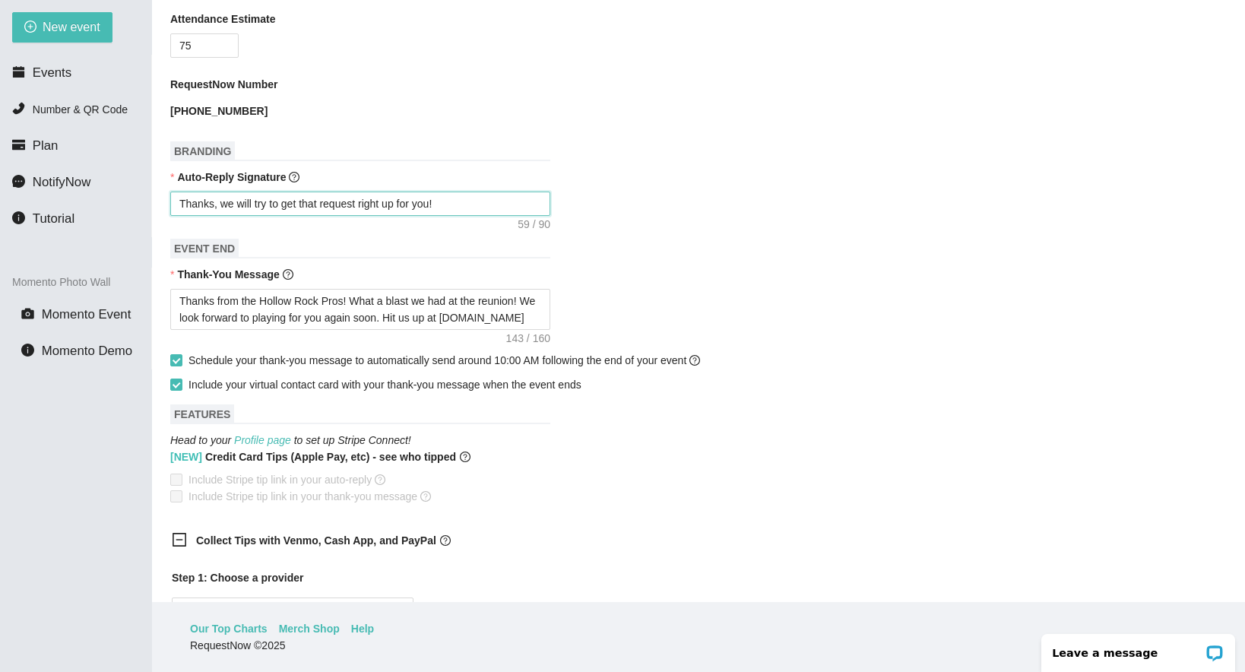
paste textarea "[URL][DOMAIN_NAME]"
type textarea "Thanks, we will try to get that request right up for you![URL][DOMAIN_NAME]"
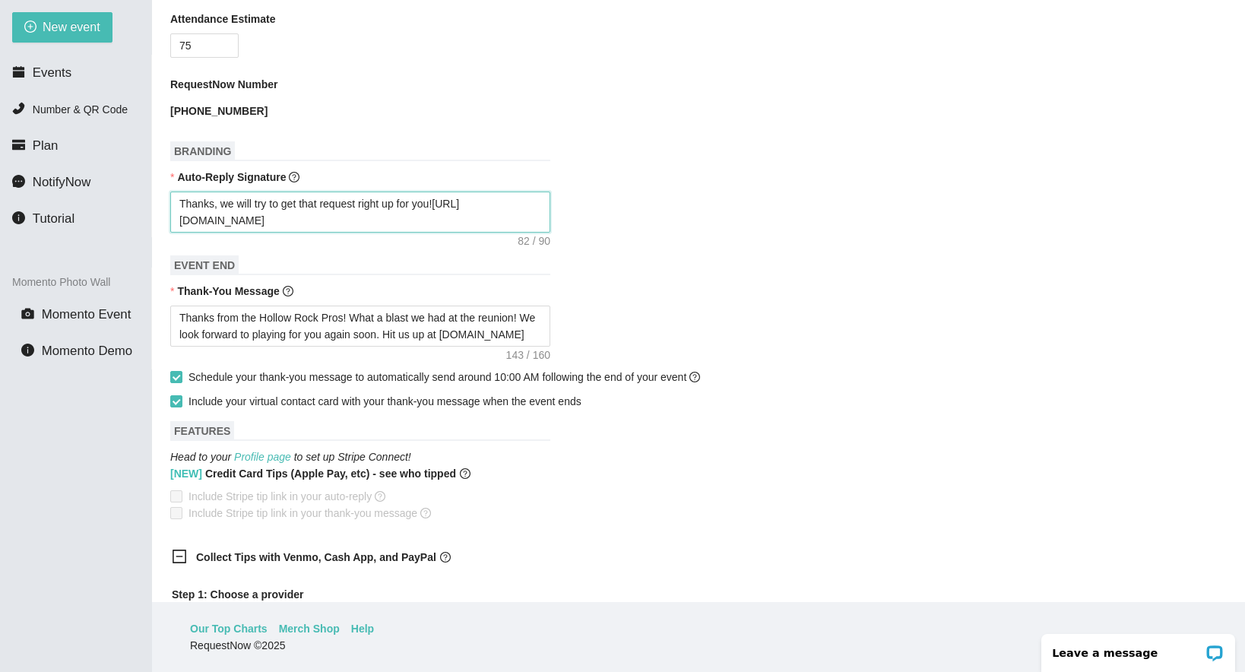
click at [199, 220] on textarea "Thanks, we will try to get that request right up for you![URL][DOMAIN_NAME]" at bounding box center [360, 212] width 380 height 41
type textarea "Thanks, we will try to get that request right up for you! [URL][DOMAIN_NAME]"
click at [664, 213] on div "Thanks, we will try to get that request right up for you! [URL][DOMAIN_NAME]" at bounding box center [698, 212] width 1057 height 41
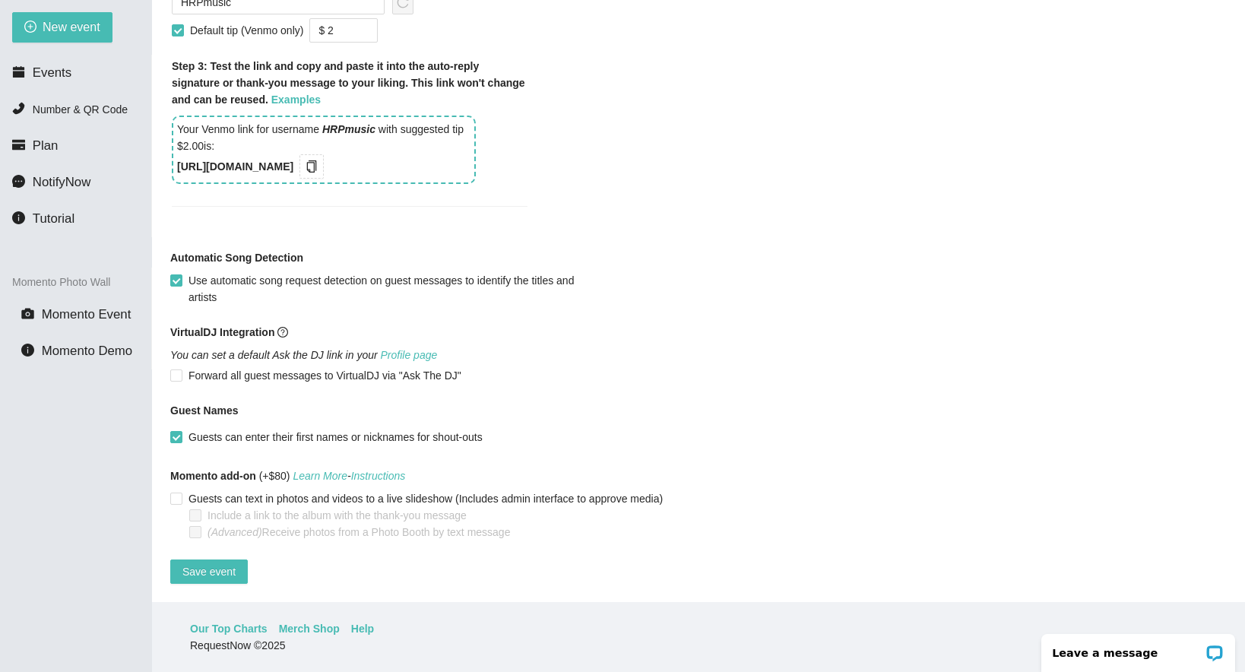
scroll to position [1157, 0]
click at [211, 563] on span "Save event" at bounding box center [208, 571] width 53 height 17
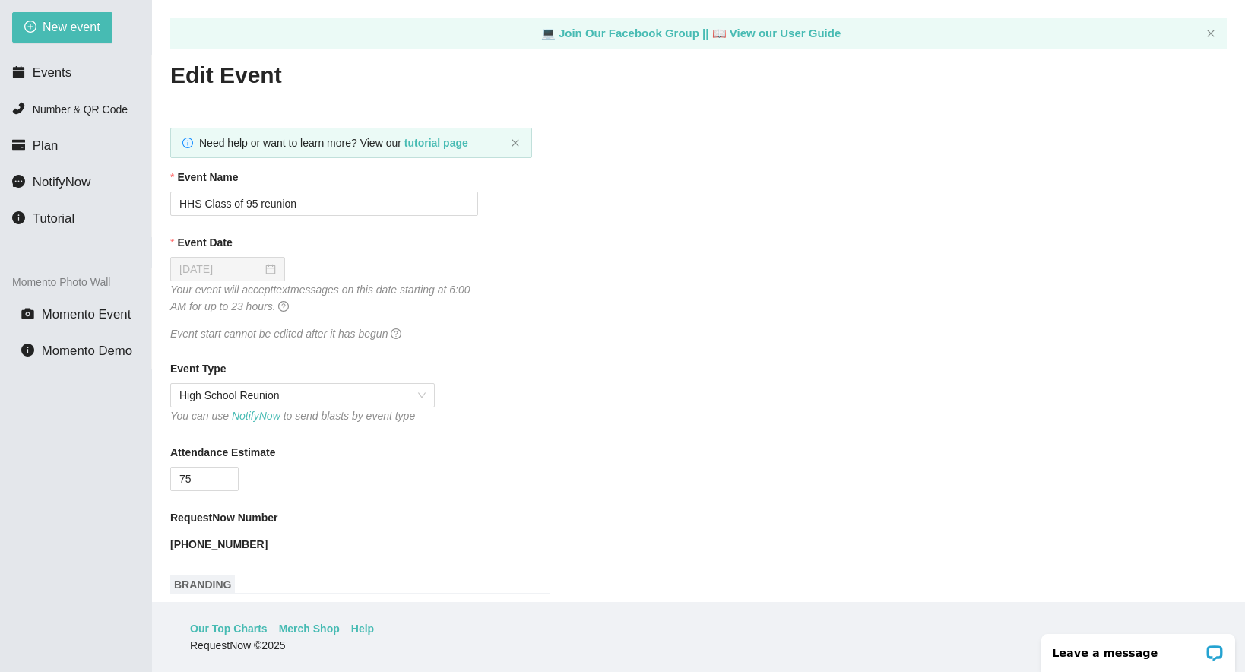
scroll to position [49, 0]
click at [71, 78] on li "Events" at bounding box center [75, 73] width 151 height 30
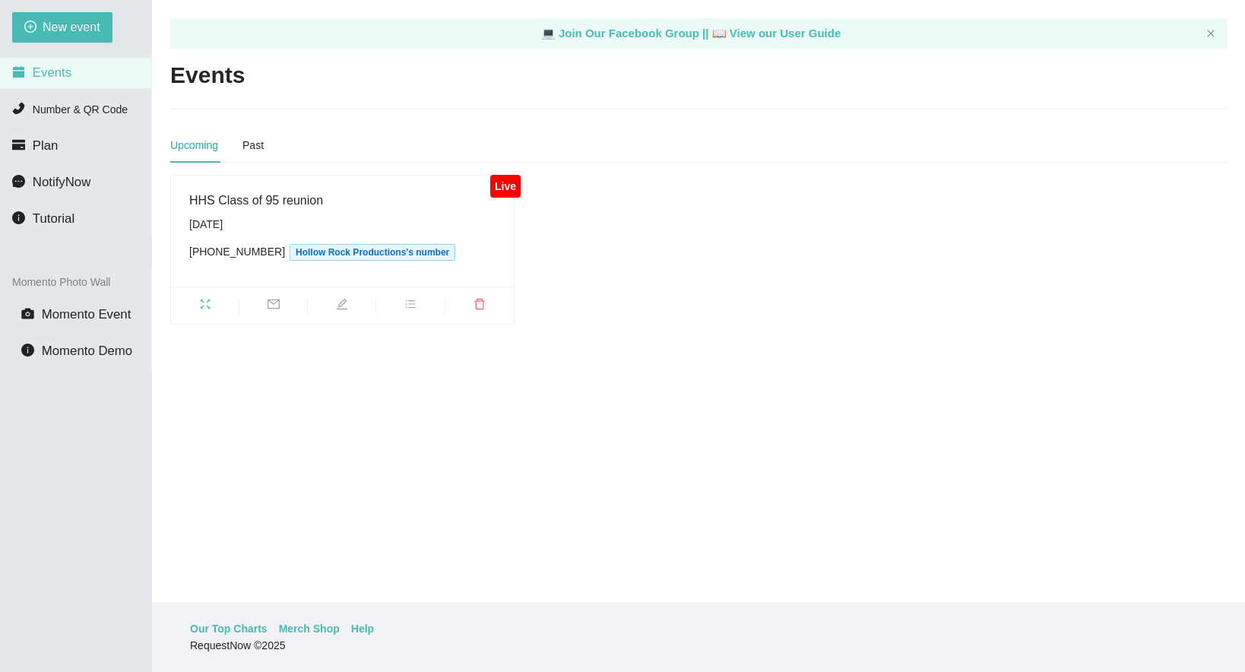
click at [203, 301] on icon "fullscreen" at bounding box center [205, 305] width 10 height 10
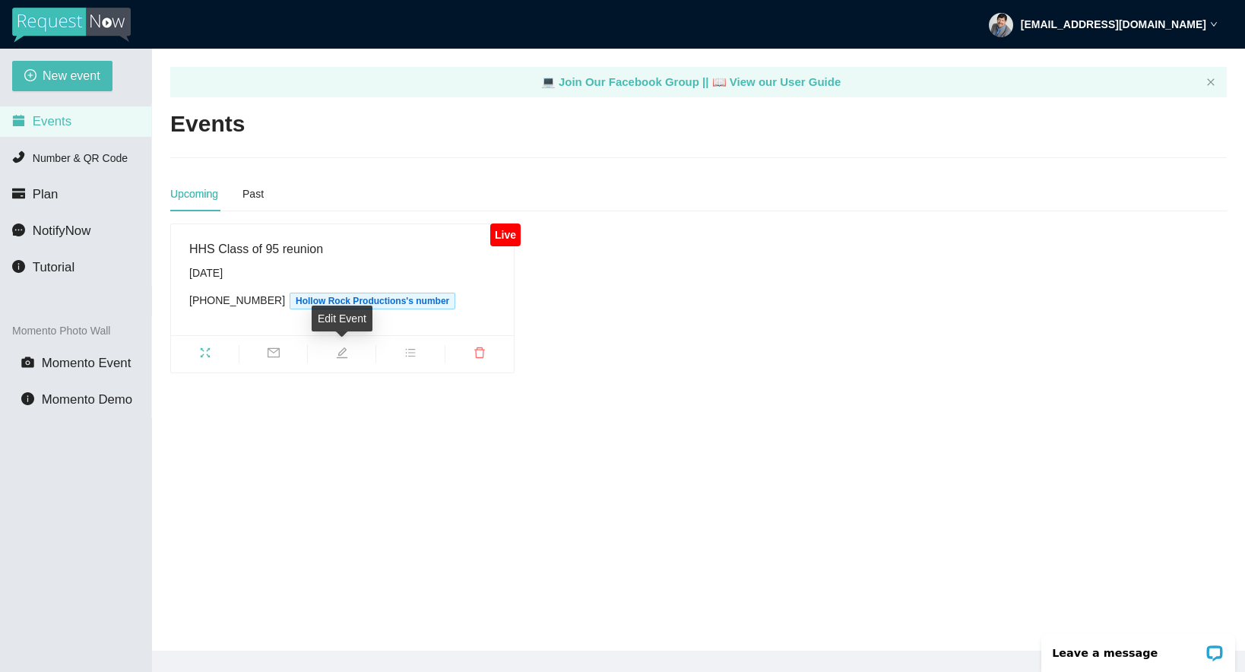
click at [342, 357] on icon "edit" at bounding box center [342, 352] width 11 height 11
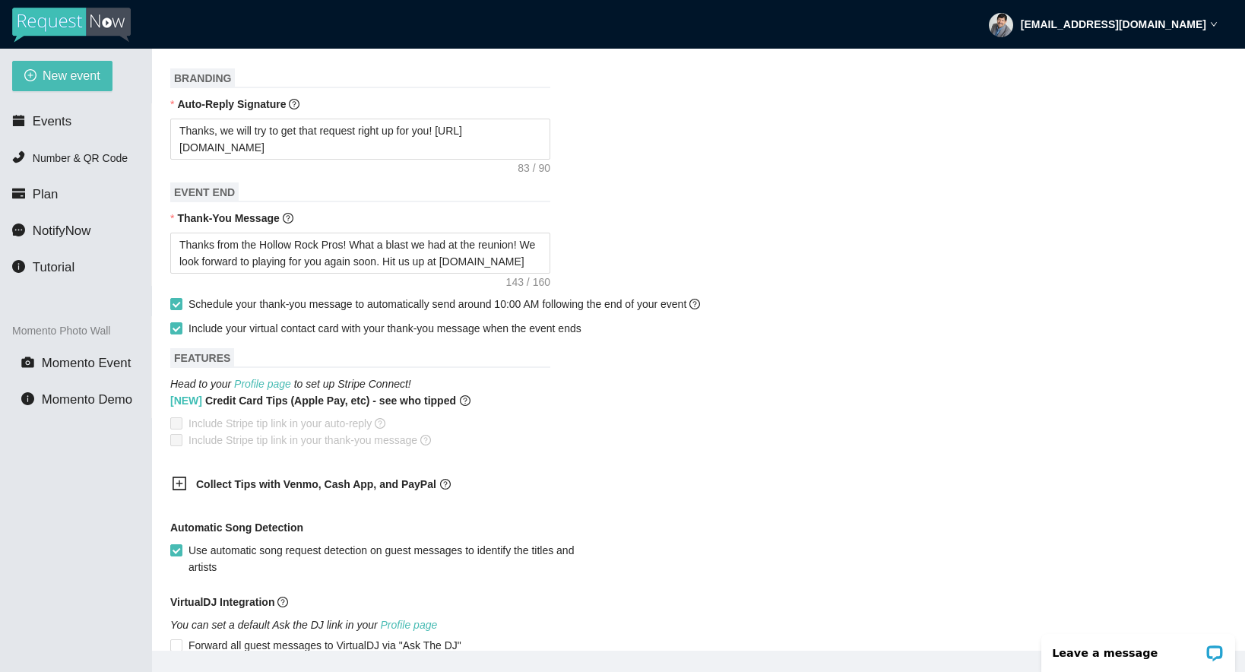
scroll to position [559, 0]
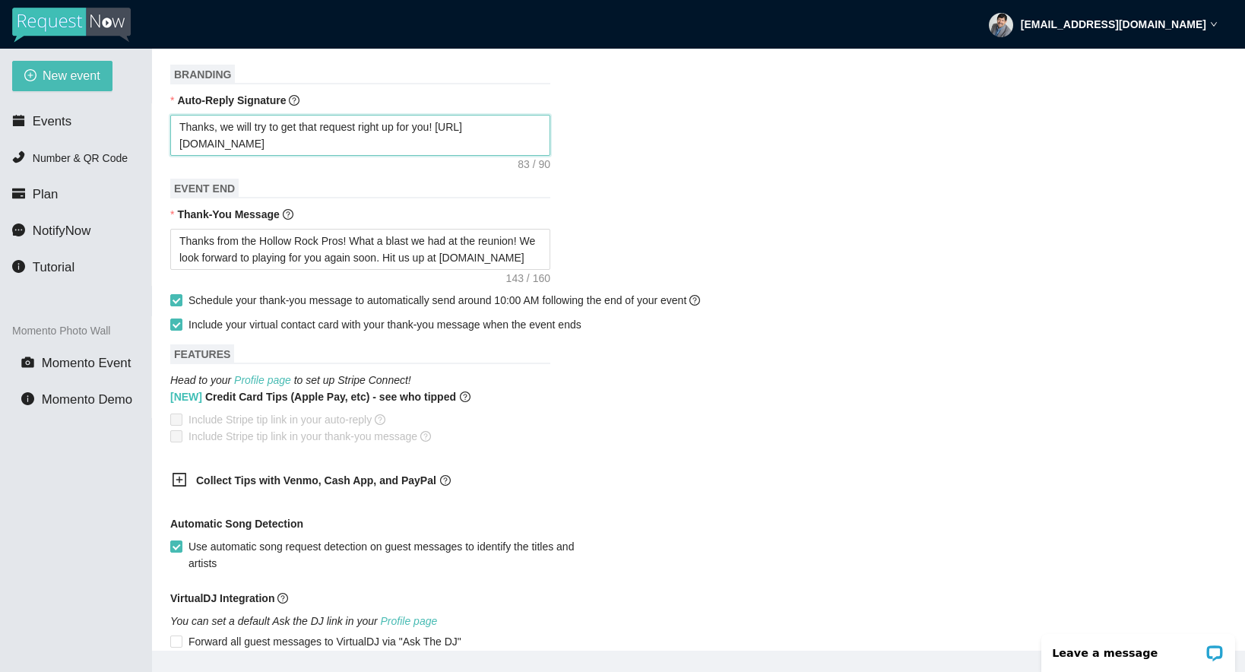
click at [281, 127] on textarea "Thanks, we will try to get that request right up for you! https://songtips.me/Z…" at bounding box center [360, 135] width 380 height 41
type textarea "Thanks, we will try t get that request right up for you! https://songtips.me/ZI…"
type textarea "Thanks, we will try get that request right up for you! https://songtips.me/ZIa7r"
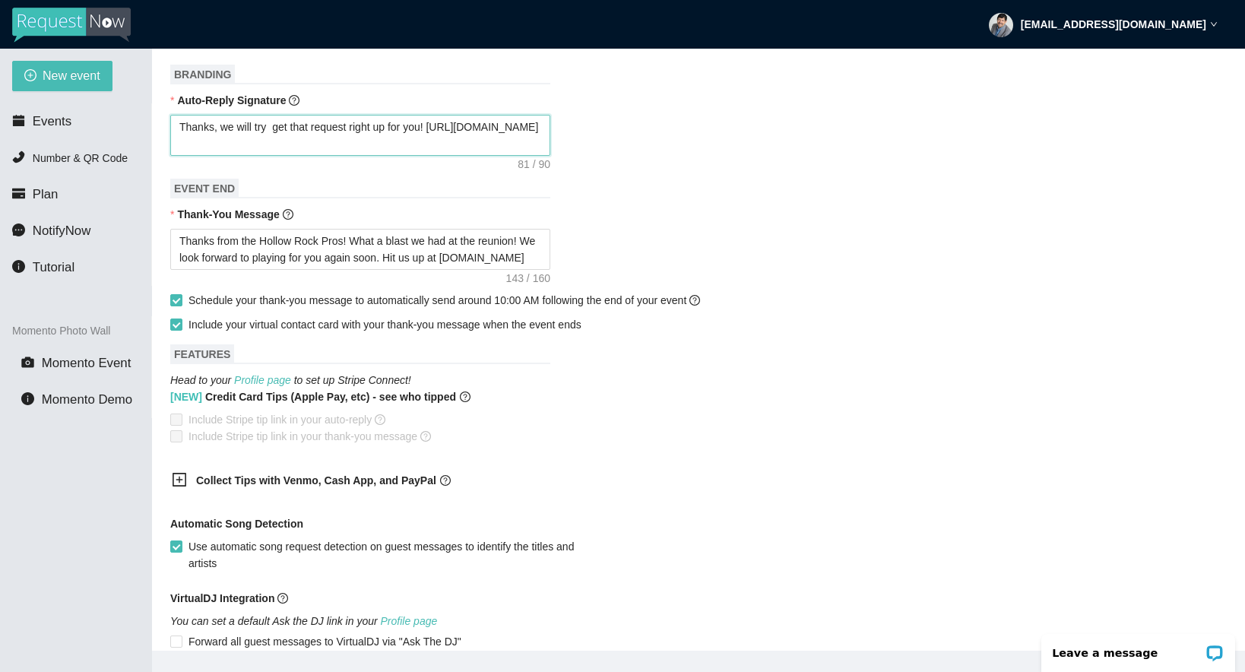
type textarea "Thanks, we will try get that request right up for you! https://songtips.me/ZIa7r"
type textarea "Thanks, we will tr get that request right up for you! https://songtips.me/ZIa7r"
type textarea "Thanks, we will t get that request right up for you! https://songtips.me/ZIa7r"
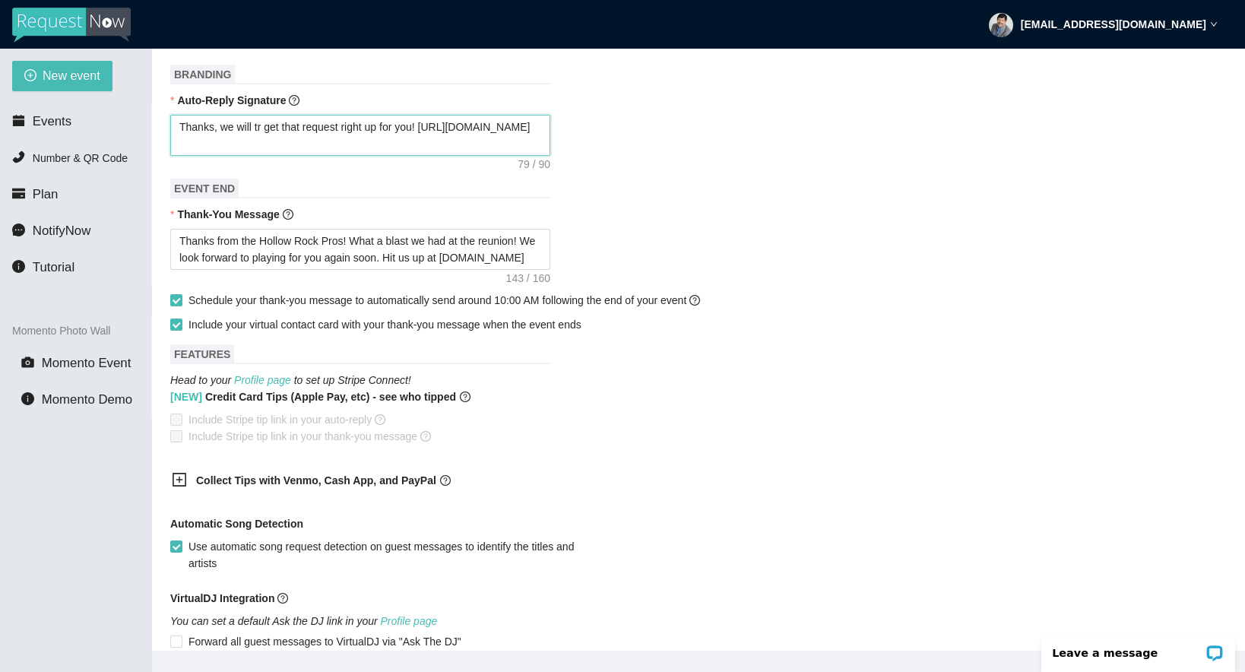
type textarea "Thanks, we will t get that request right up for you! https://songtips.me/ZIa7r"
type textarea "Thanks, we will get that request right up for you! https://songtips.me/ZIa7r"
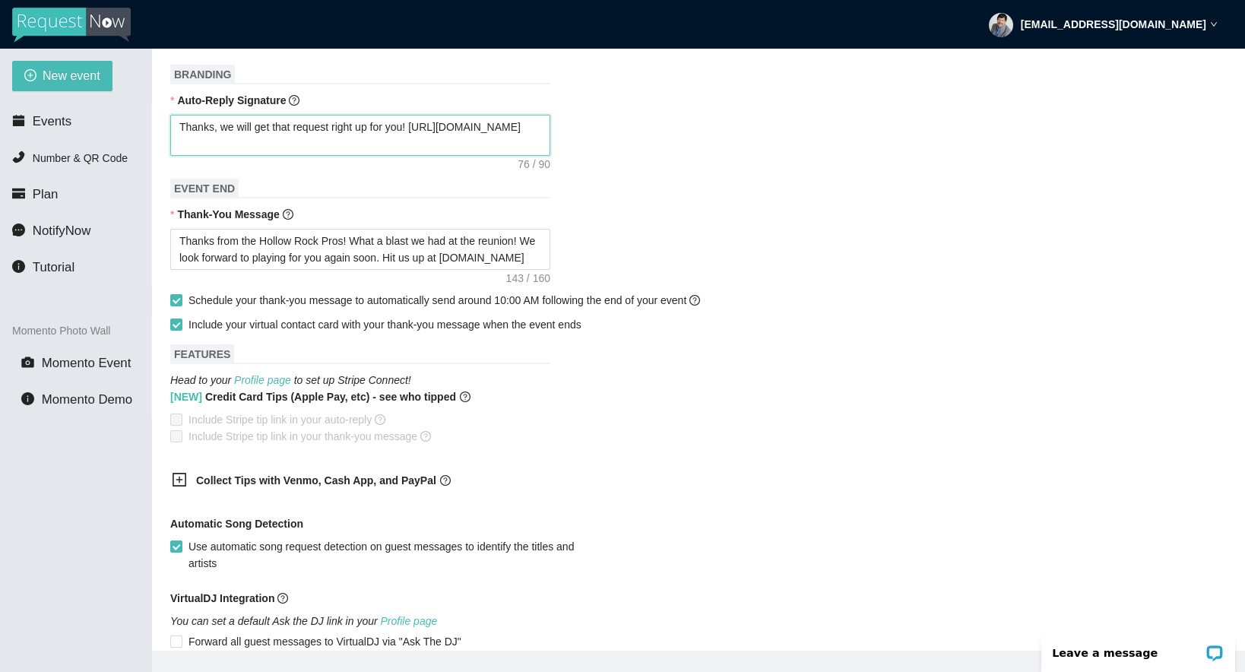
click at [426, 126] on textarea "Thanks, we will get that request right up for you! https://songtips.me/ZIa7r" at bounding box center [360, 135] width 380 height 41
type textarea "Thanks, we will get that request right up for you! Thttps://songtips.me/ZIa7r"
type textarea "Thanks, we will get that request right up for you! Tihttps://songtips.me/ZIa7r"
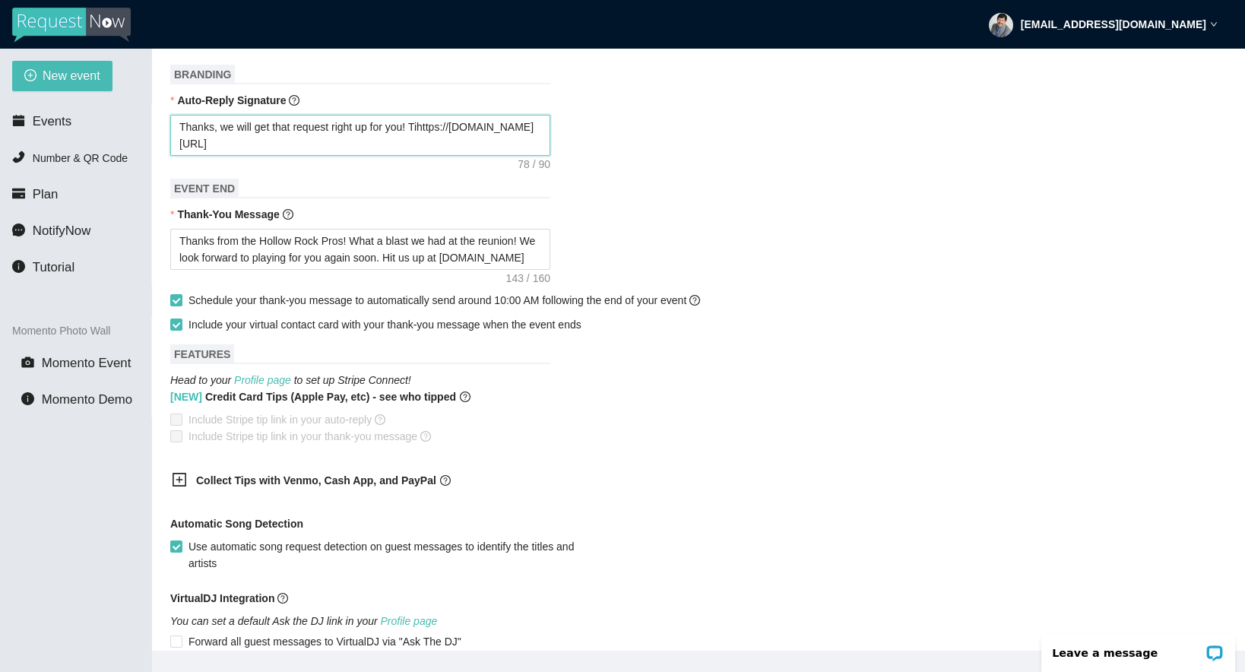
type textarea "Thanks, we will get that request right up for you! Tiphttps://songtips.me/ZIa7r"
type textarea "Thanks, we will get that request right up for you! Tip https://songtips.me/ZIa7r"
type textarea "Thanks, we will get that request right up for you! Tip thttps://songtips.me/ZIa…"
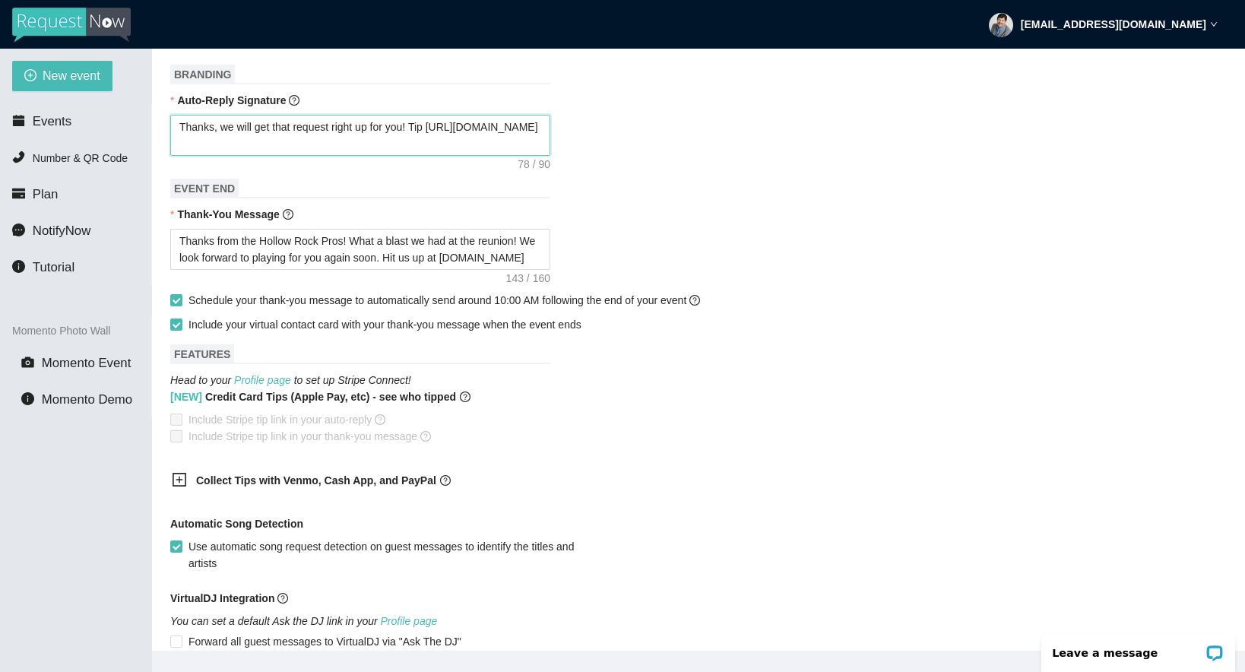
type textarea "Thanks, we will get that request right up for you! Tip thttps://songtips.me/ZIa…"
type textarea "Thanks, we will get that request right up for you! Tip thhttps://songtips.me/ZI…"
type textarea "Thanks, we will get that request right up for you! Tip thehttps://songtips.me/Z…"
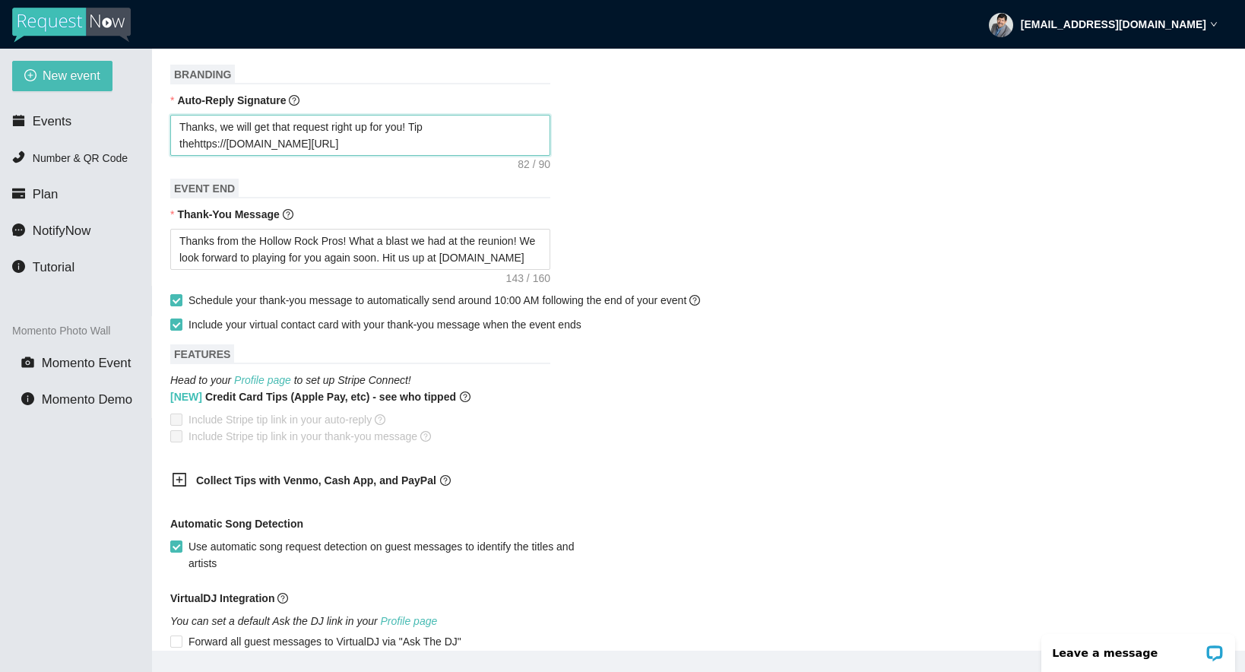
type textarea "Thanks, we will get that request right up for you! Tip the https://songtips.me/…"
type textarea "Thanks, we will get that request right up for you! Tip the Dhttps://songtips.me…"
type textarea "Thanks, we will get that request right up for you! Tip the DJhttps://songtips.m…"
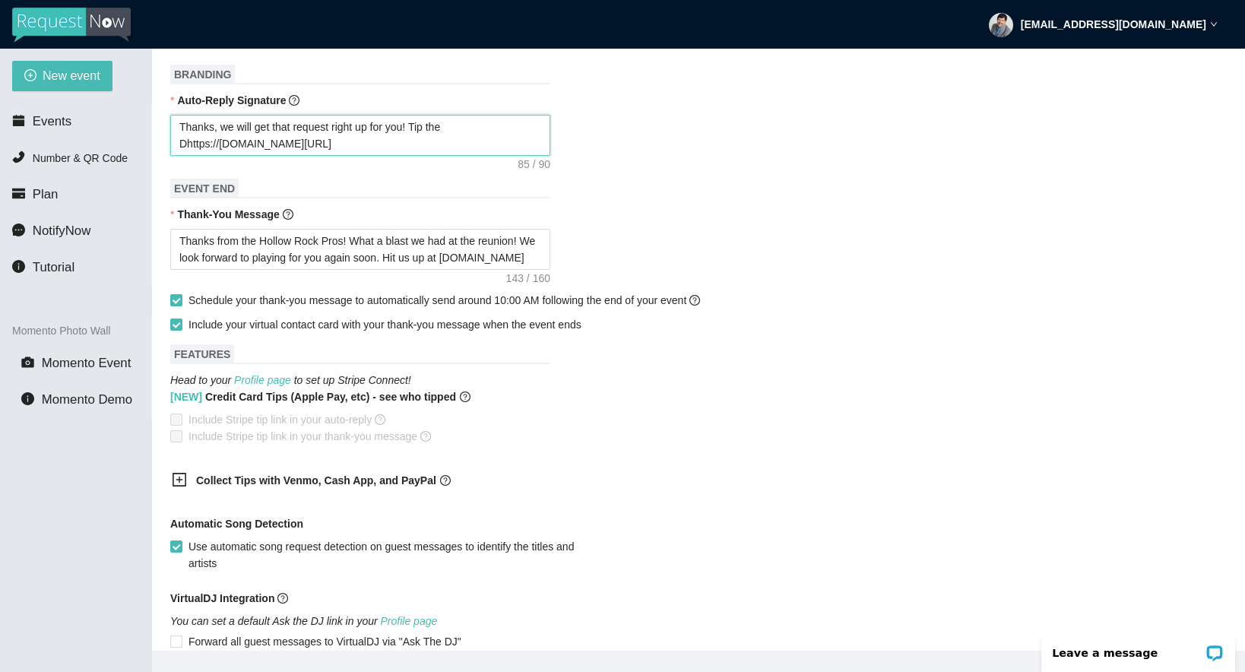
type textarea "Thanks, we will get that request right up for you! Tip the DJhttps://songtips.m…"
type textarea "Thanks, we will get that request right up for you! Tip the DJshttps://songtips.…"
type textarea "Thanks, we will get that request right up for you! Tip the DJs!https://songtips…"
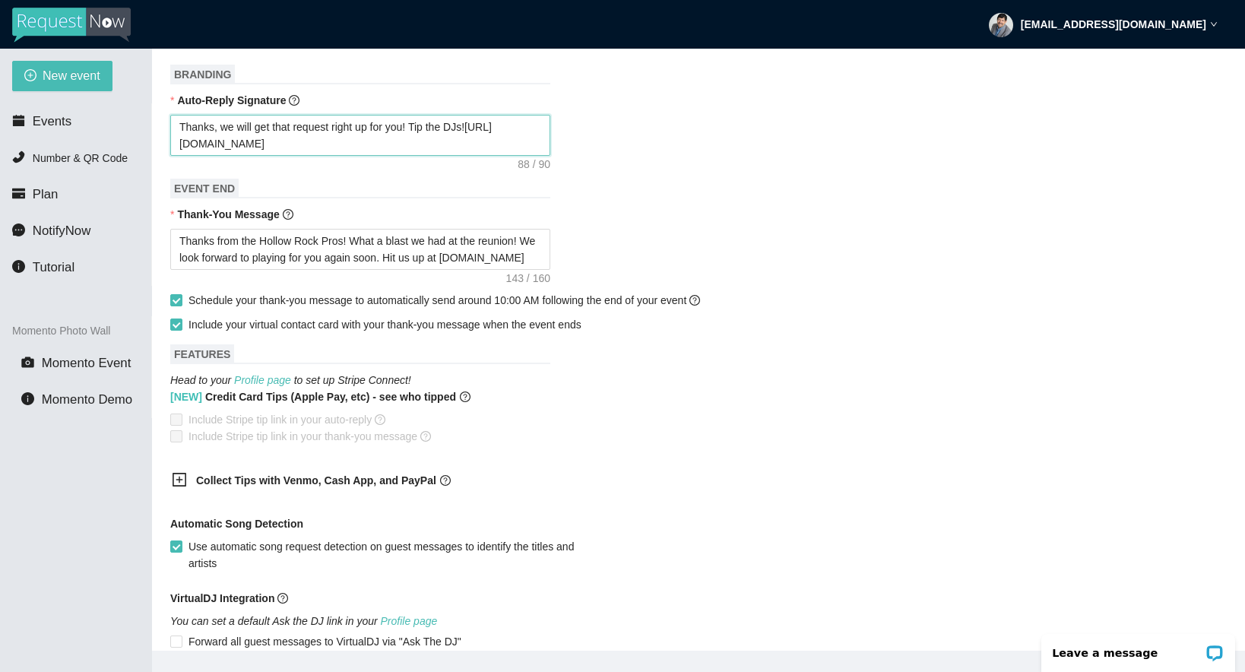
type textarea "Thanks, we will get that request right up for you! Tip the DJs! https://songtip…"
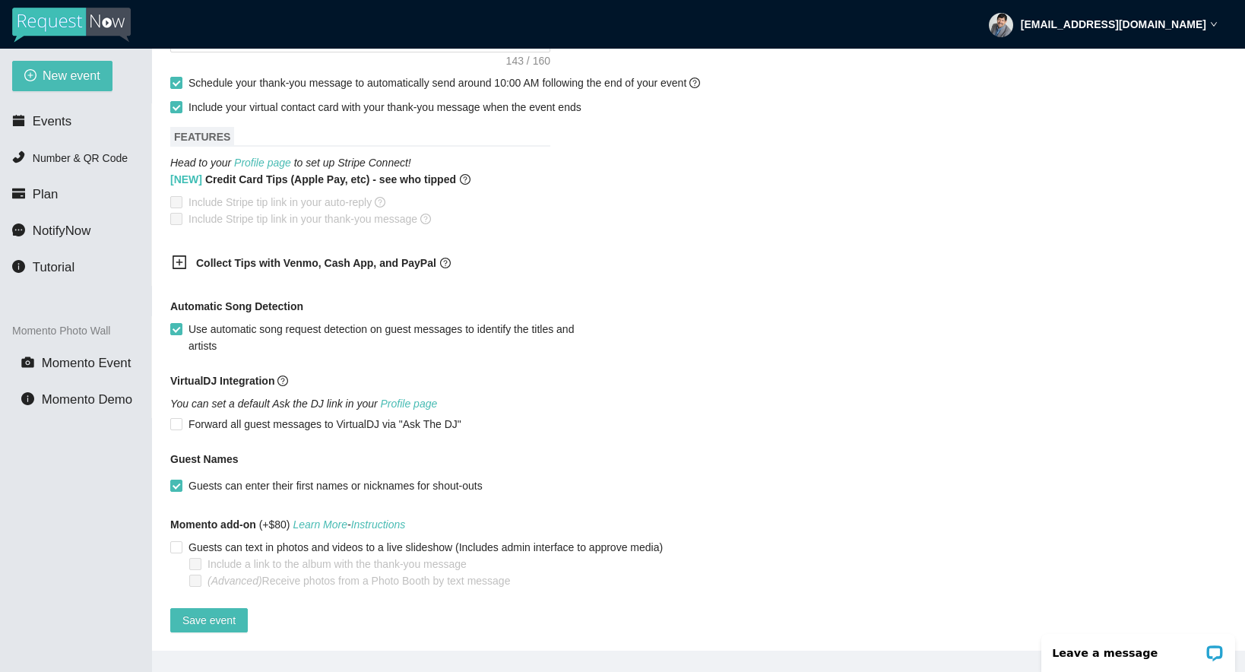
scroll to position [788, 0]
type textarea "Thanks, we will get that request right up for you! Tip the DJs! https://songtip…"
click at [217, 612] on span "Save event" at bounding box center [208, 620] width 53 height 17
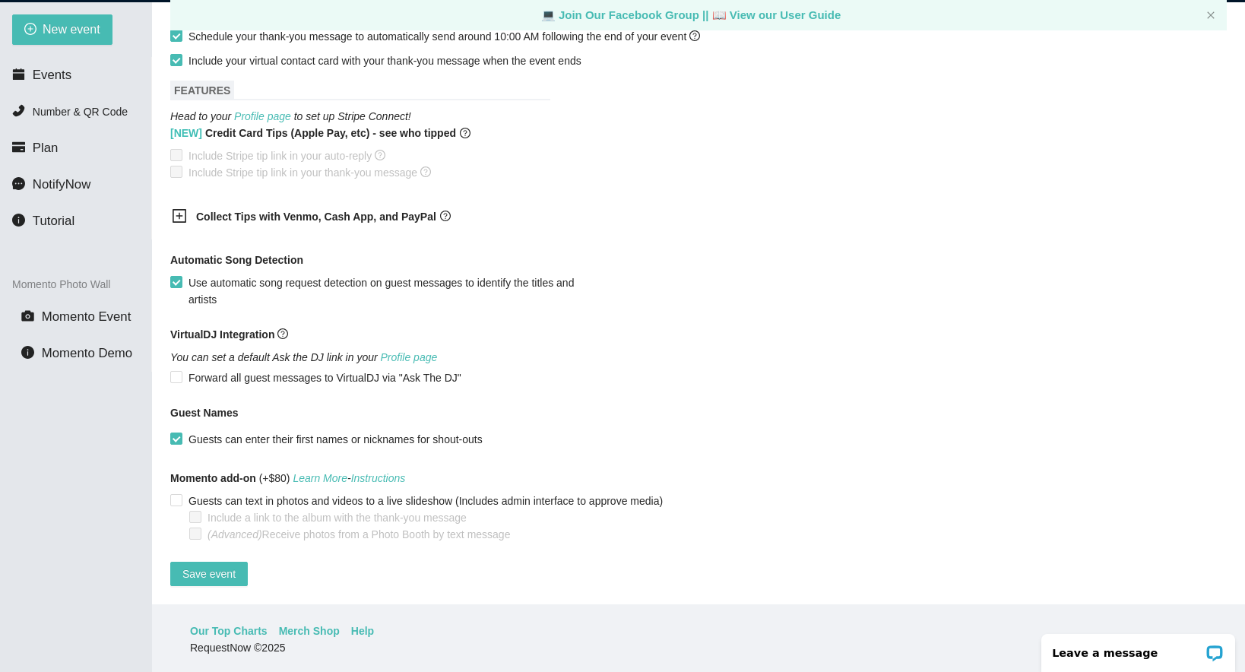
scroll to position [49, 0]
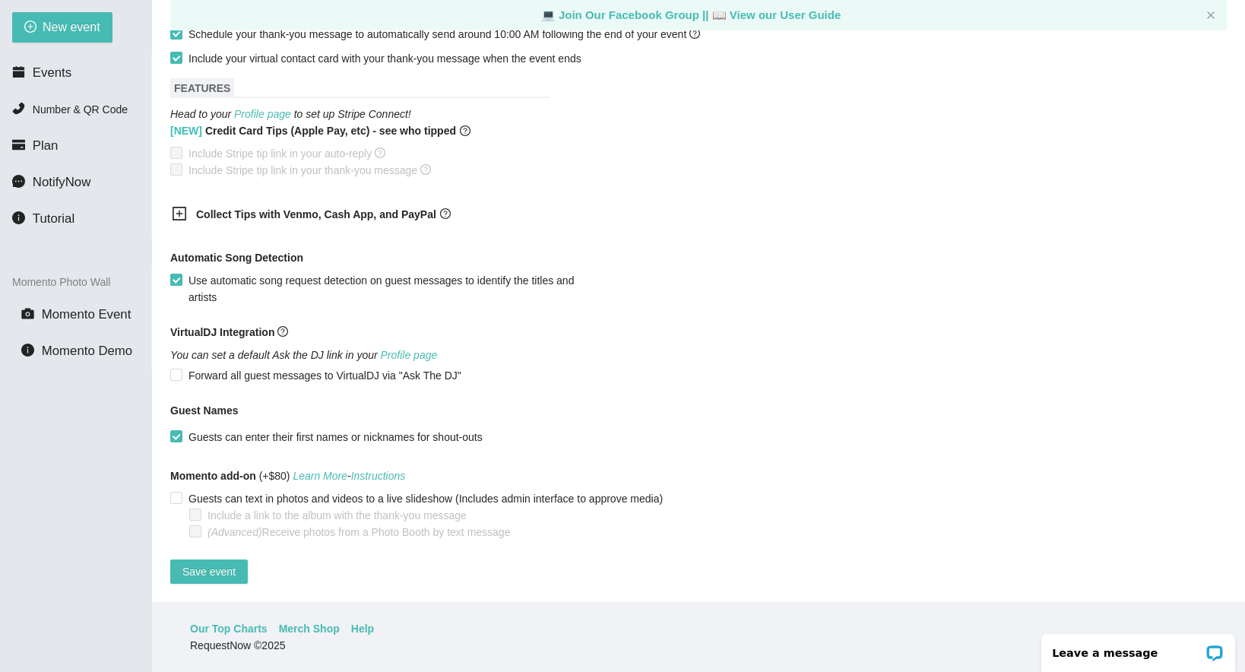
click at [179, 210] on icon "plus-square" at bounding box center [179, 213] width 7 height 7
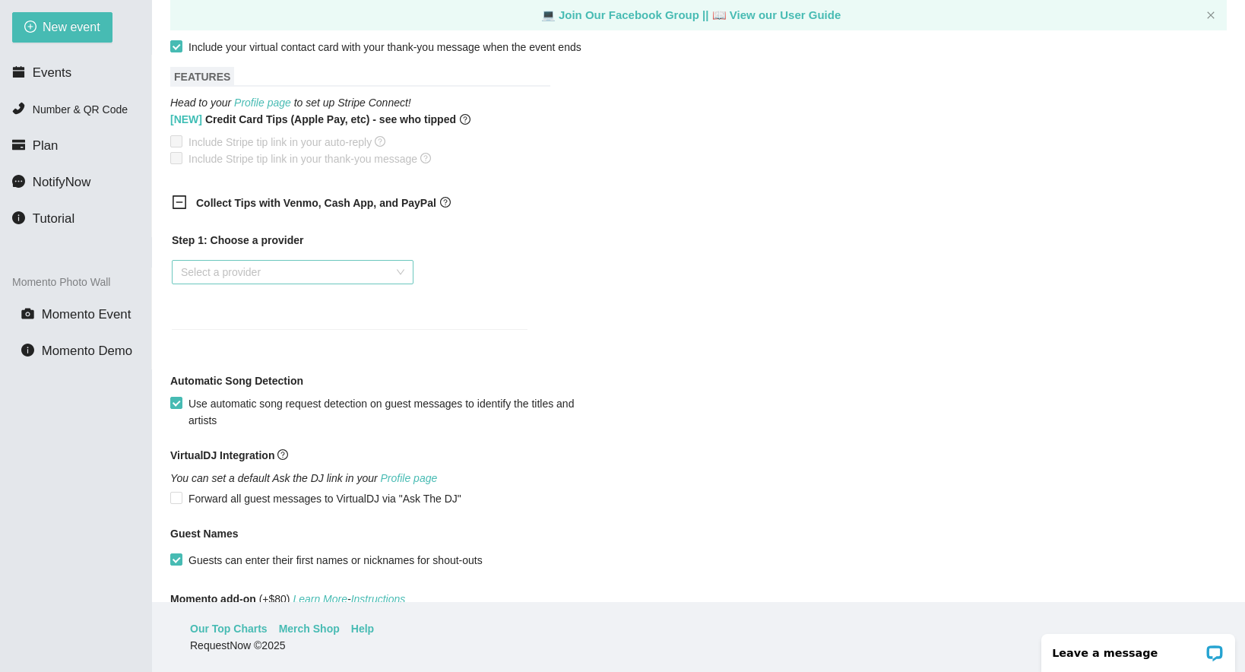
click at [272, 277] on input "search" at bounding box center [287, 272] width 213 height 23
click at [252, 323] on div "Venmo" at bounding box center [293, 326] width 224 height 17
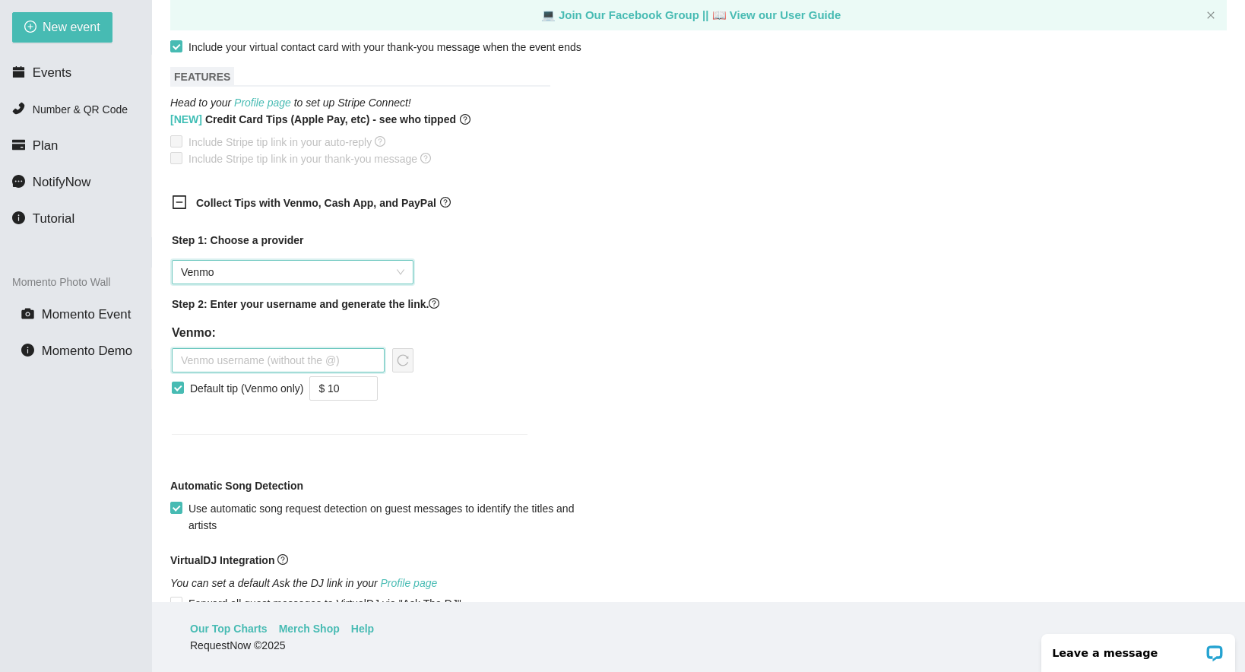
click at [246, 360] on input "text" at bounding box center [278, 360] width 213 height 24
type input "HRPmusic"
click at [341, 390] on input "$ 10" at bounding box center [343, 388] width 67 height 23
type input "$ 2"
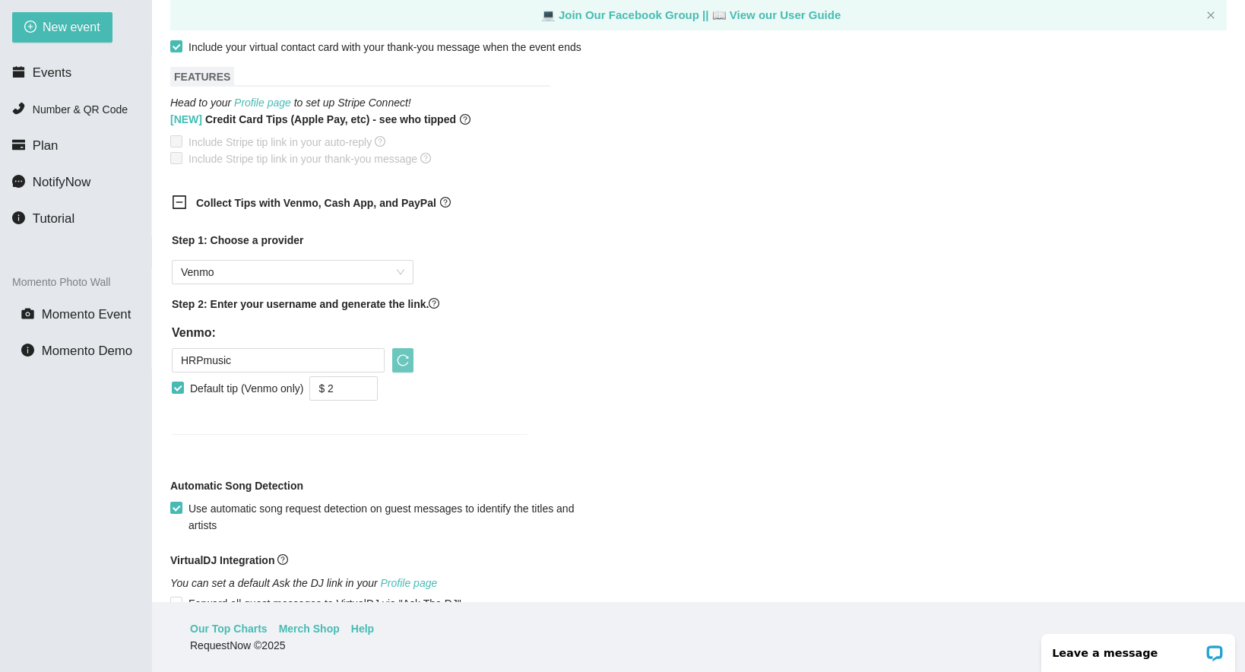
click at [401, 358] on icon "reload" at bounding box center [403, 360] width 12 height 12
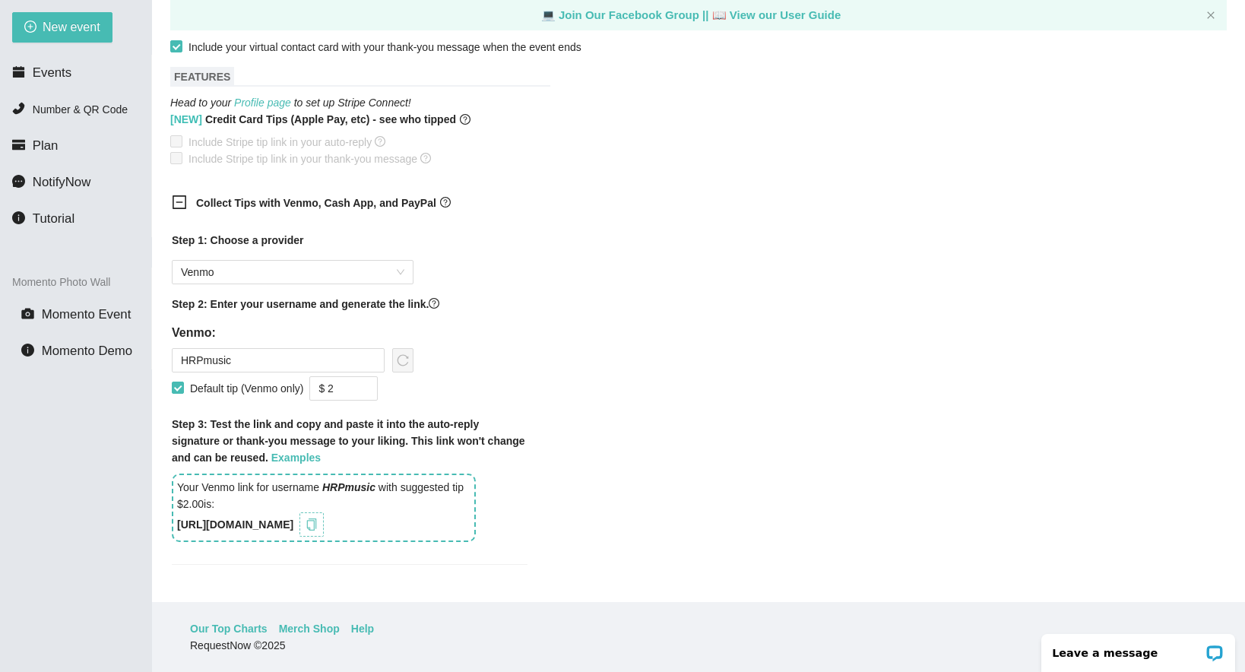
click at [318, 524] on icon "copy" at bounding box center [312, 524] width 12 height 12
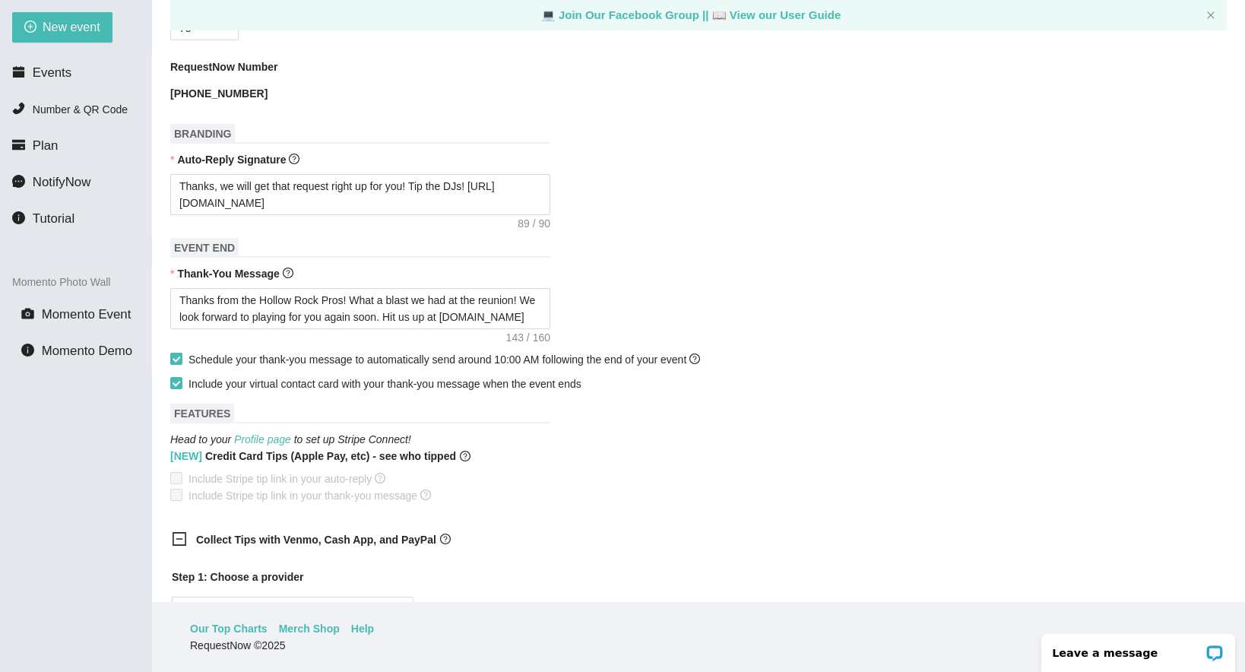
scroll to position [449, 0]
drag, startPoint x: 307, startPoint y: 205, endPoint x: 177, endPoint y: 209, distance: 130.1
click at [177, 209] on textarea "Thanks, we will get that request right up for you! Tip the DJs! https://songtip…" at bounding box center [360, 196] width 380 height 41
paste textarea "Pcmao"
type textarea "Thanks, we will get that request right up for you! Tip the DJs! https://songtip…"
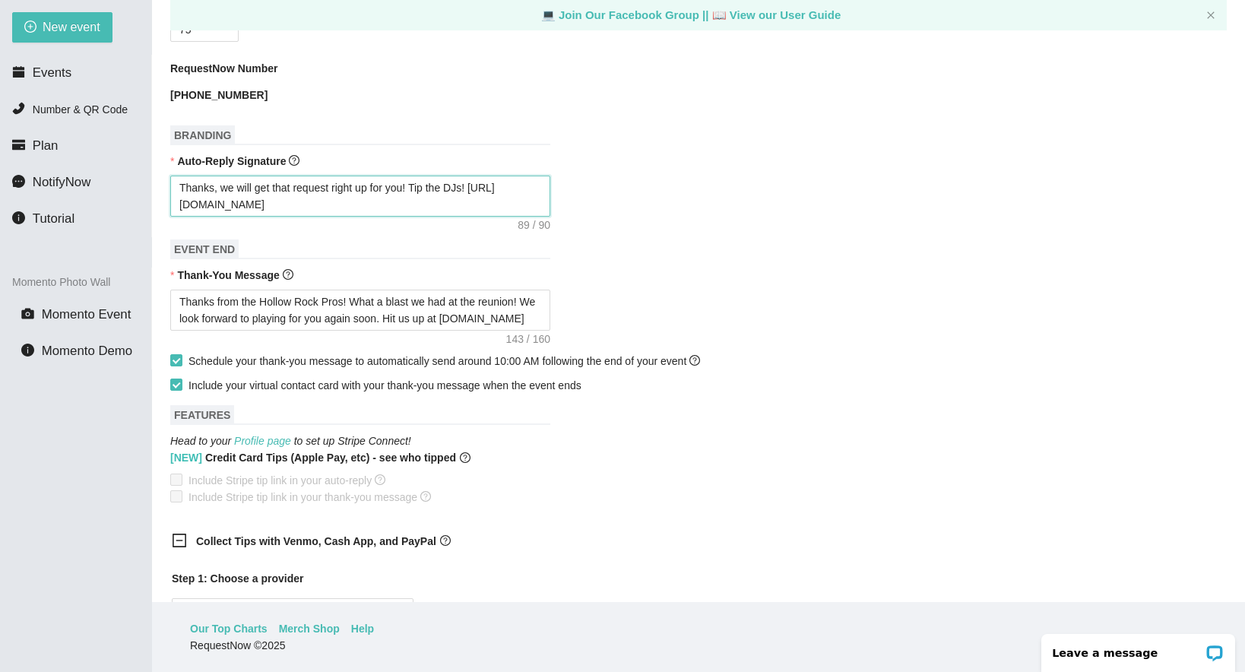
type textarea "Thanks, we will get that request right up for you! Tip the DJs! https://songtip…"
click at [653, 232] on form "Event Name HHS Class of 95 reunion Event Date 10/04/2025 Your event will accept…" at bounding box center [698, 499] width 1057 height 1561
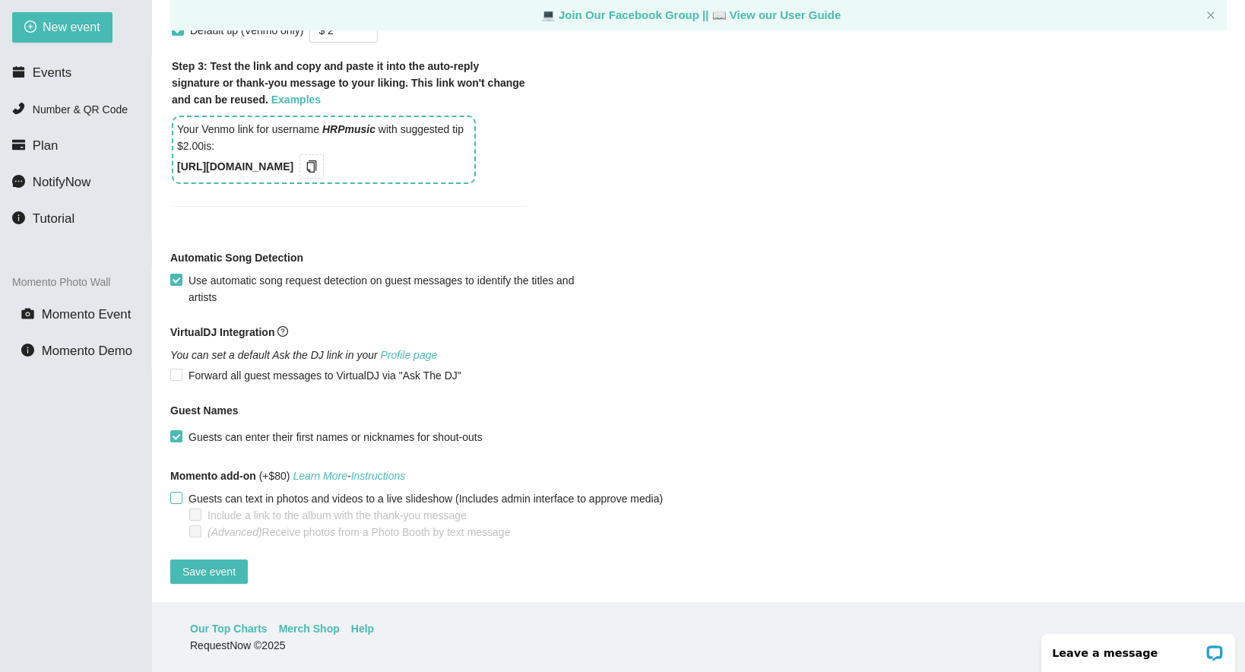
scroll to position [1157, 0]
click at [211, 563] on span "Save event" at bounding box center [208, 571] width 53 height 17
